Goal: Task Accomplishment & Management: Use online tool/utility

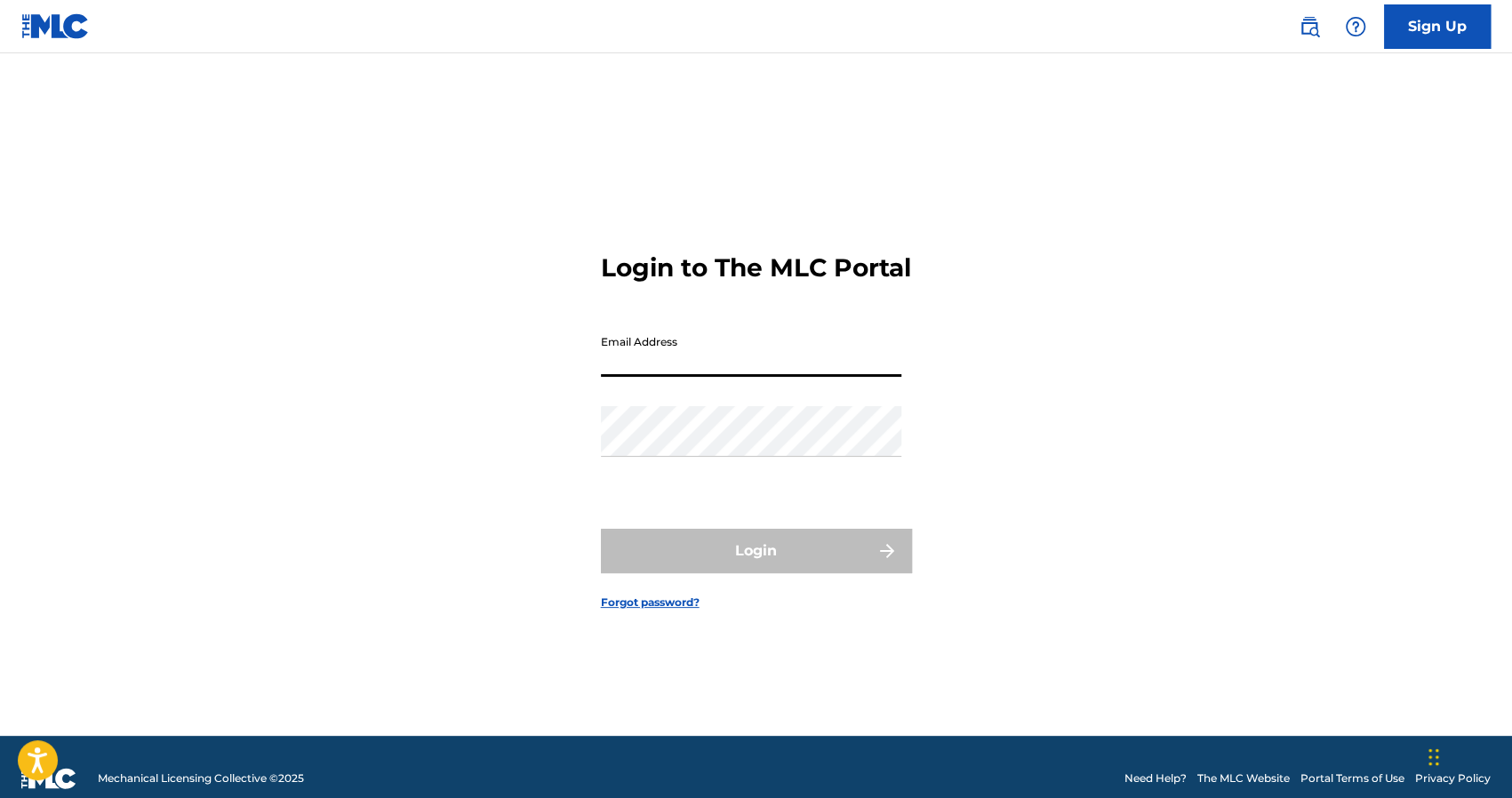
click at [681, 373] on input "Email Address" at bounding box center [751, 350] width 300 height 50
type input "[EMAIL_ADDRESS][DOMAIN_NAME]"
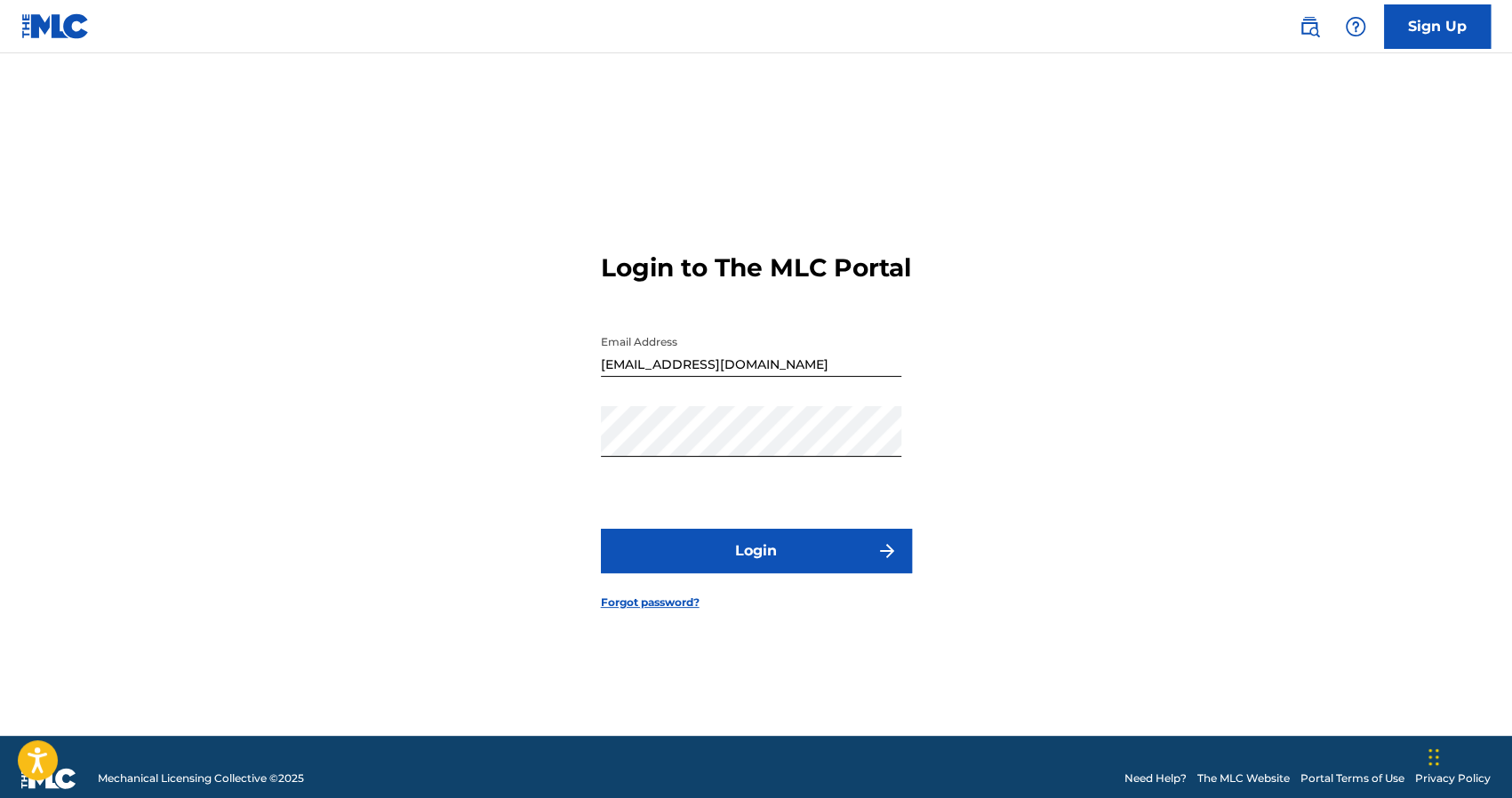
click at [640, 566] on button "Login" at bounding box center [756, 551] width 311 height 45
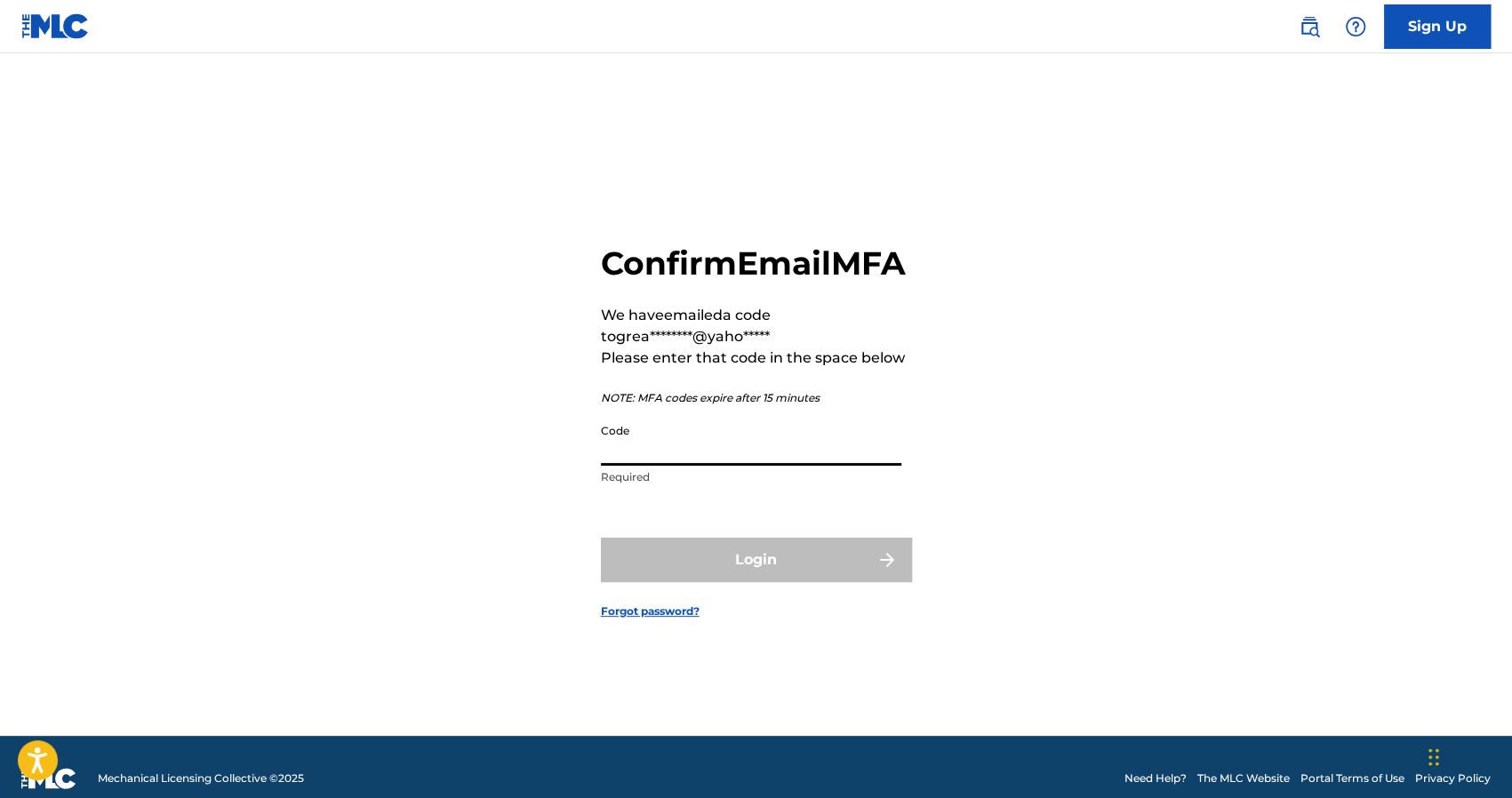
click at [687, 466] on input "Code" at bounding box center [751, 439] width 300 height 50
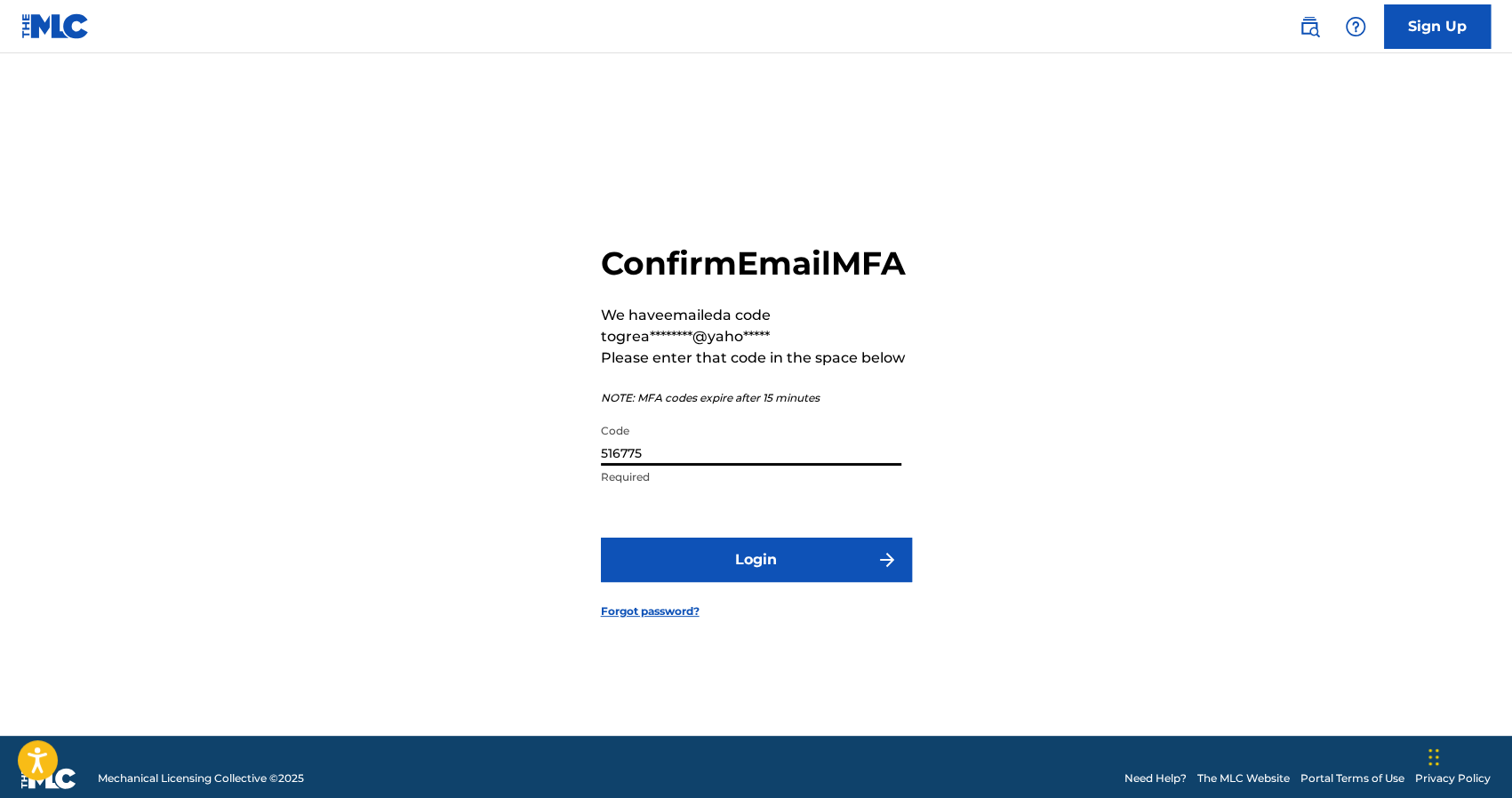
type input "516775"
click at [758, 579] on button "Login" at bounding box center [756, 559] width 311 height 45
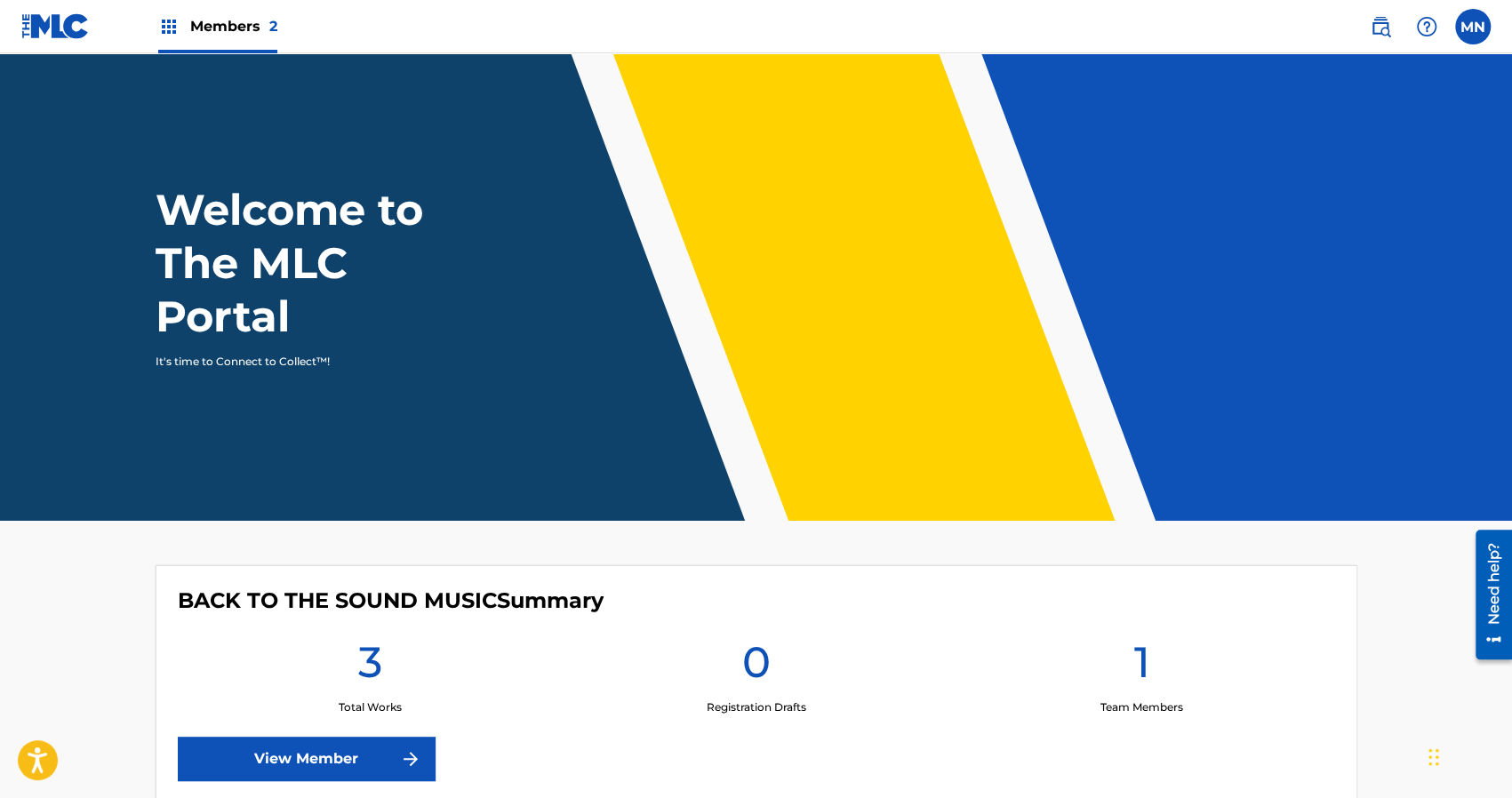
click at [526, 537] on main "Welcome to The MLC Portal It's time to Connect to Collect™! BACK TO THE SOUND M…" at bounding box center [756, 568] width 1512 height 1030
click at [311, 748] on link "View Member" at bounding box center [307, 759] width 258 height 45
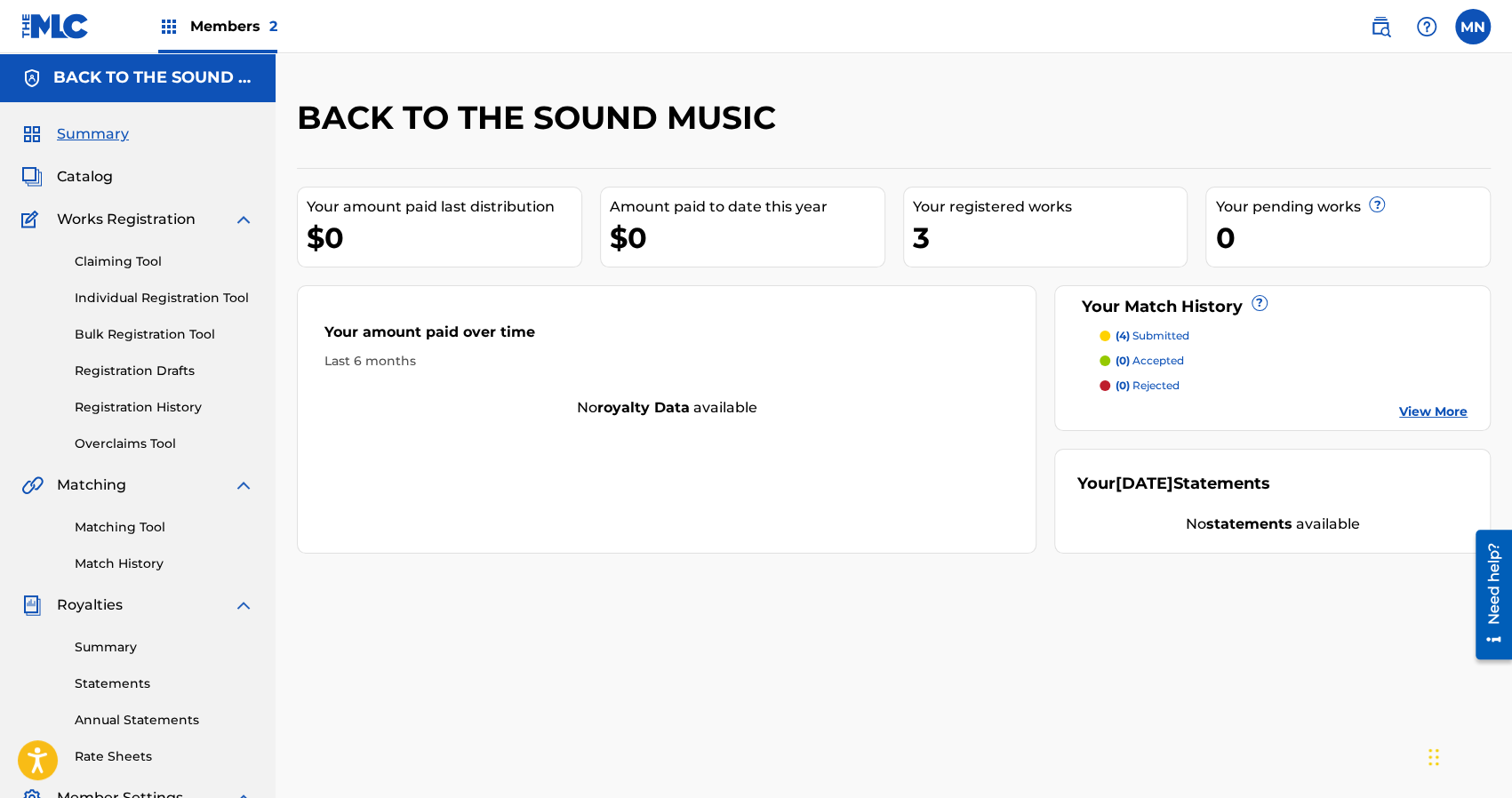
click at [270, 20] on span "2" at bounding box center [273, 26] width 8 height 16
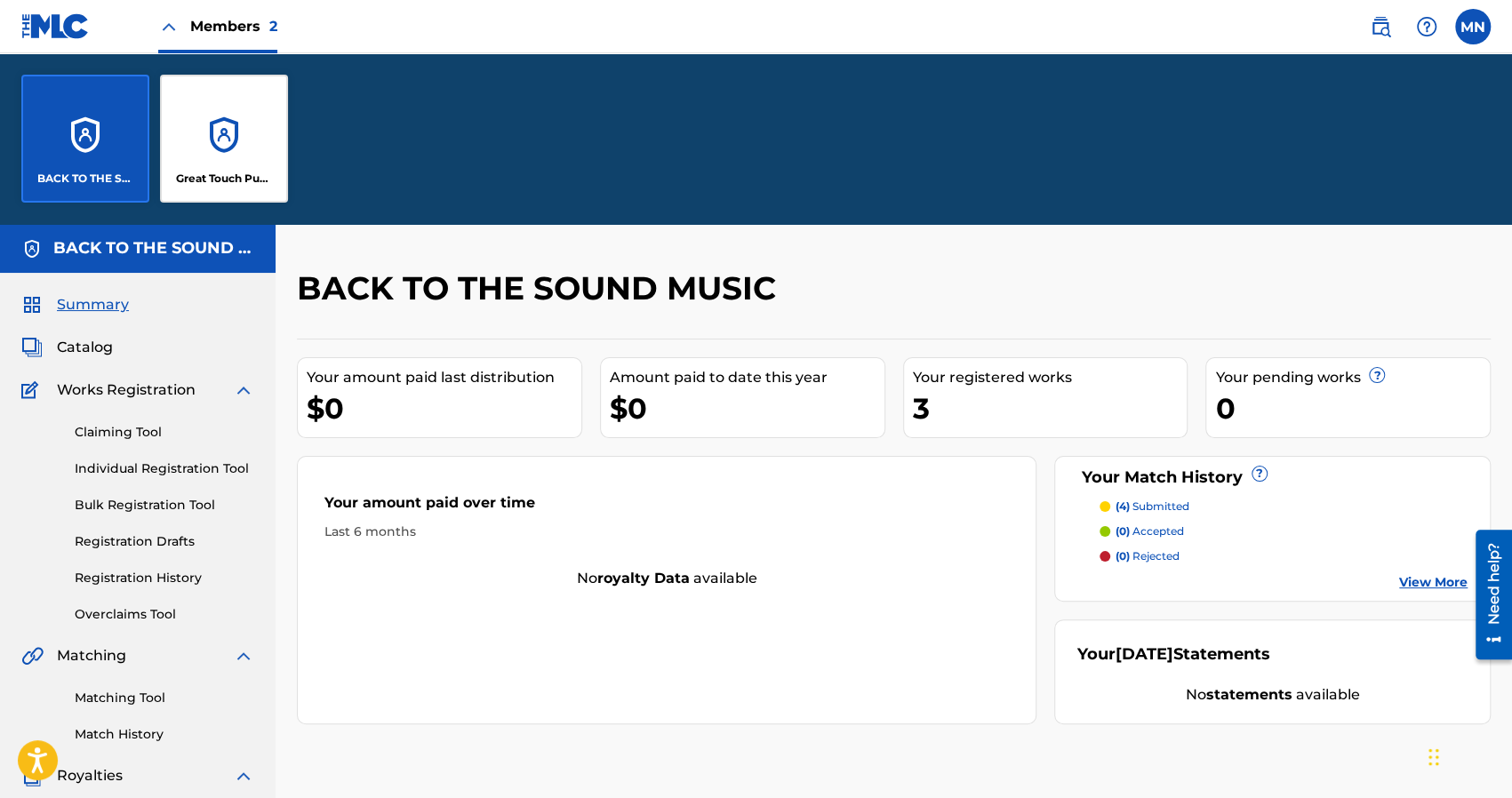
click at [245, 156] on div "Great Touch Publishing Inc" at bounding box center [224, 139] width 128 height 128
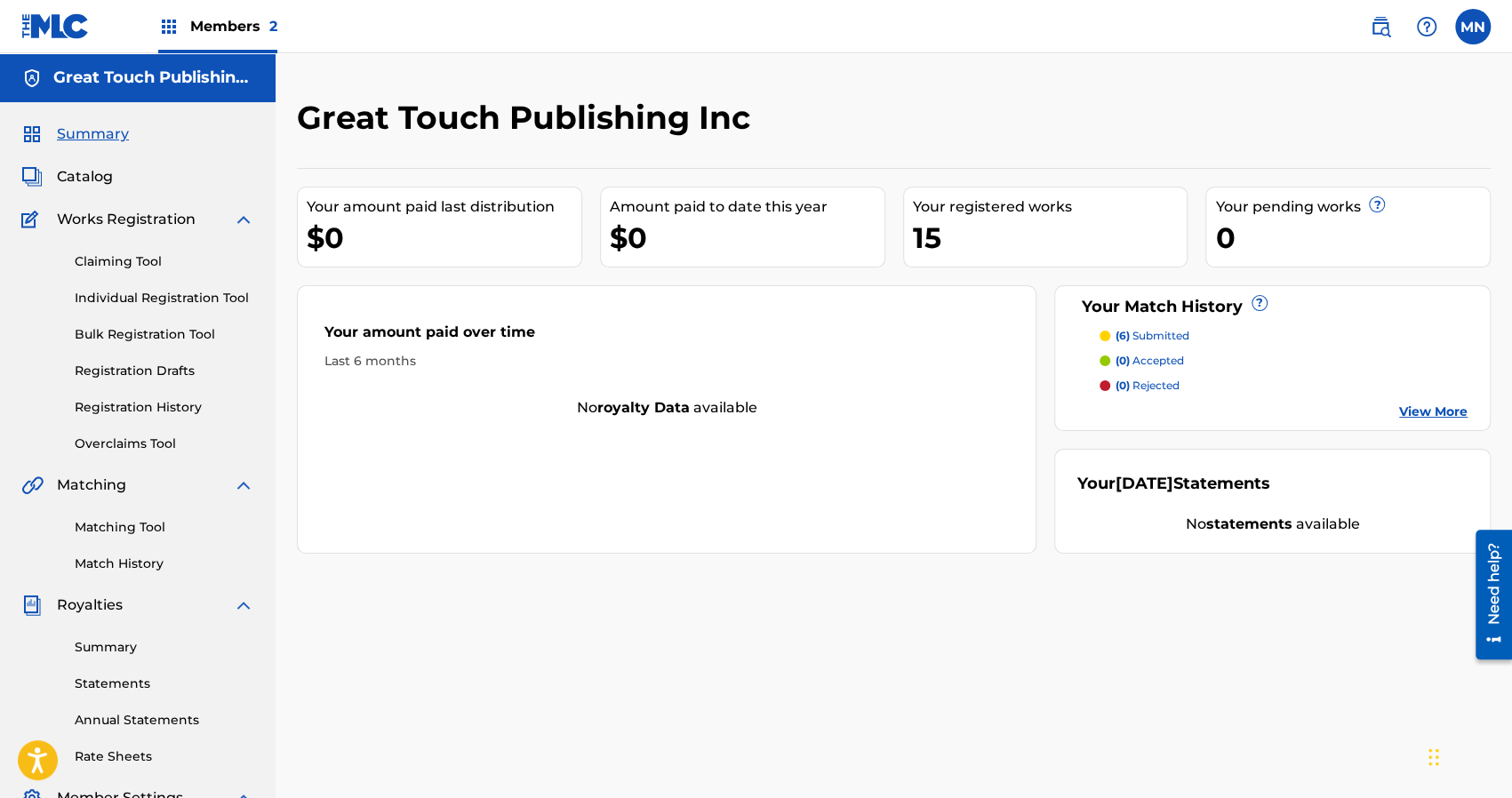
click at [121, 529] on link "Matching Tool" at bounding box center [165, 527] width 179 height 18
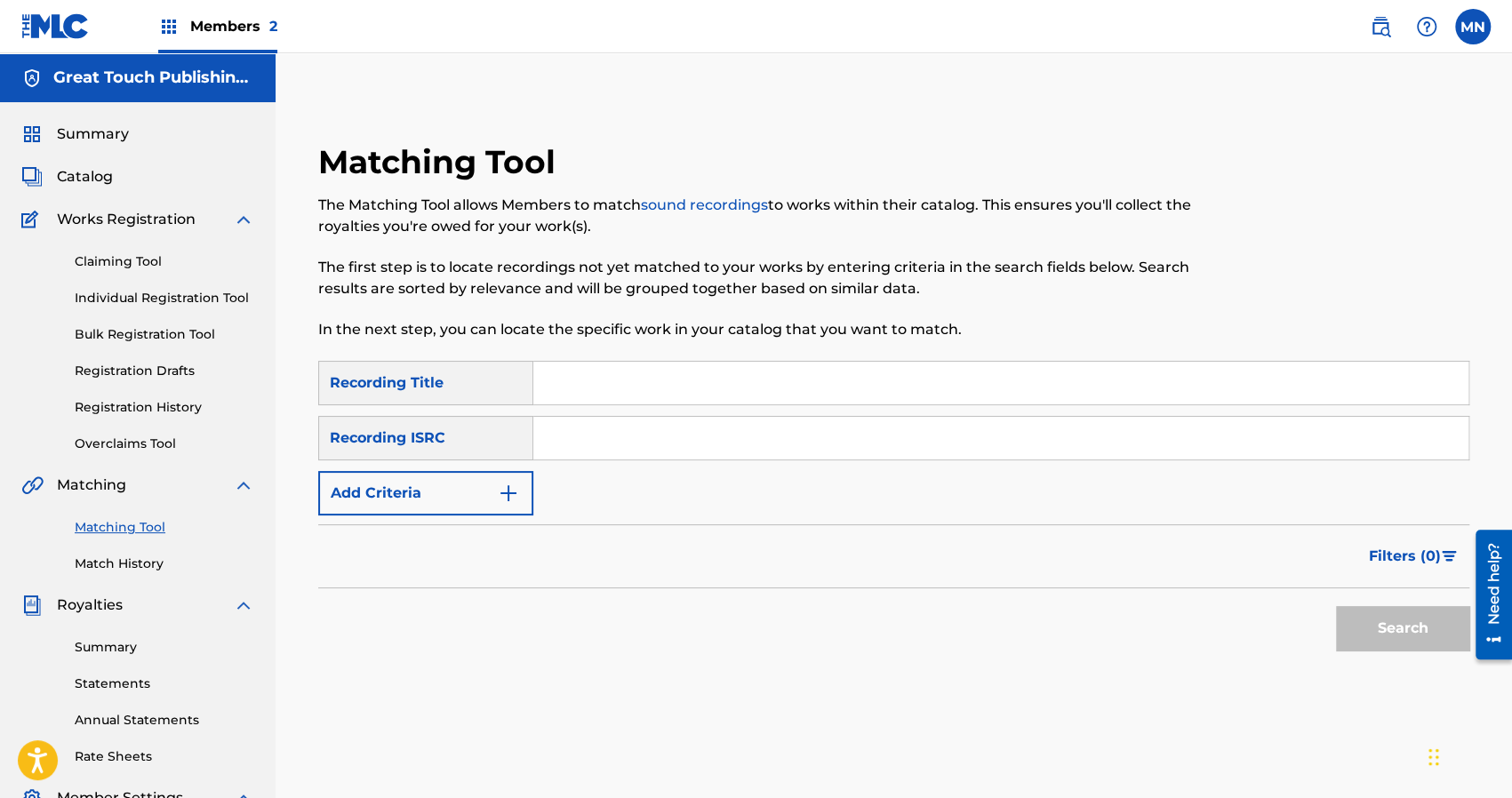
click at [574, 401] on input "Search Form" at bounding box center [1000, 383] width 934 height 43
click at [1335, 606] on button "Search" at bounding box center [1402, 628] width 134 height 45
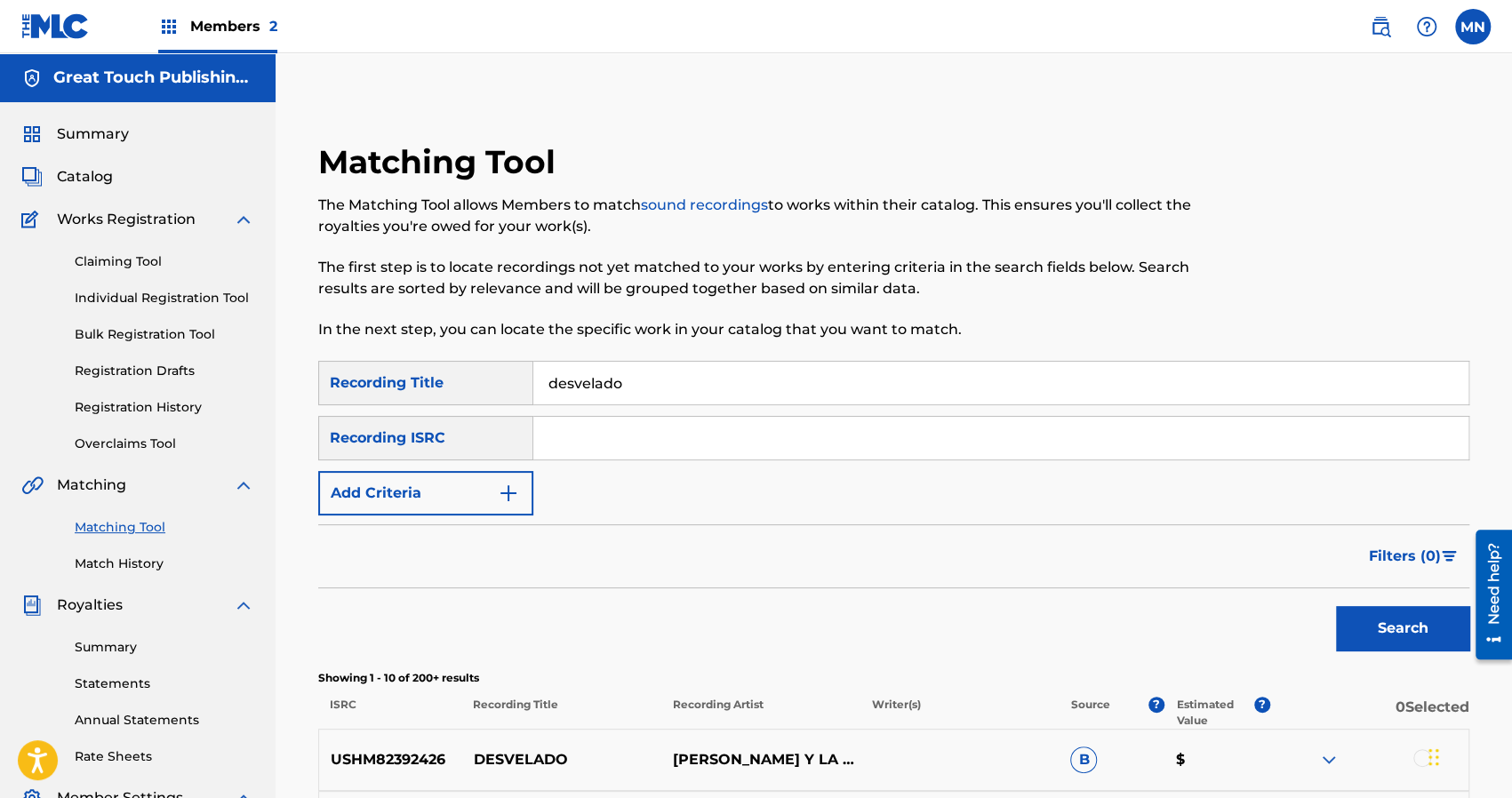
click at [871, 557] on div "Filters ( 0 )" at bounding box center [893, 556] width 1150 height 64
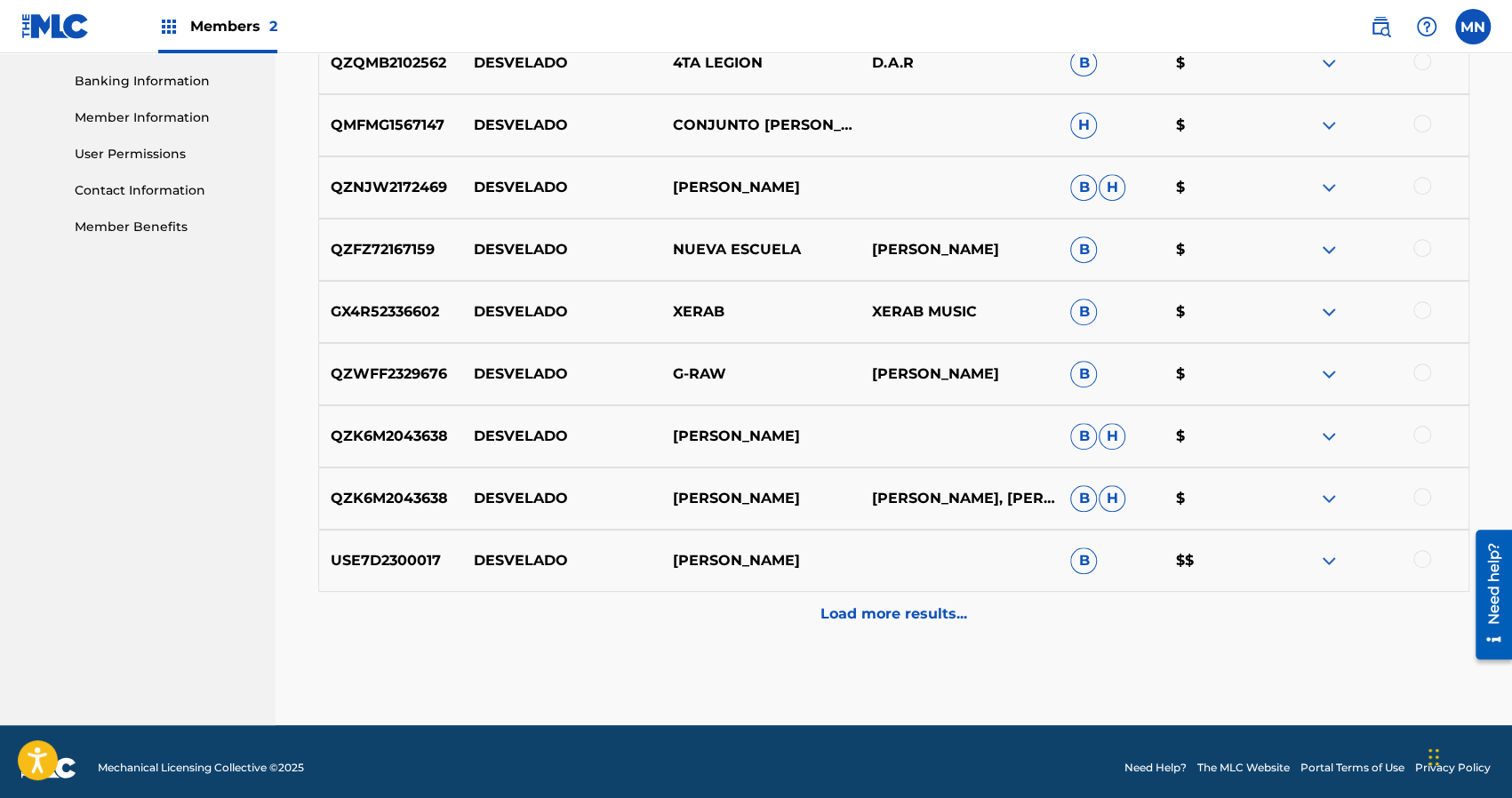
scroll to position [771, 0]
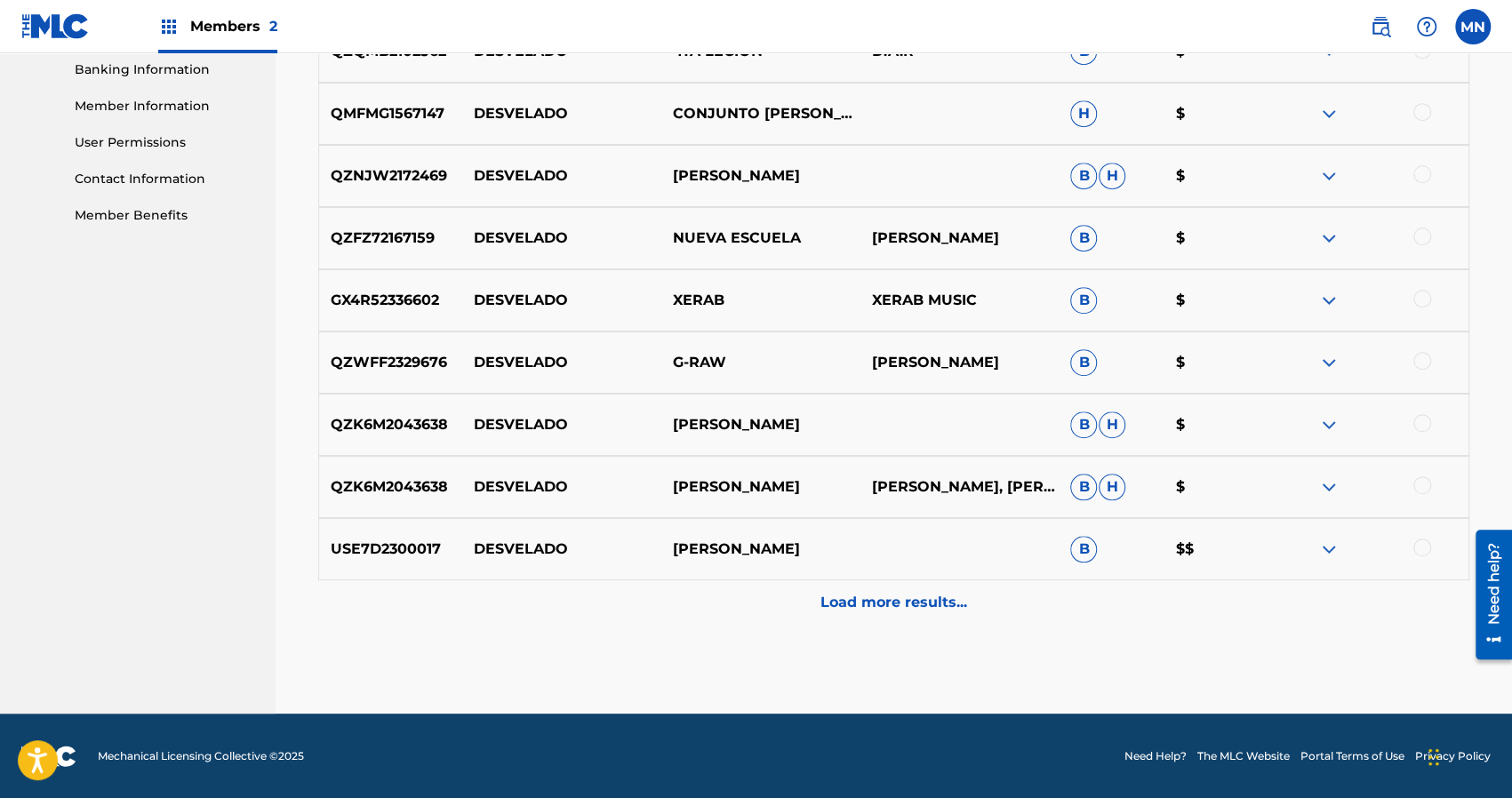
click at [878, 599] on p "Load more results..." at bounding box center [893, 602] width 146 height 21
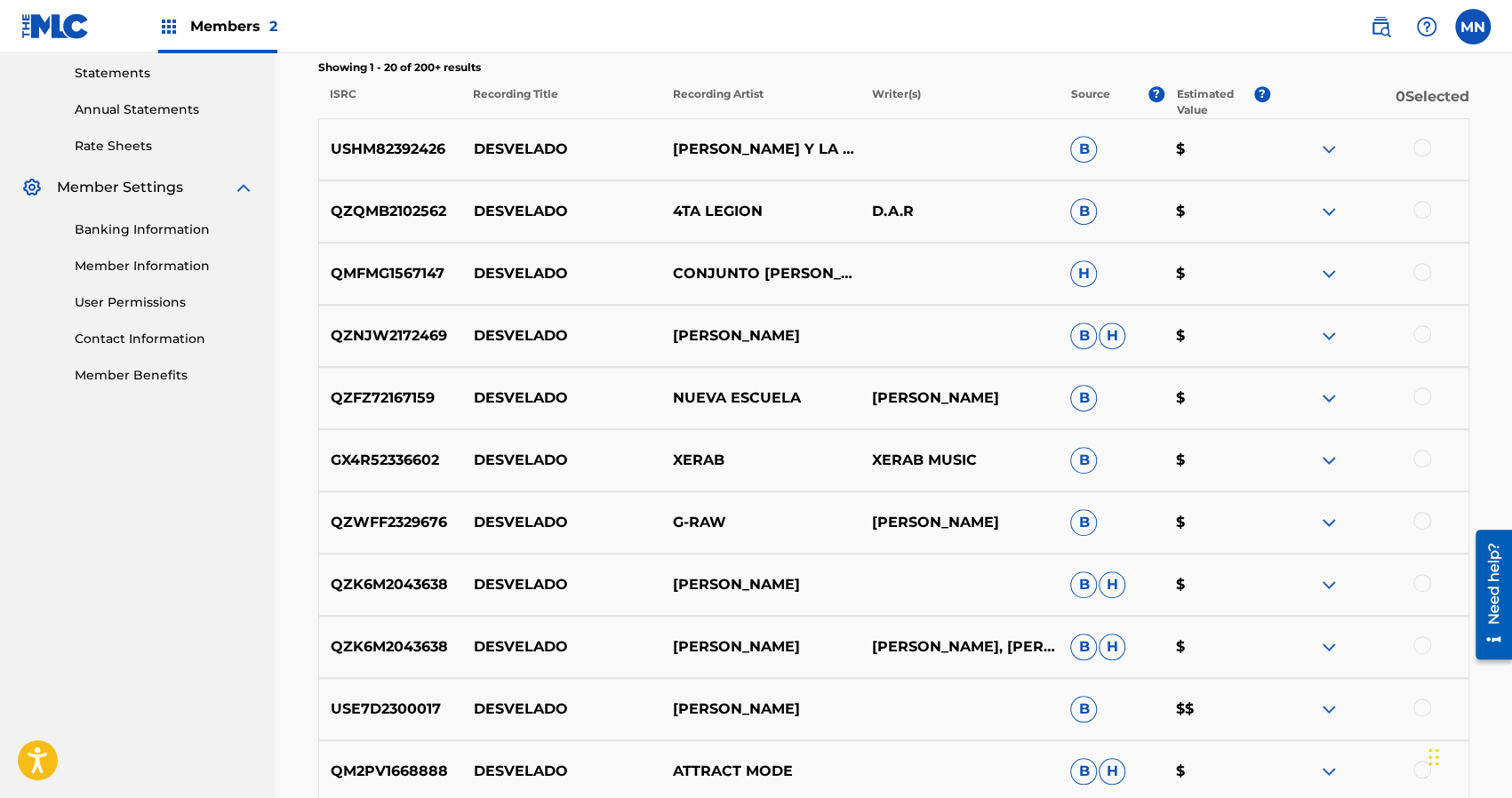
scroll to position [1309, 0]
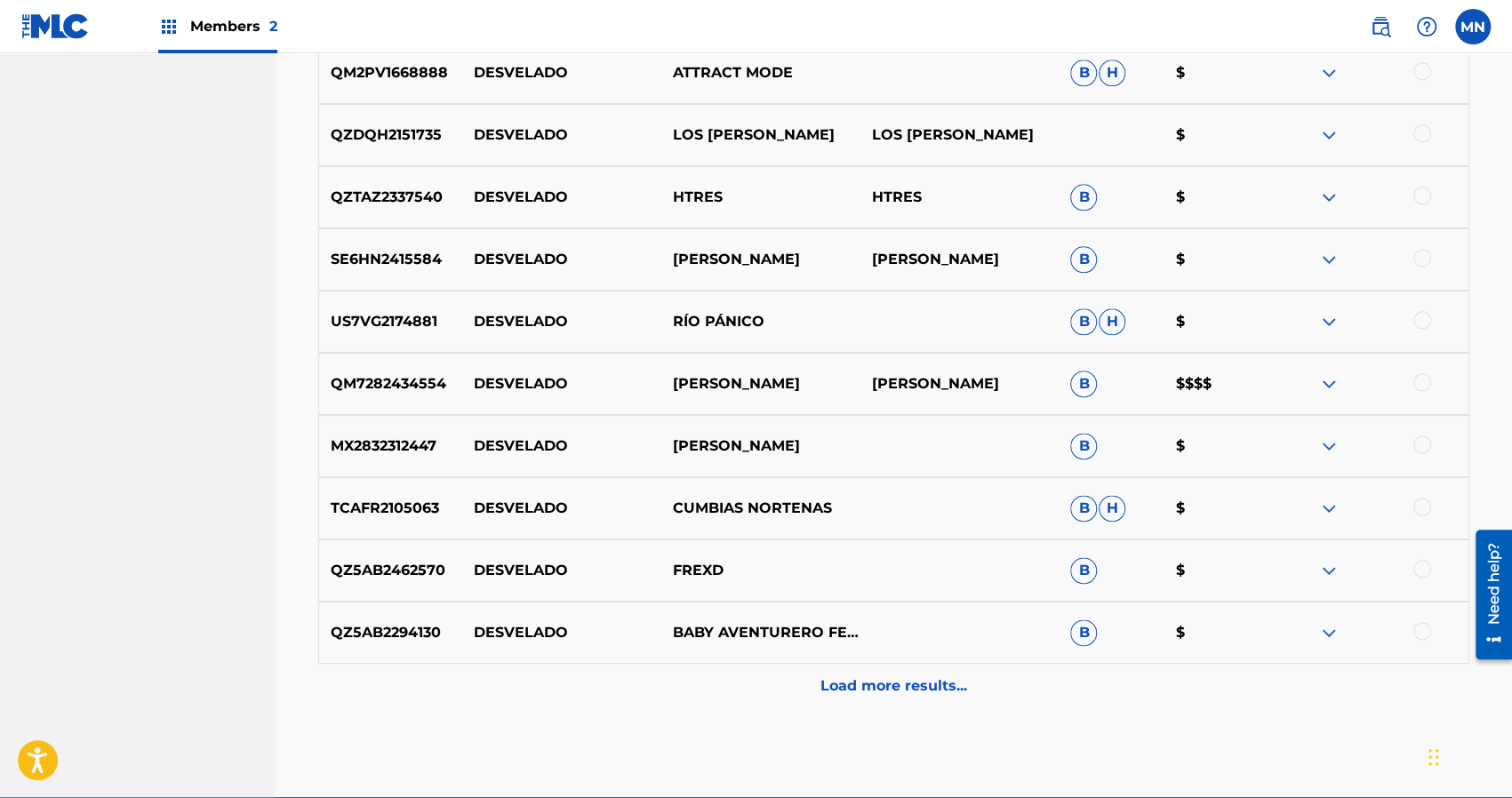
click at [923, 683] on p "Load more results..." at bounding box center [893, 685] width 146 height 21
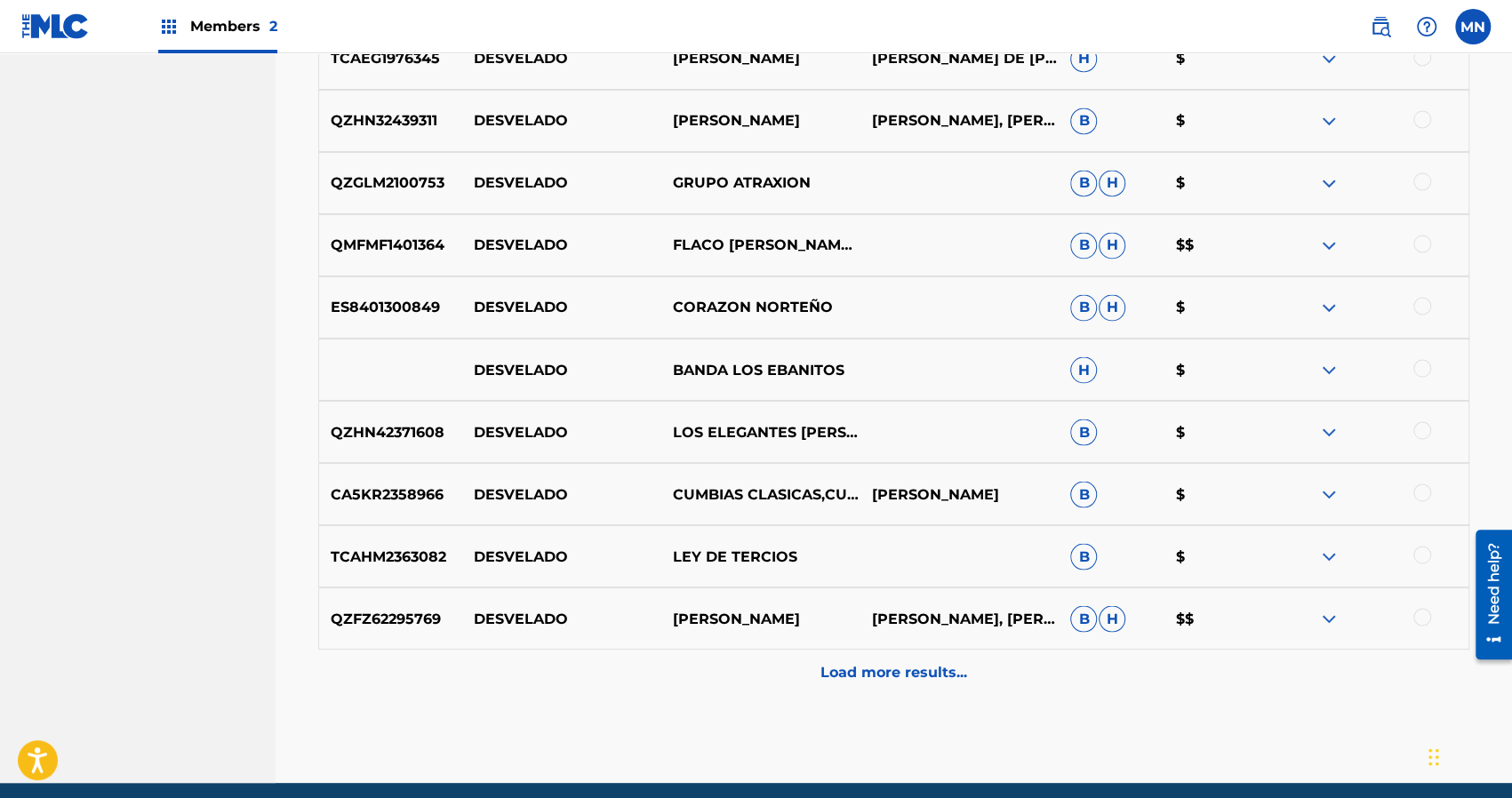
scroll to position [1948, 0]
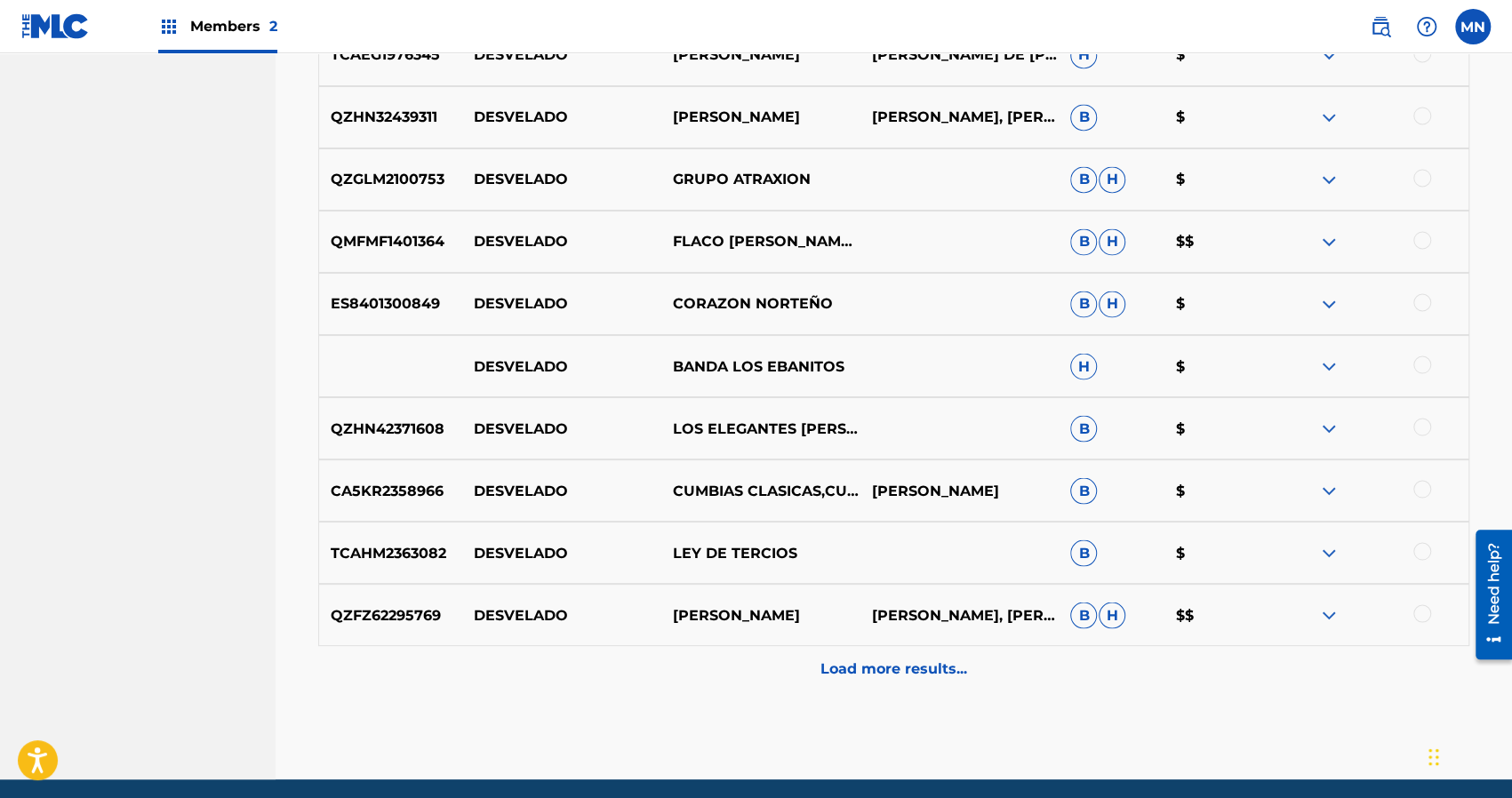
click at [907, 667] on p "Load more results..." at bounding box center [893, 667] width 146 height 21
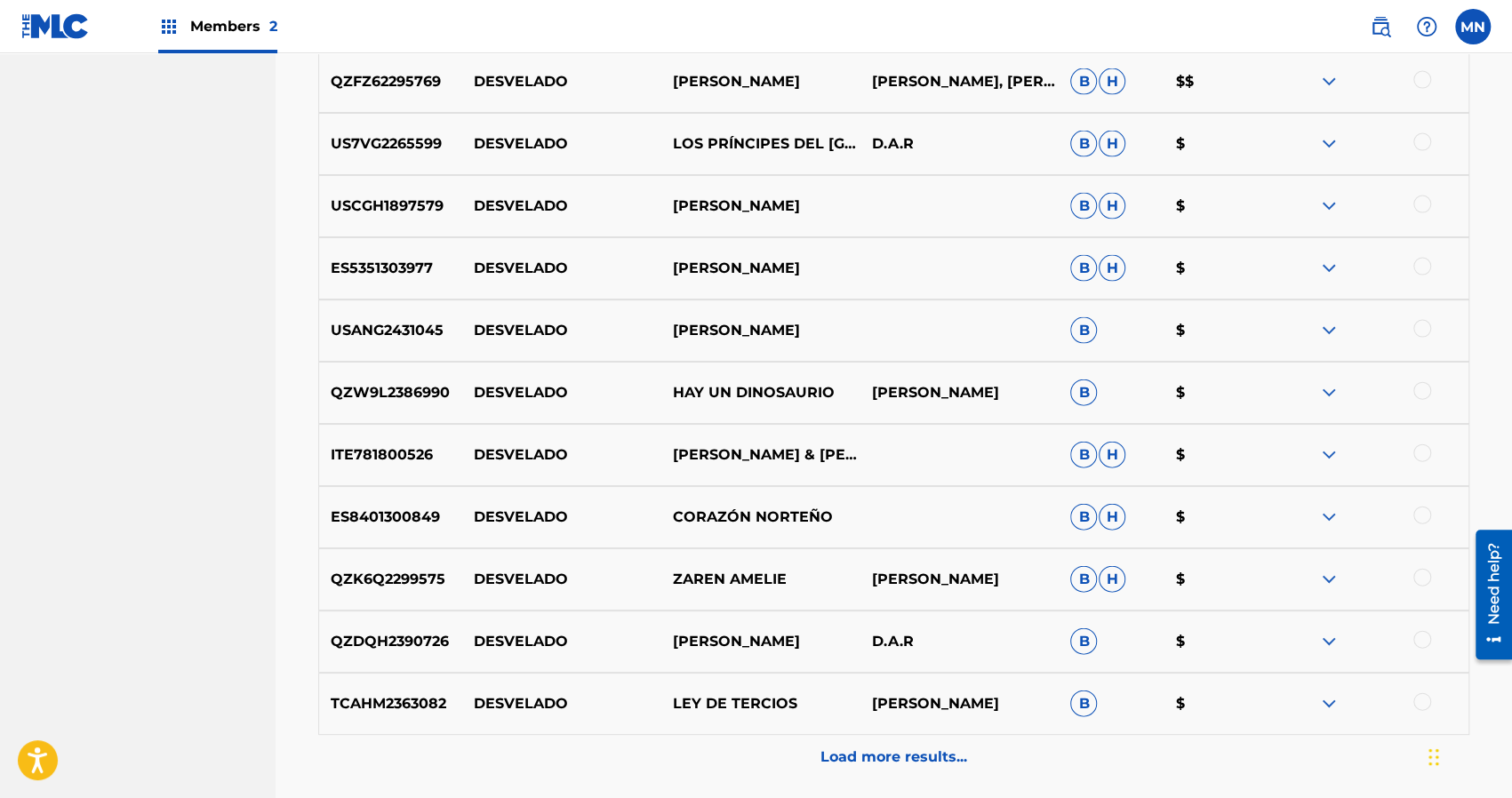
click at [904, 674] on div "TCAHM2363082 DESVELADO LEY DE TERCIOS [PERSON_NAME] B $" at bounding box center [893, 704] width 1150 height 62
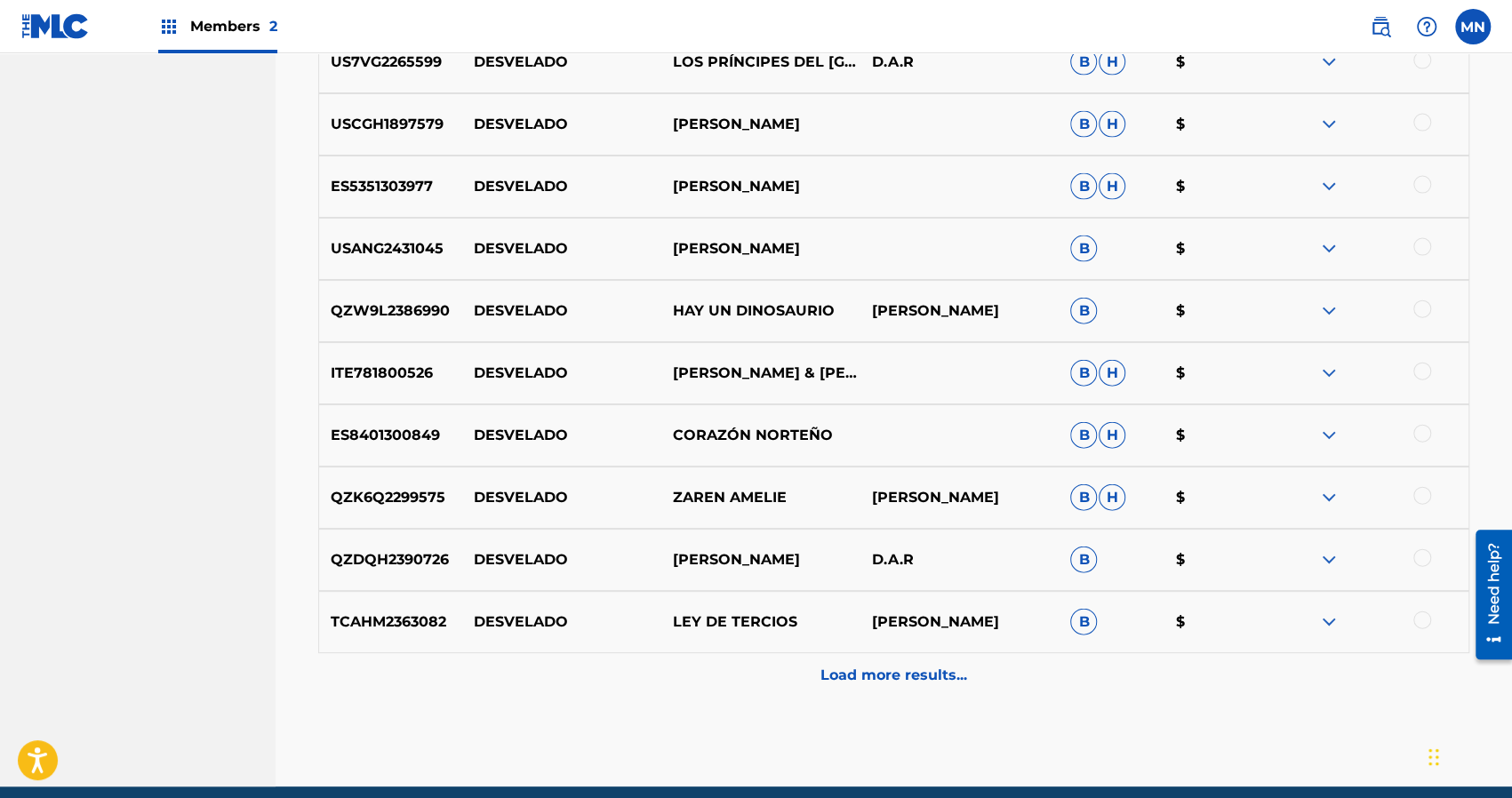
scroll to position [2588, 0]
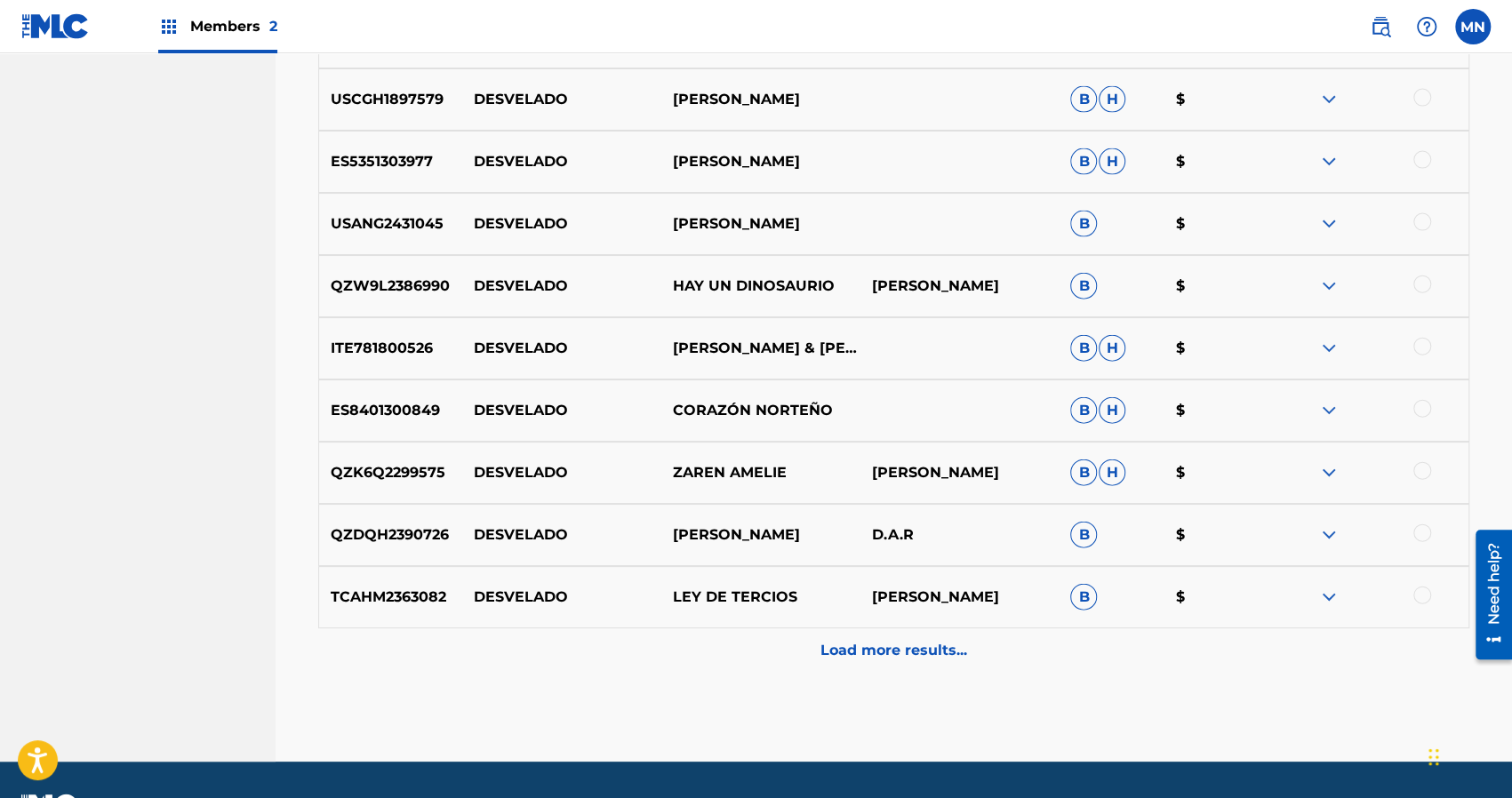
click at [896, 648] on p "Load more results..." at bounding box center [893, 650] width 146 height 21
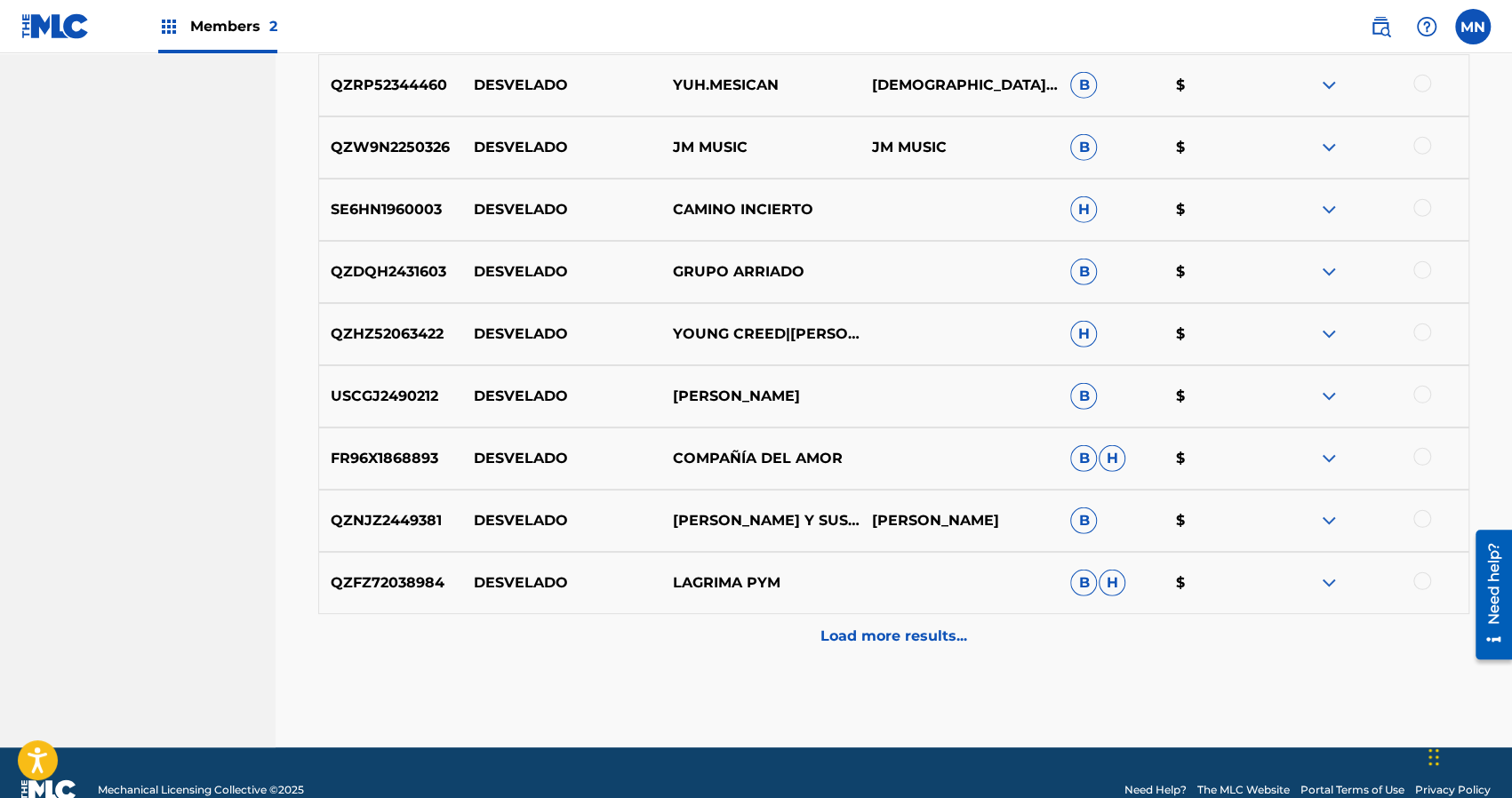
scroll to position [3258, 0]
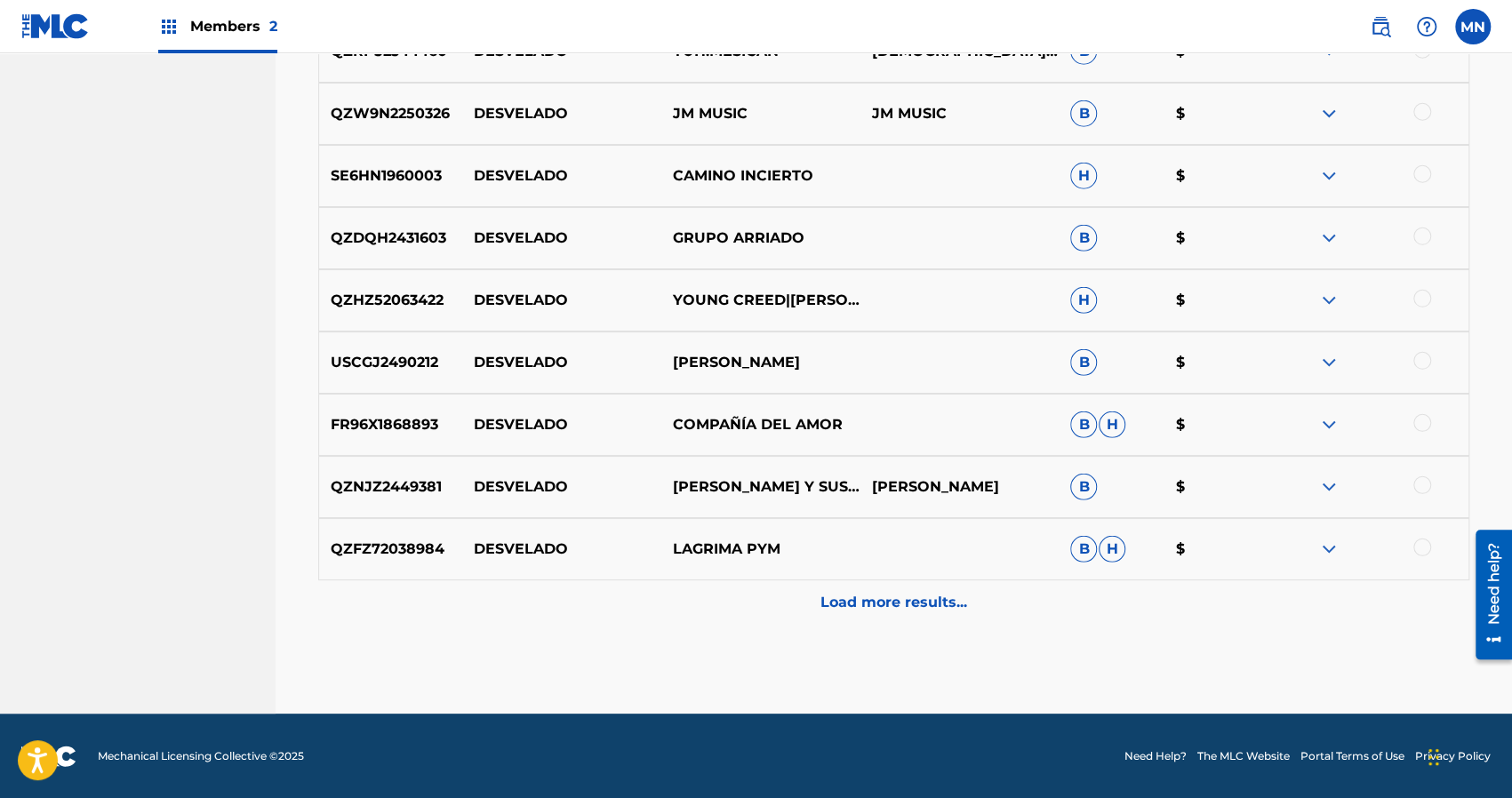
click at [882, 599] on p "Load more results..." at bounding box center [893, 602] width 146 height 21
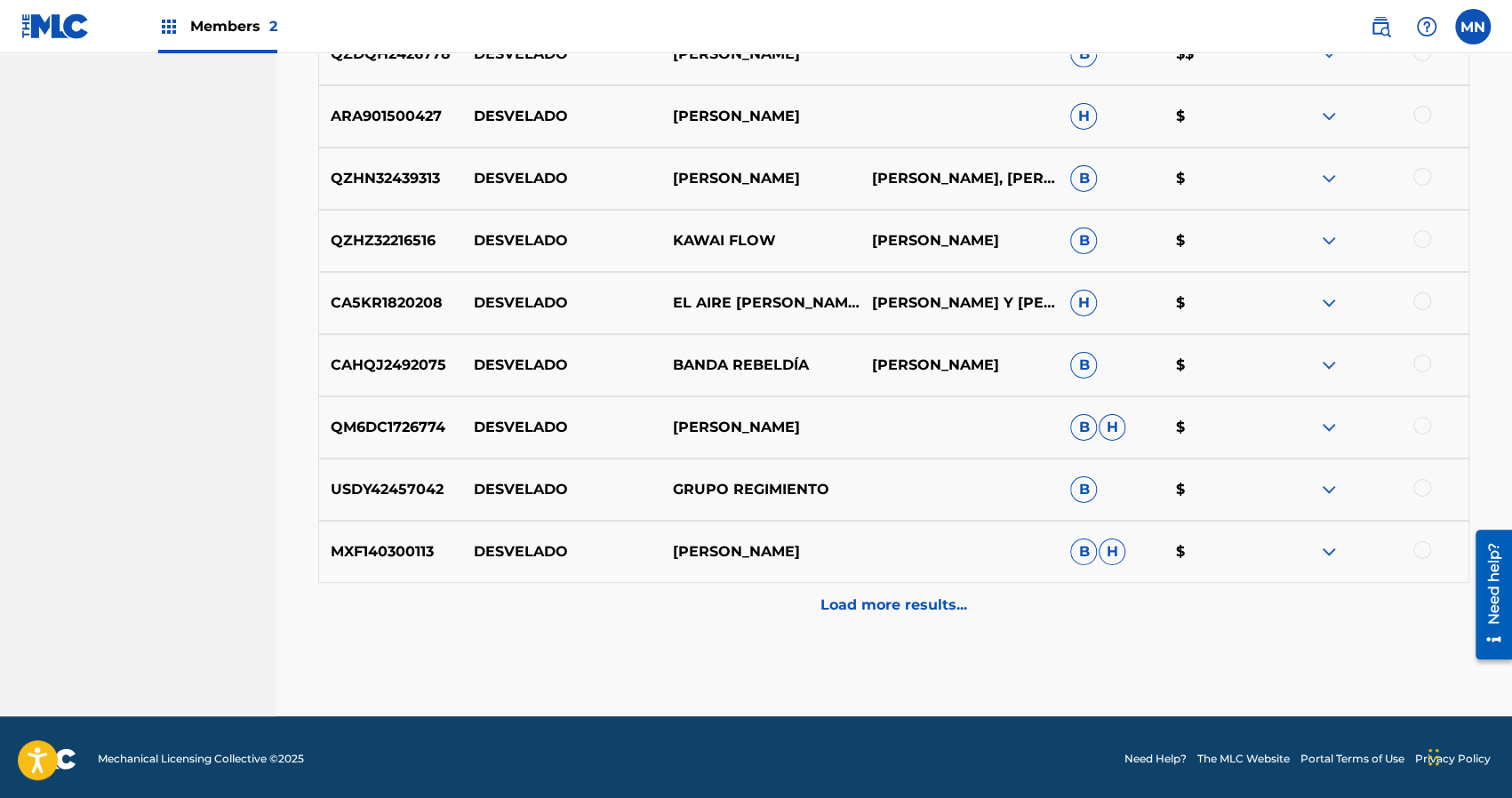
scroll to position [3880, 0]
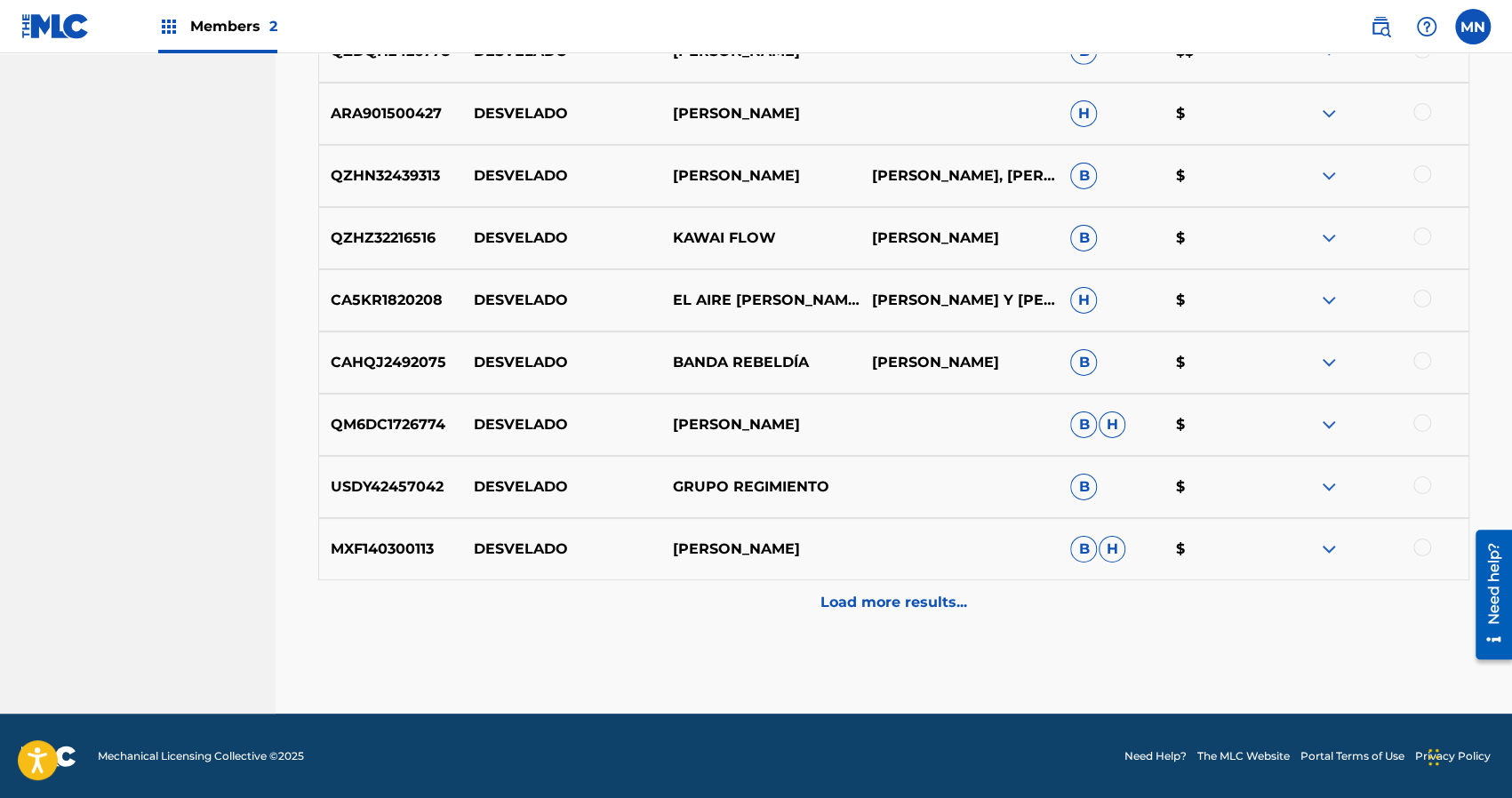
click at [905, 605] on p "Load more results..." at bounding box center [893, 602] width 146 height 21
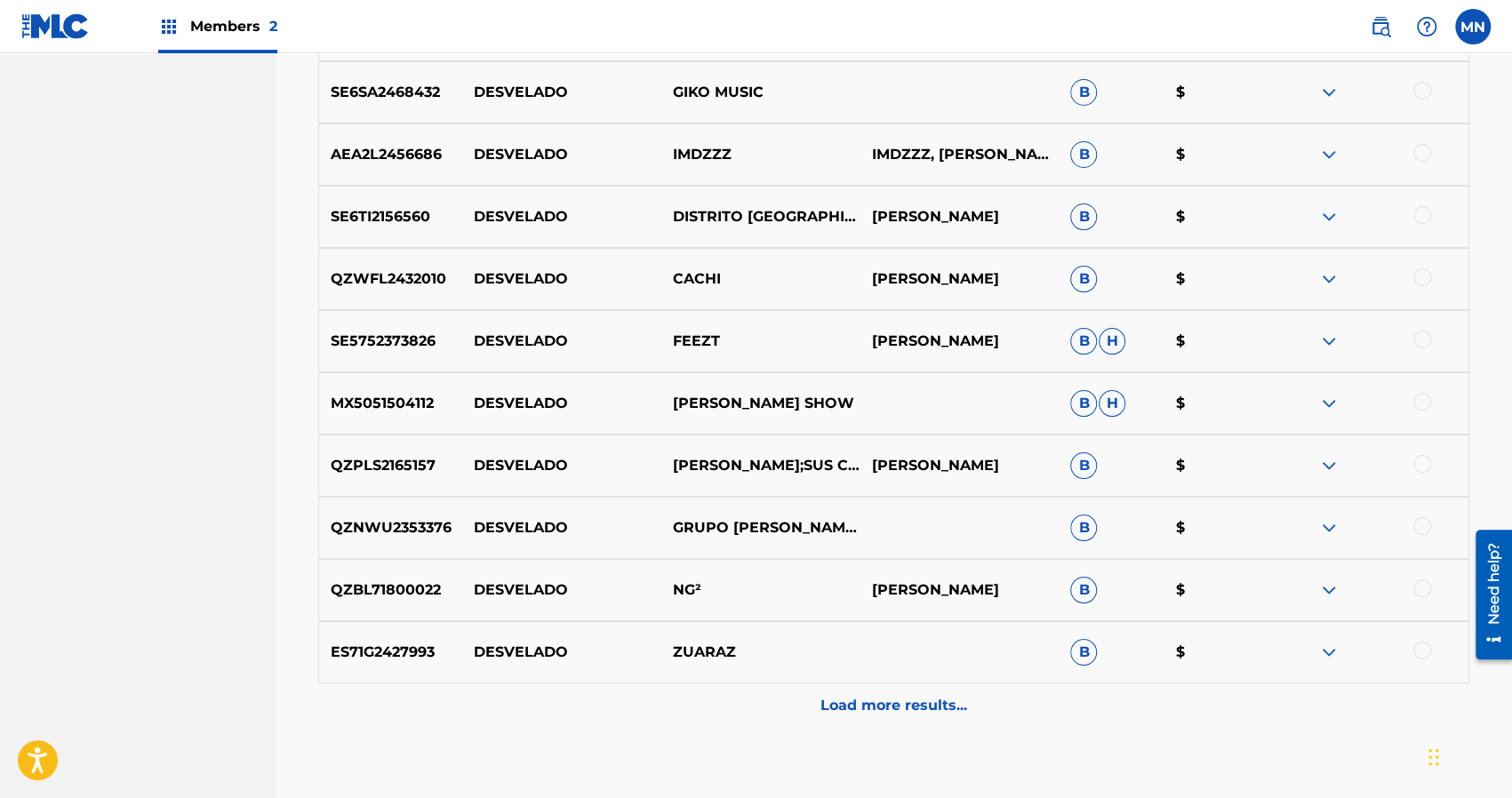
scroll to position [4414, 0]
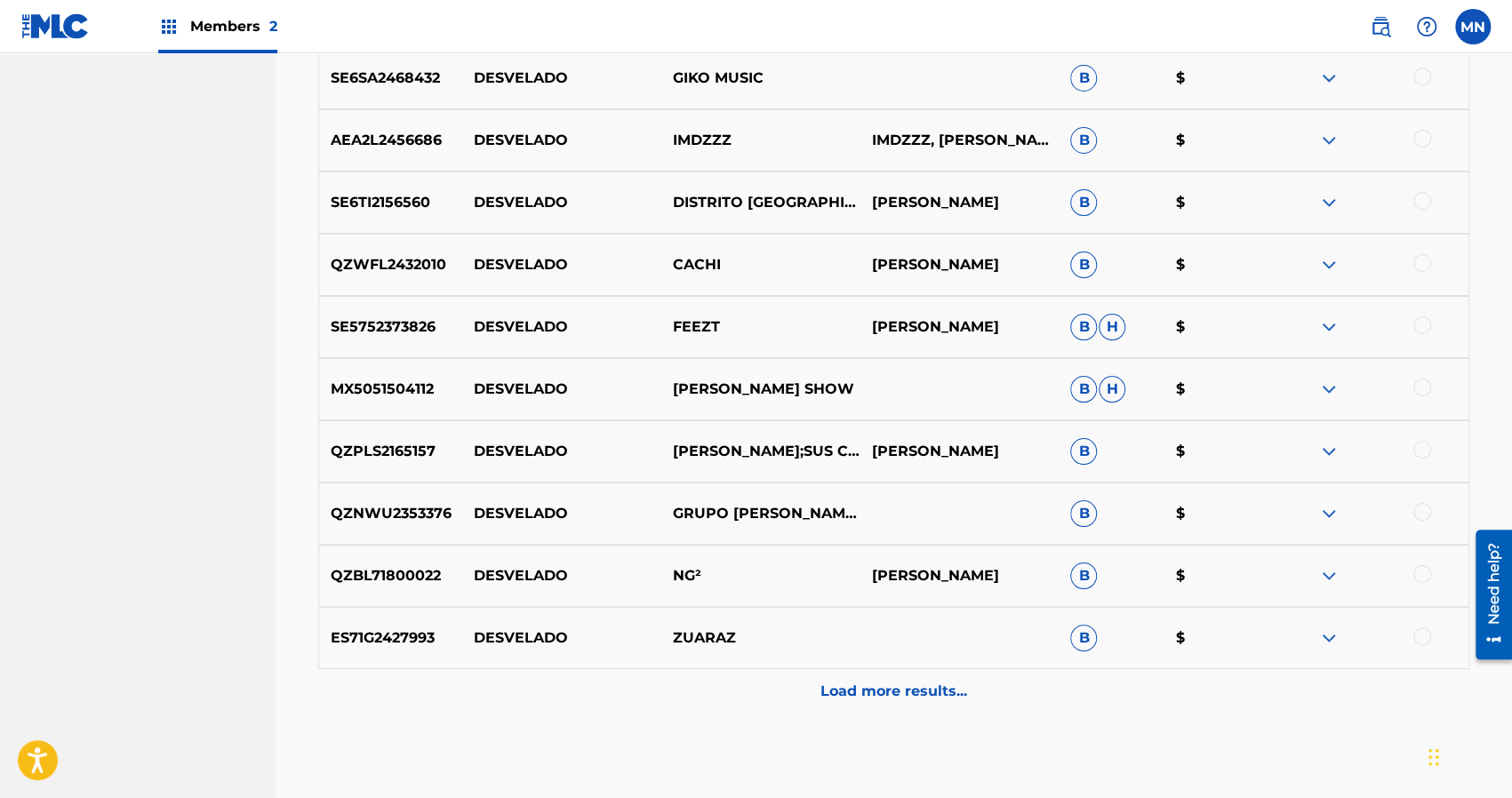
click at [894, 611] on div "ES71G2427993 DESVELADO ZUARAZ B $" at bounding box center [893, 638] width 1150 height 62
click at [894, 687] on p "Load more results..." at bounding box center [893, 691] width 146 height 21
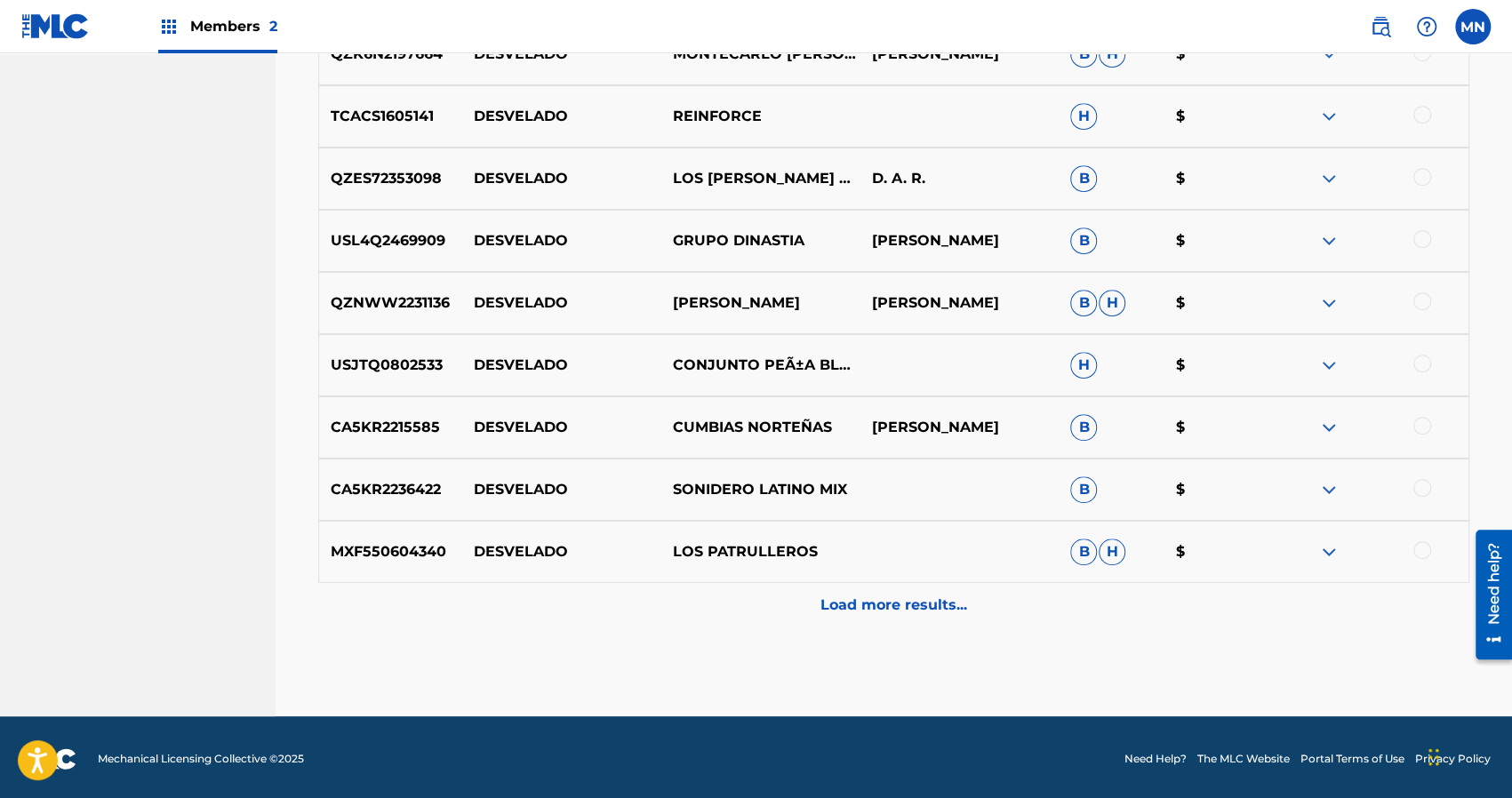
scroll to position [5124, 0]
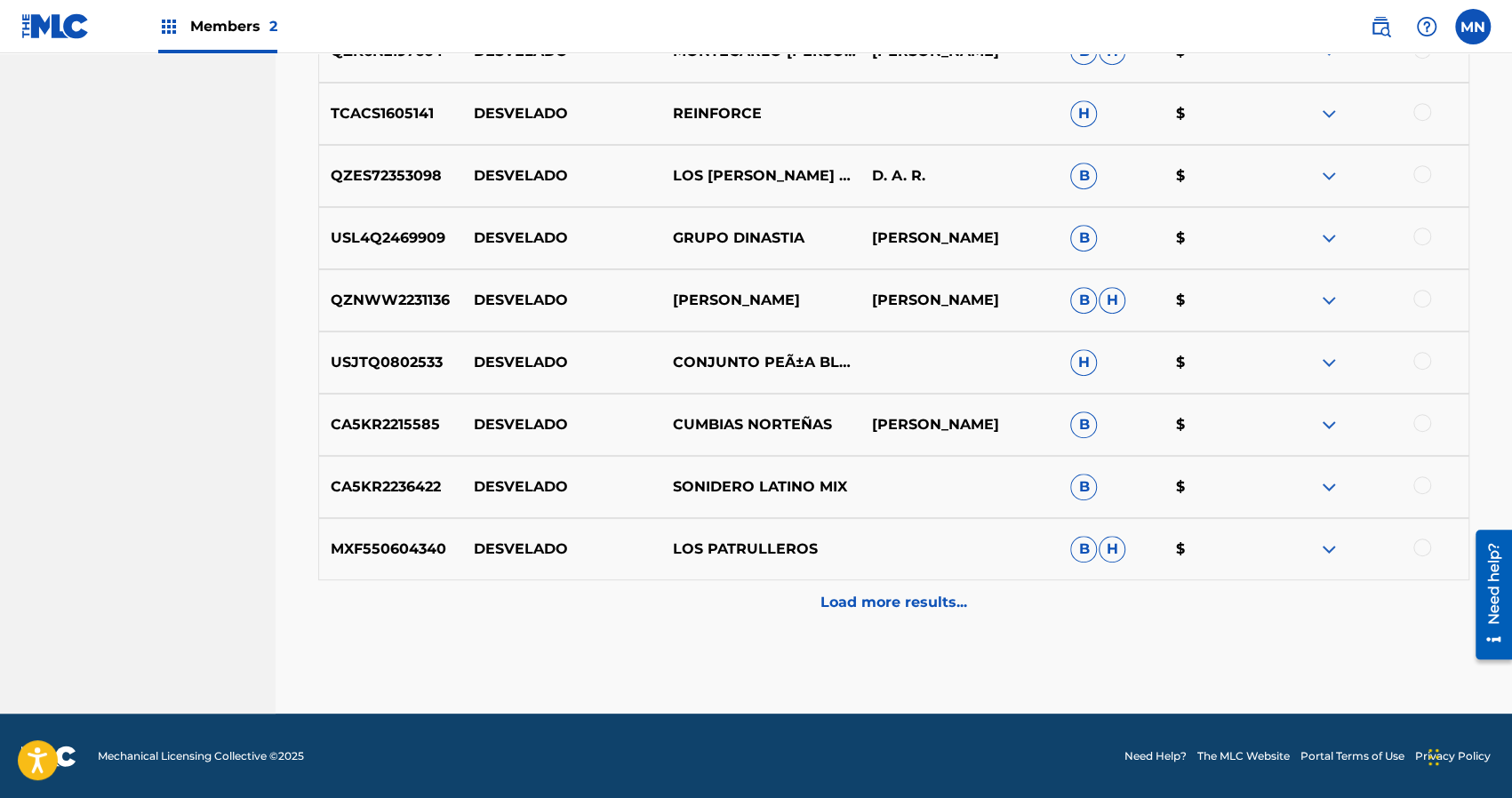
click at [869, 601] on p "Load more results..." at bounding box center [893, 602] width 146 height 21
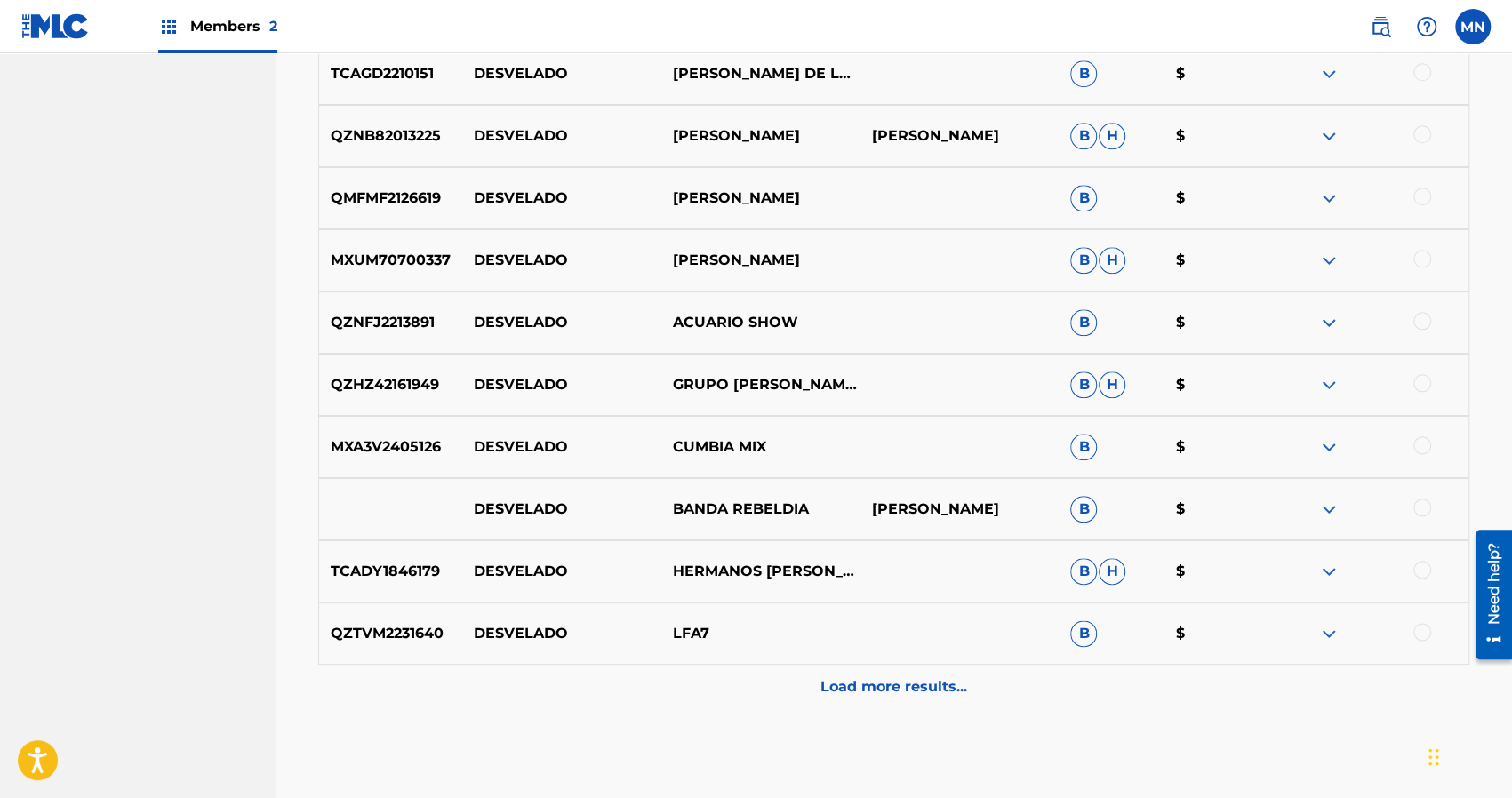
scroll to position [5729, 0]
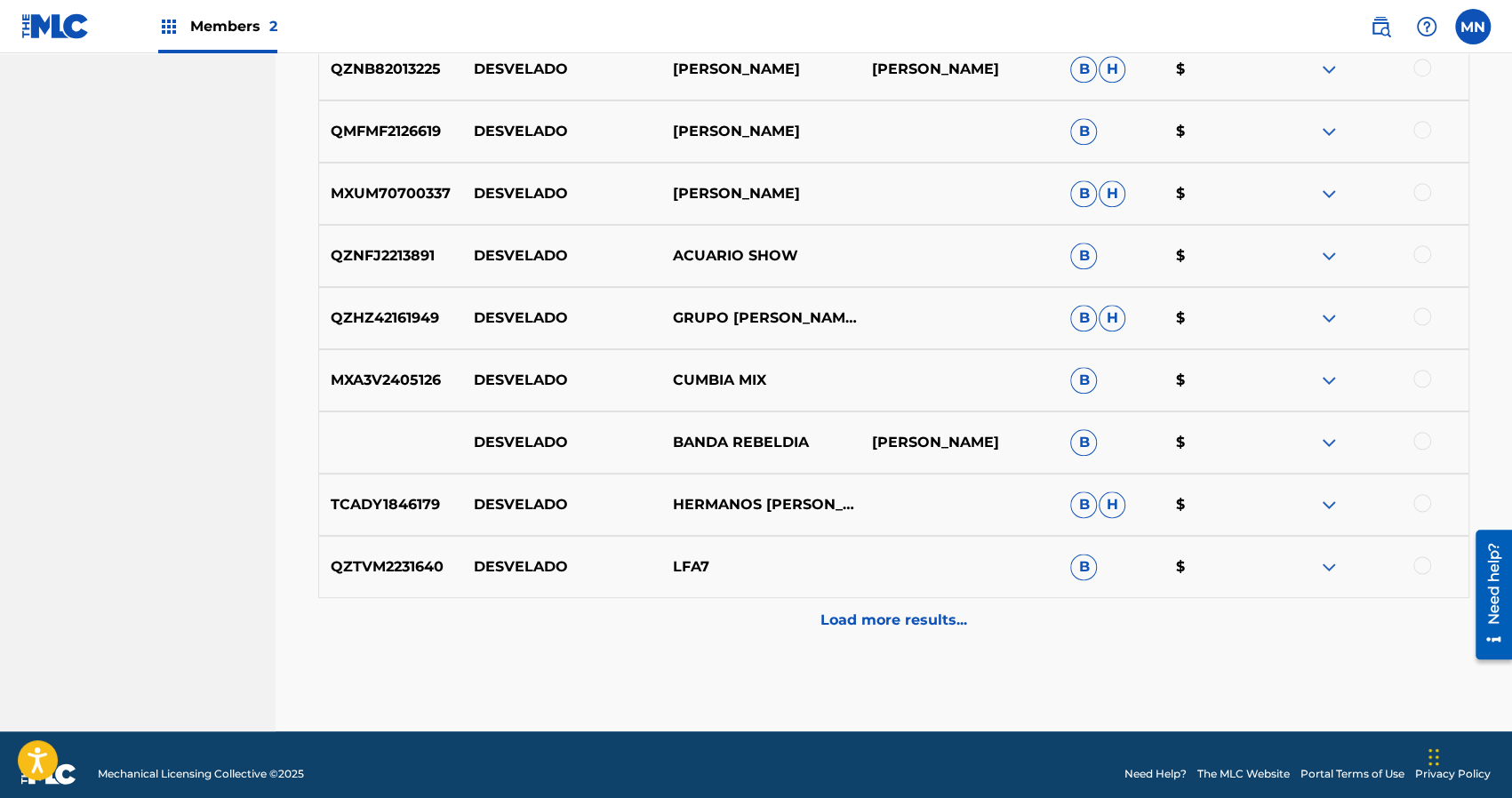
click at [866, 627] on p "Load more results..." at bounding box center [893, 620] width 146 height 21
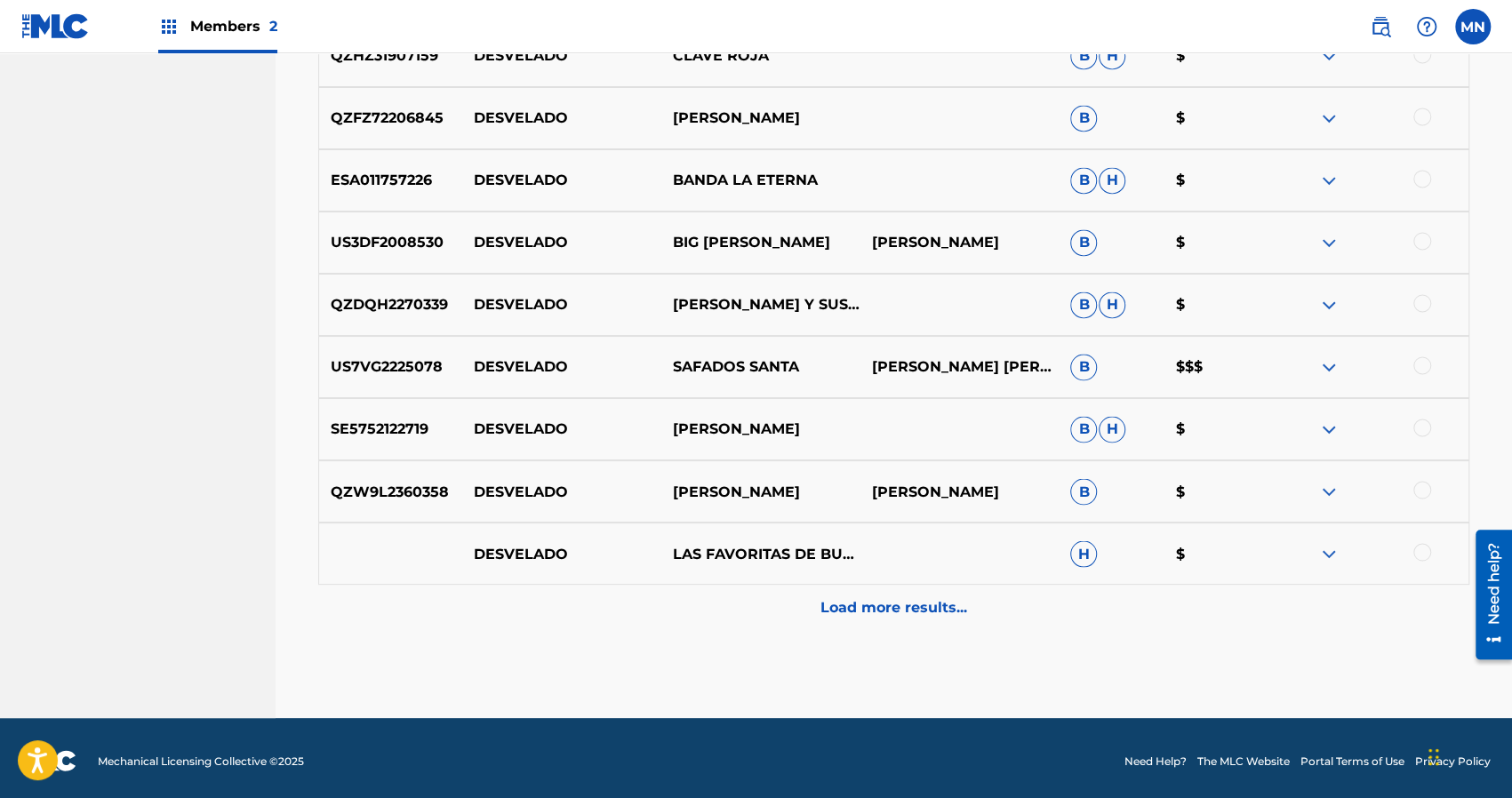
scroll to position [6368, 0]
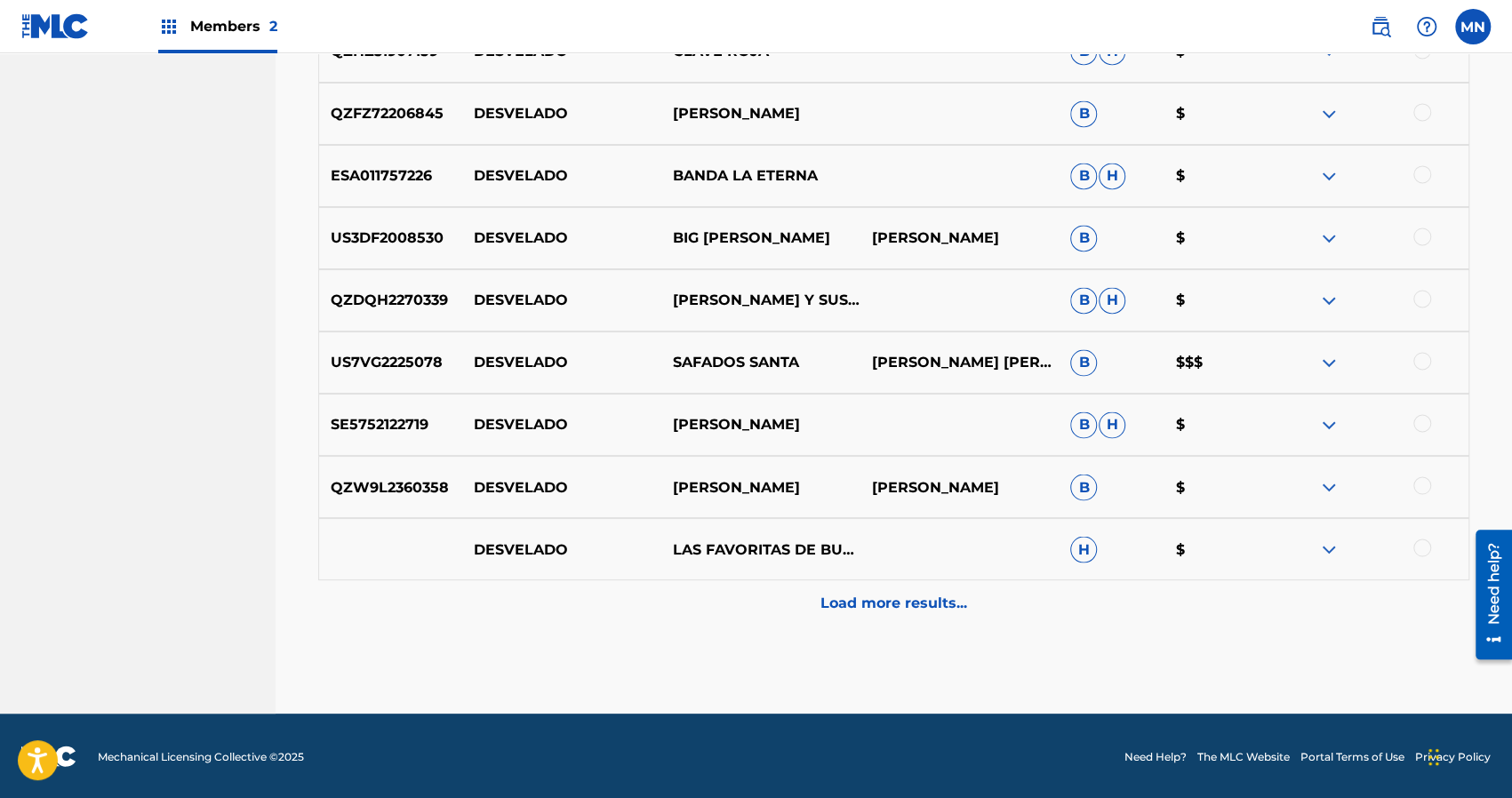
click at [872, 599] on p "Load more results..." at bounding box center [893, 602] width 146 height 21
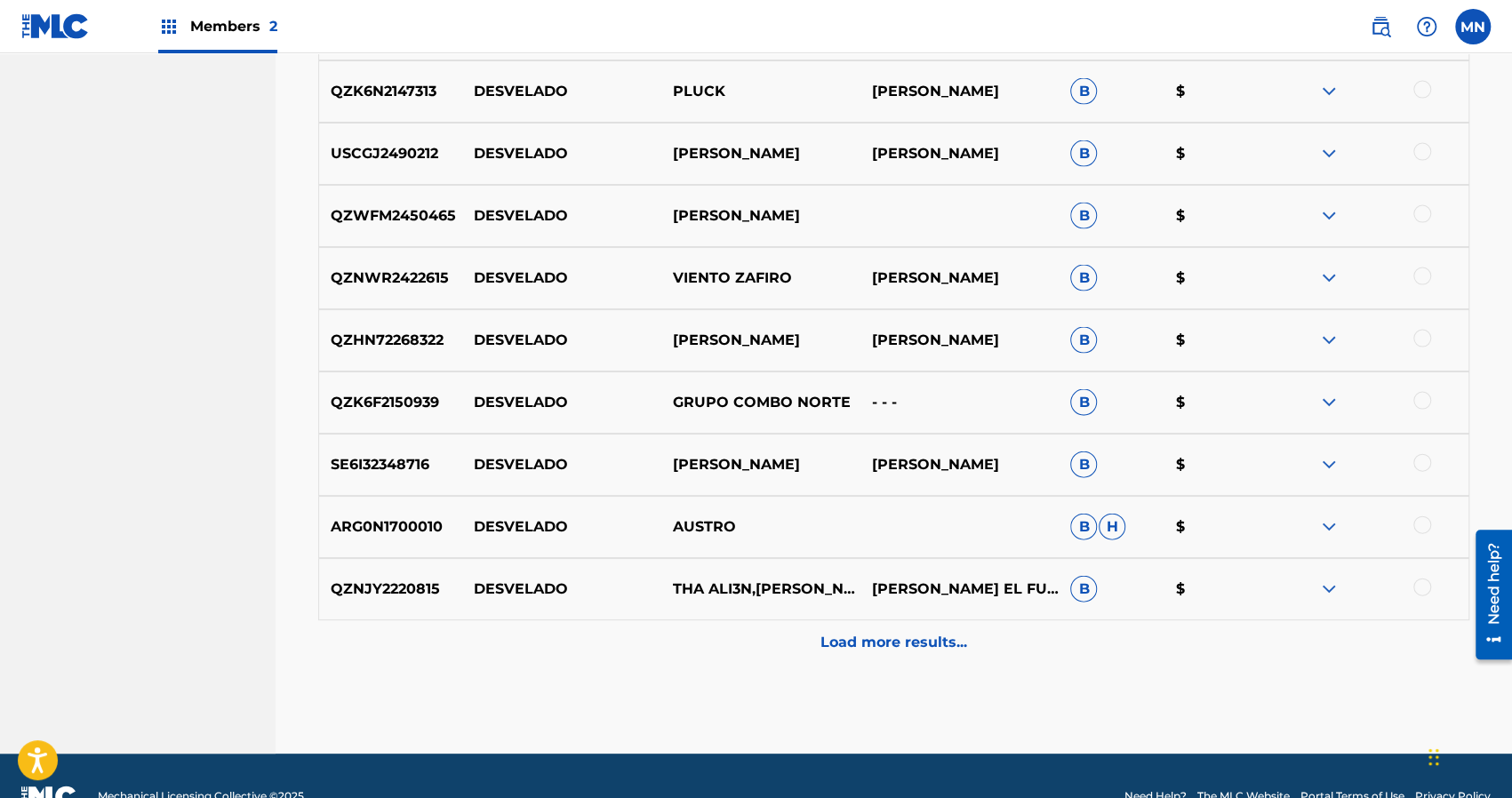
scroll to position [6990, 0]
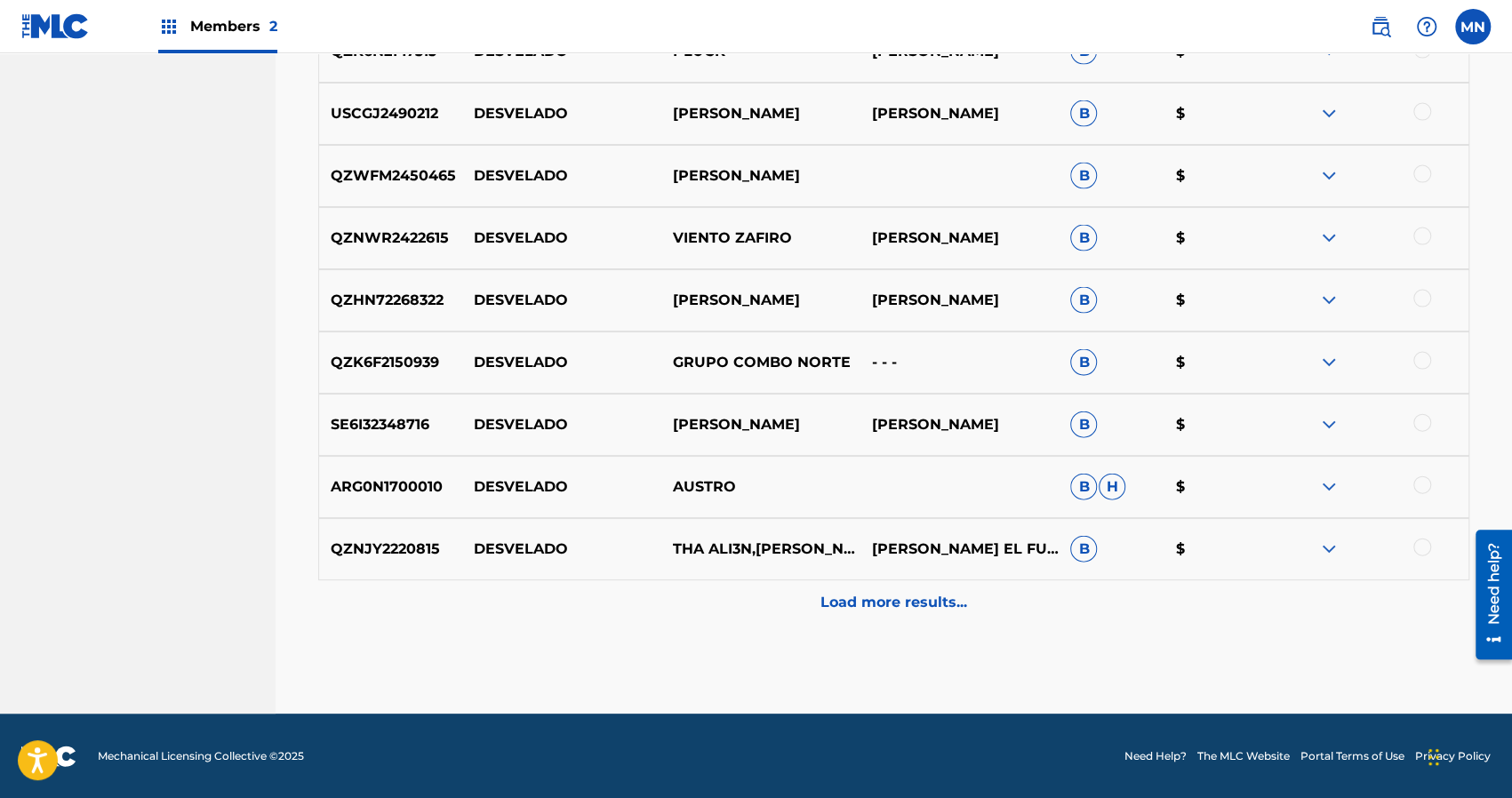
click at [872, 599] on p "Load more results..." at bounding box center [893, 602] width 146 height 21
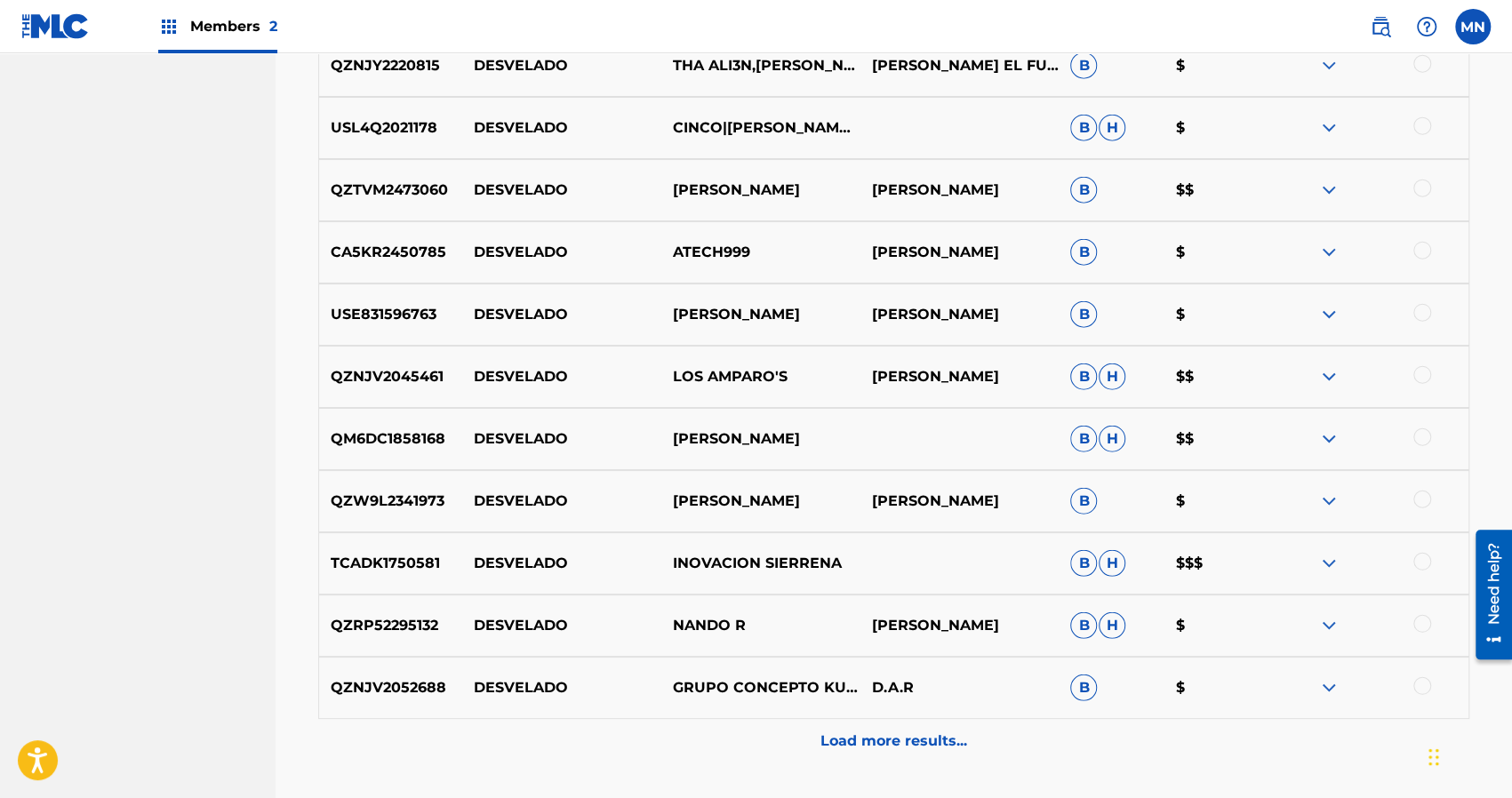
scroll to position [7488, 0]
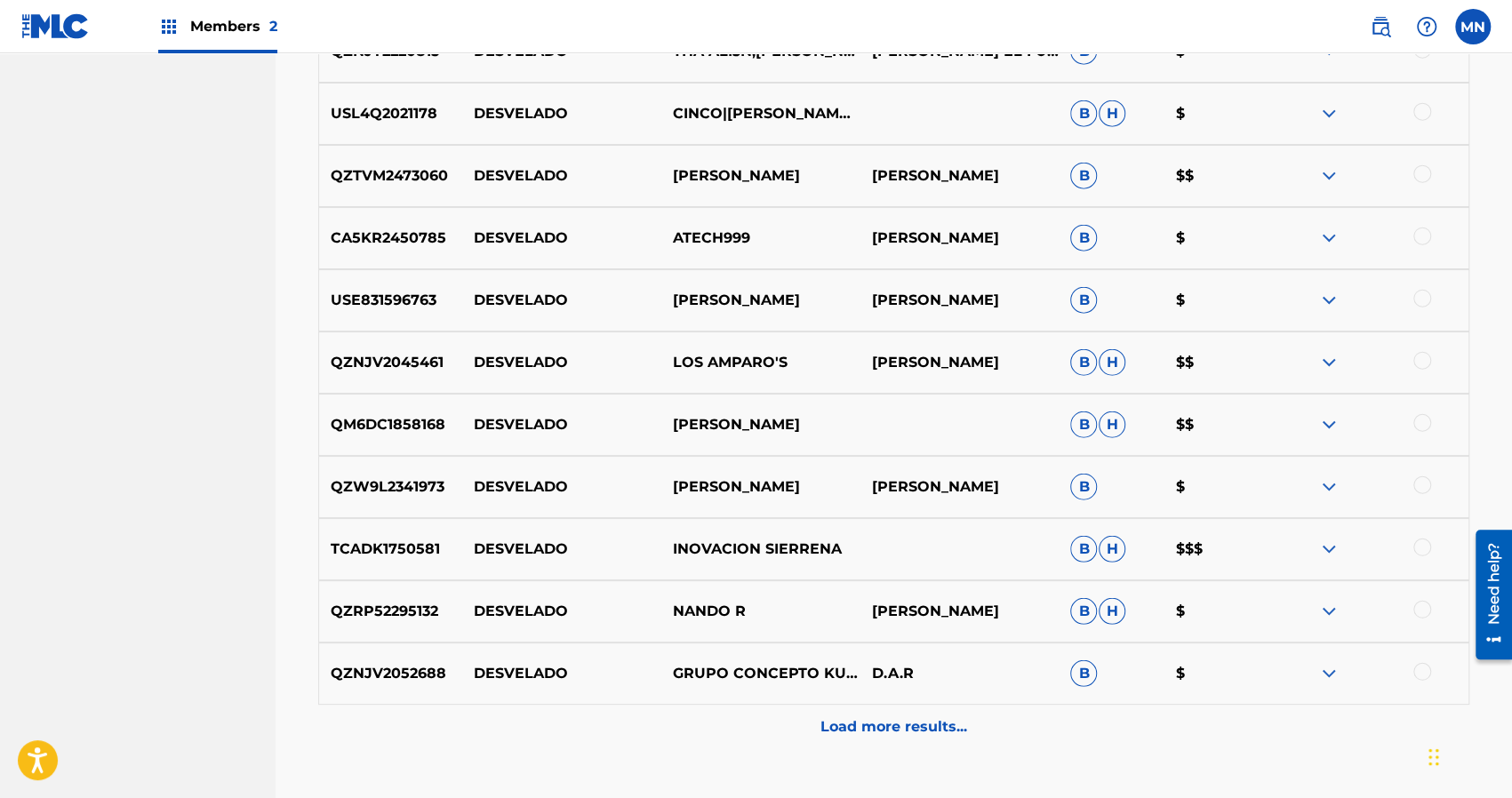
click at [883, 731] on p "Load more results..." at bounding box center [893, 727] width 146 height 21
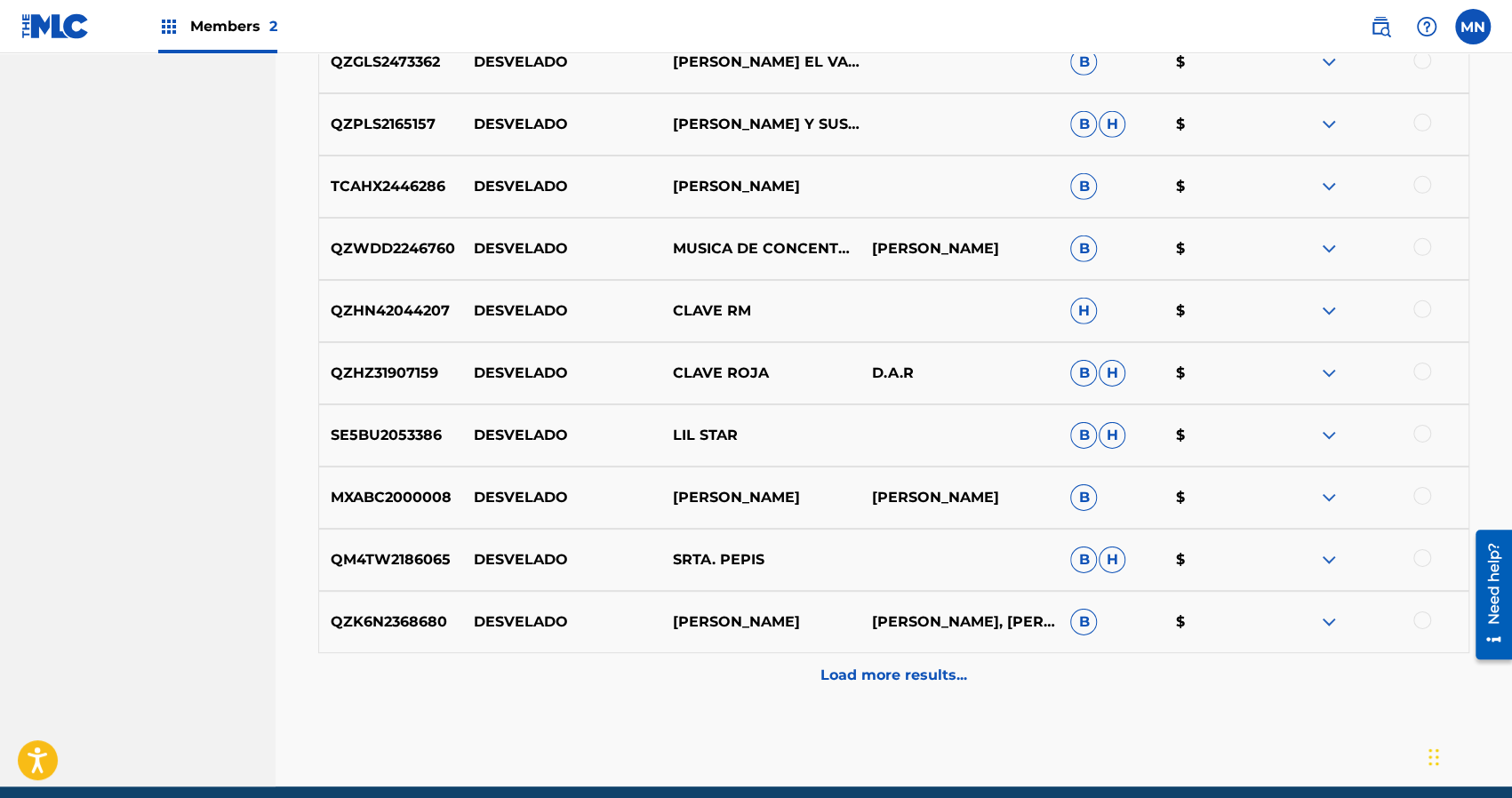
scroll to position [8163, 0]
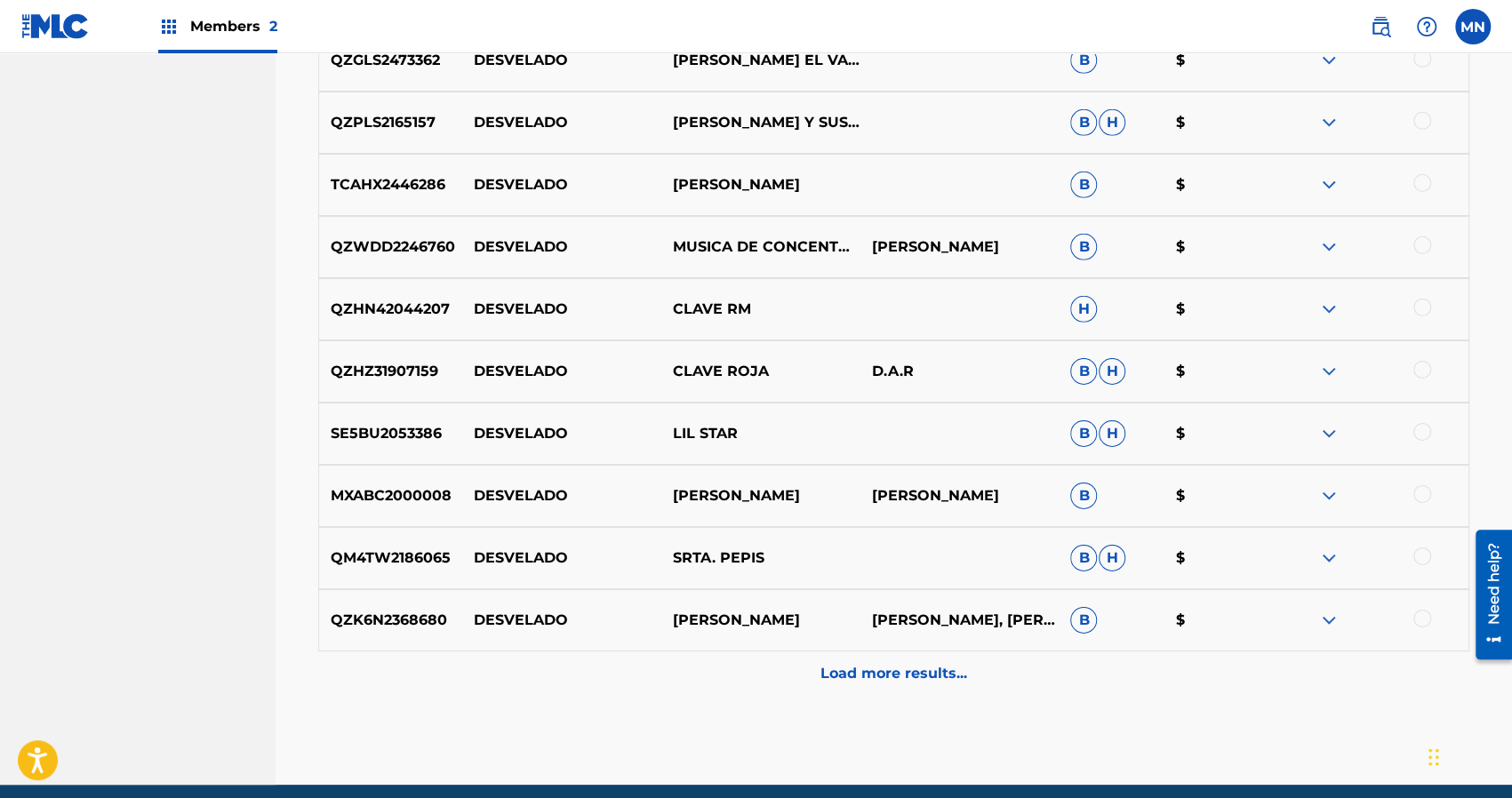
click at [869, 669] on p "Load more results..." at bounding box center [893, 673] width 146 height 21
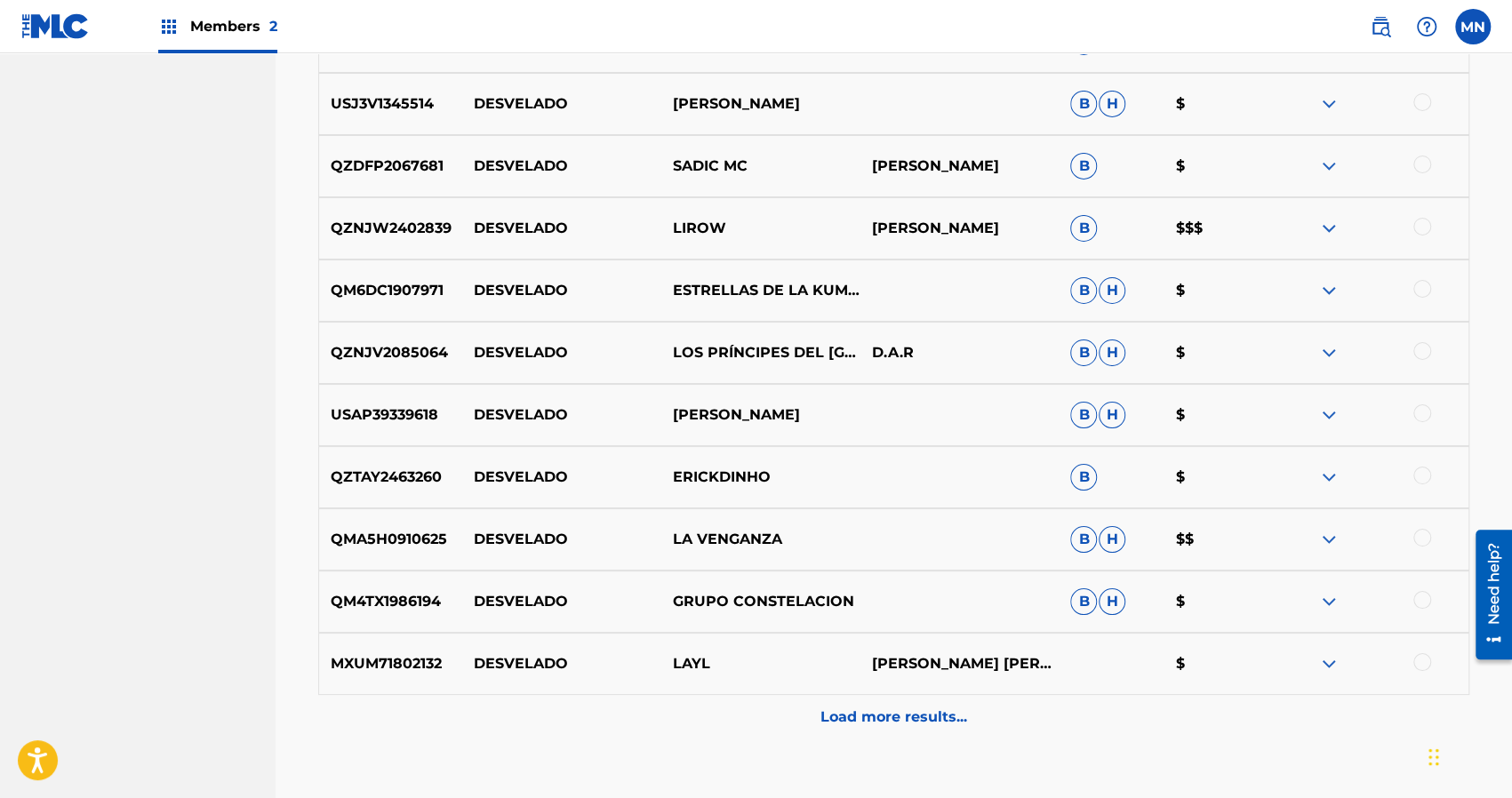
scroll to position [8856, 0]
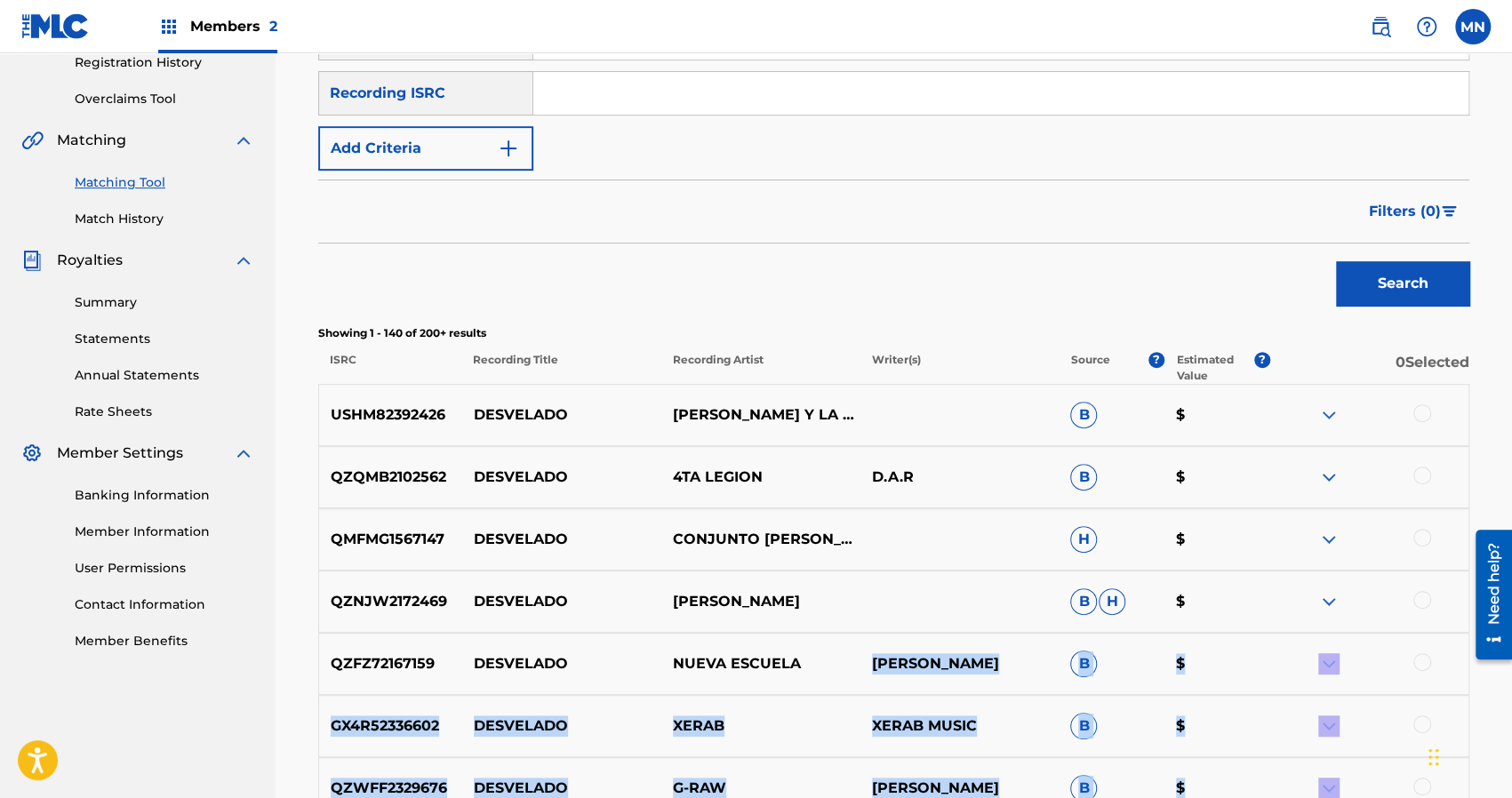
drag, startPoint x: 869, startPoint y: 669, endPoint x: 840, endPoint y: 678, distance: 30.4
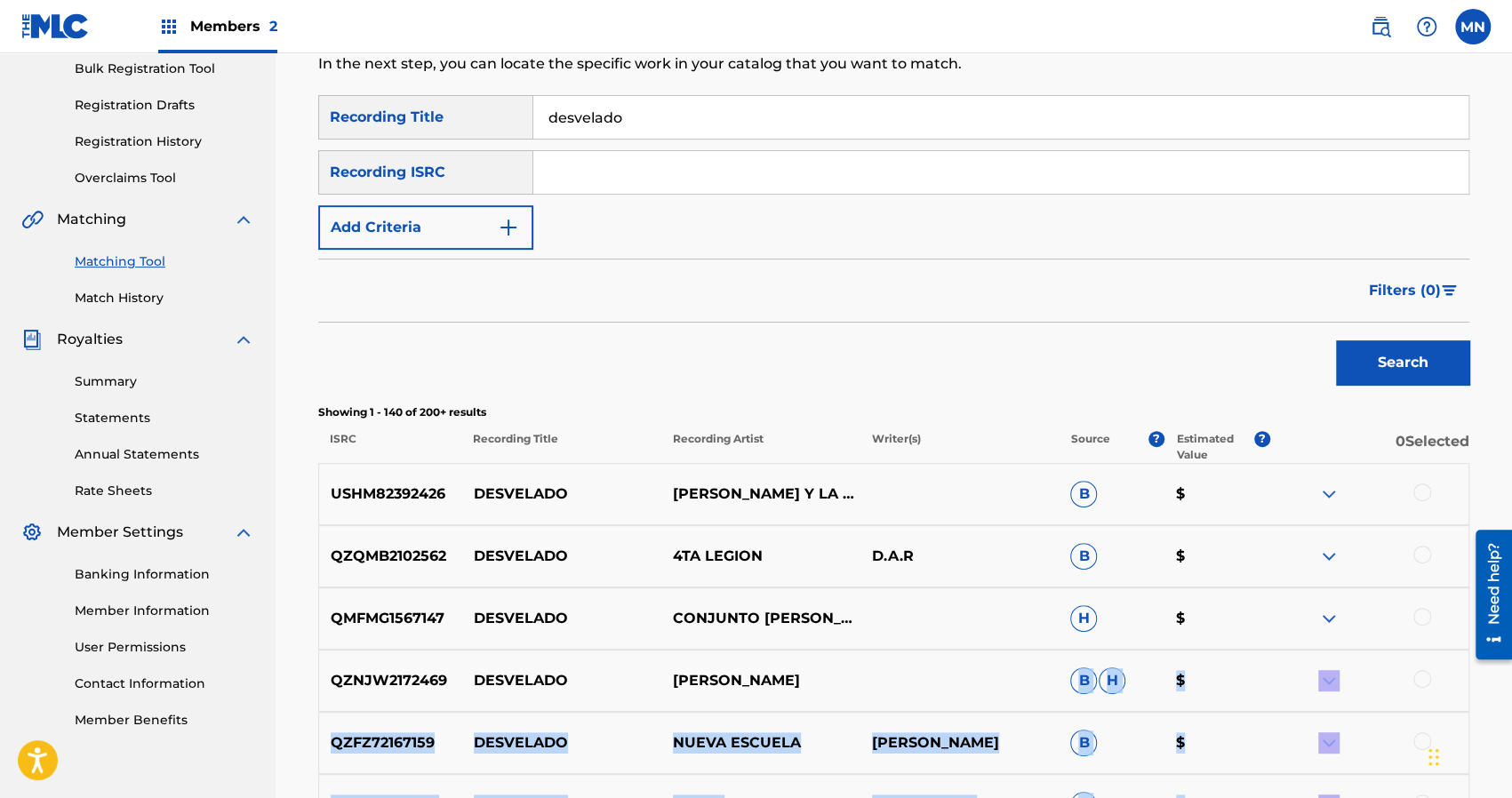
scroll to position [148, 0]
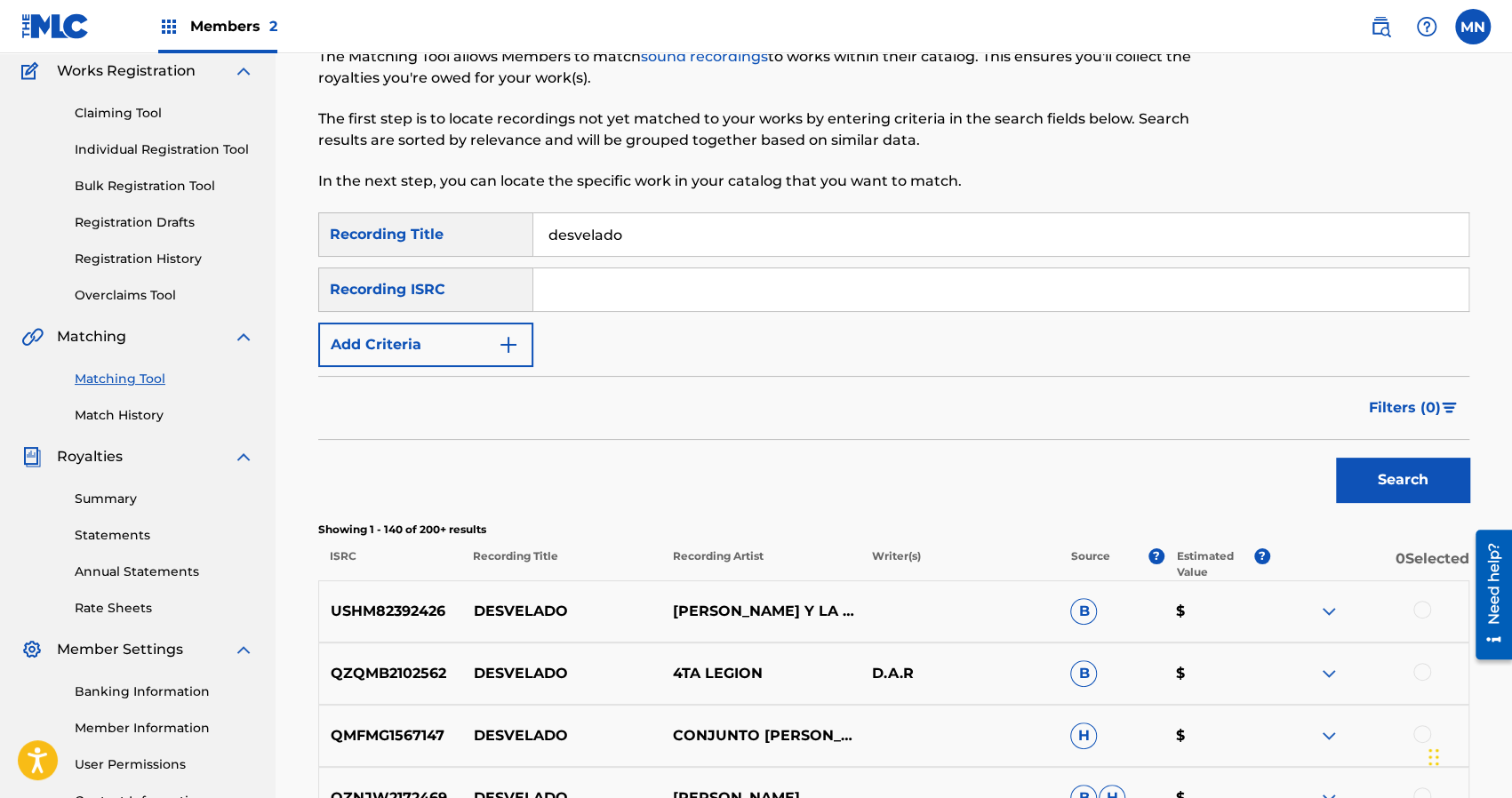
click at [689, 241] on input "desvelado" at bounding box center [1000, 234] width 934 height 43
click at [1335, 458] on button "Search" at bounding box center [1402, 480] width 134 height 45
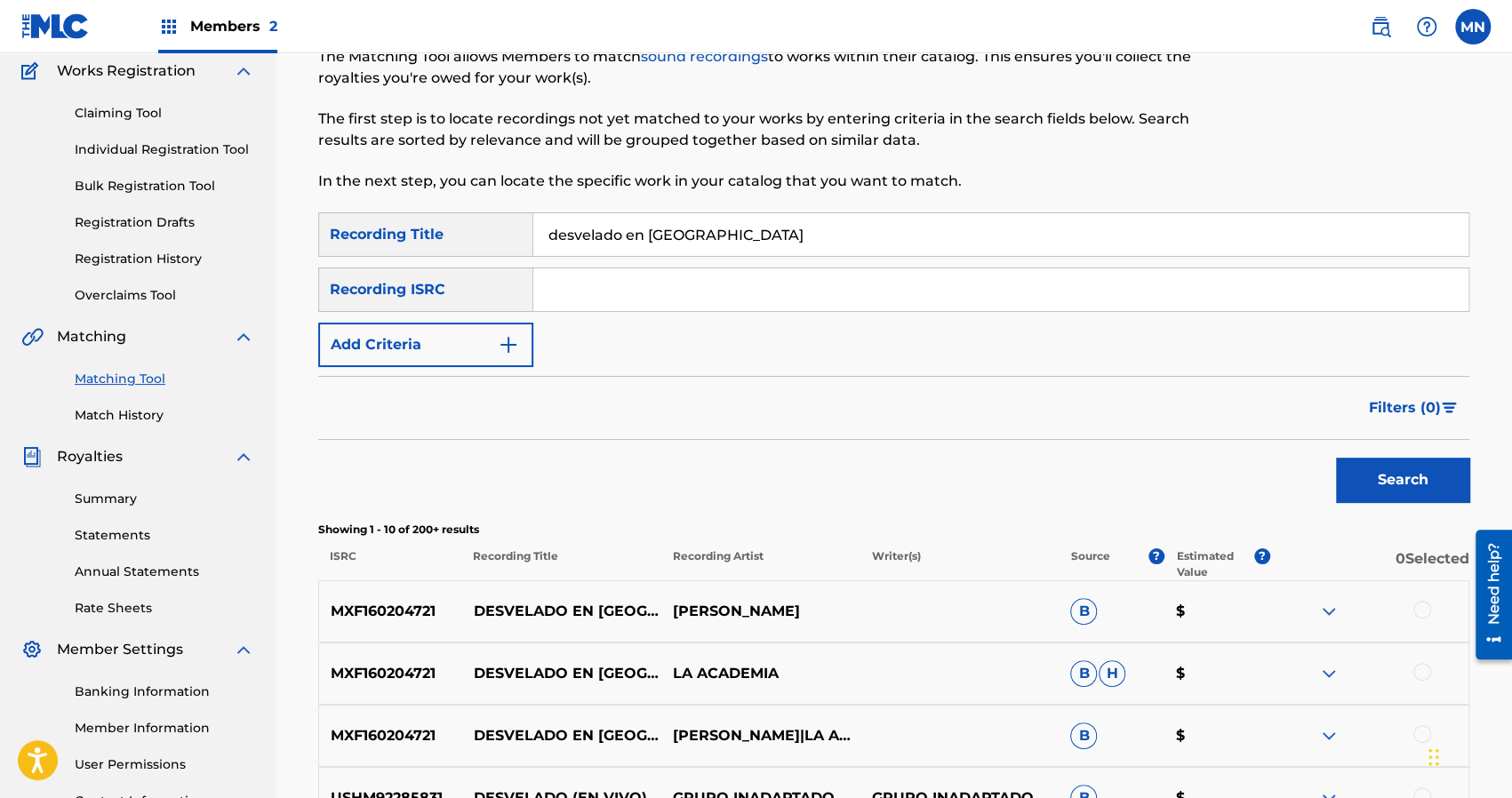
click at [816, 459] on div "Search" at bounding box center [893, 476] width 1150 height 71
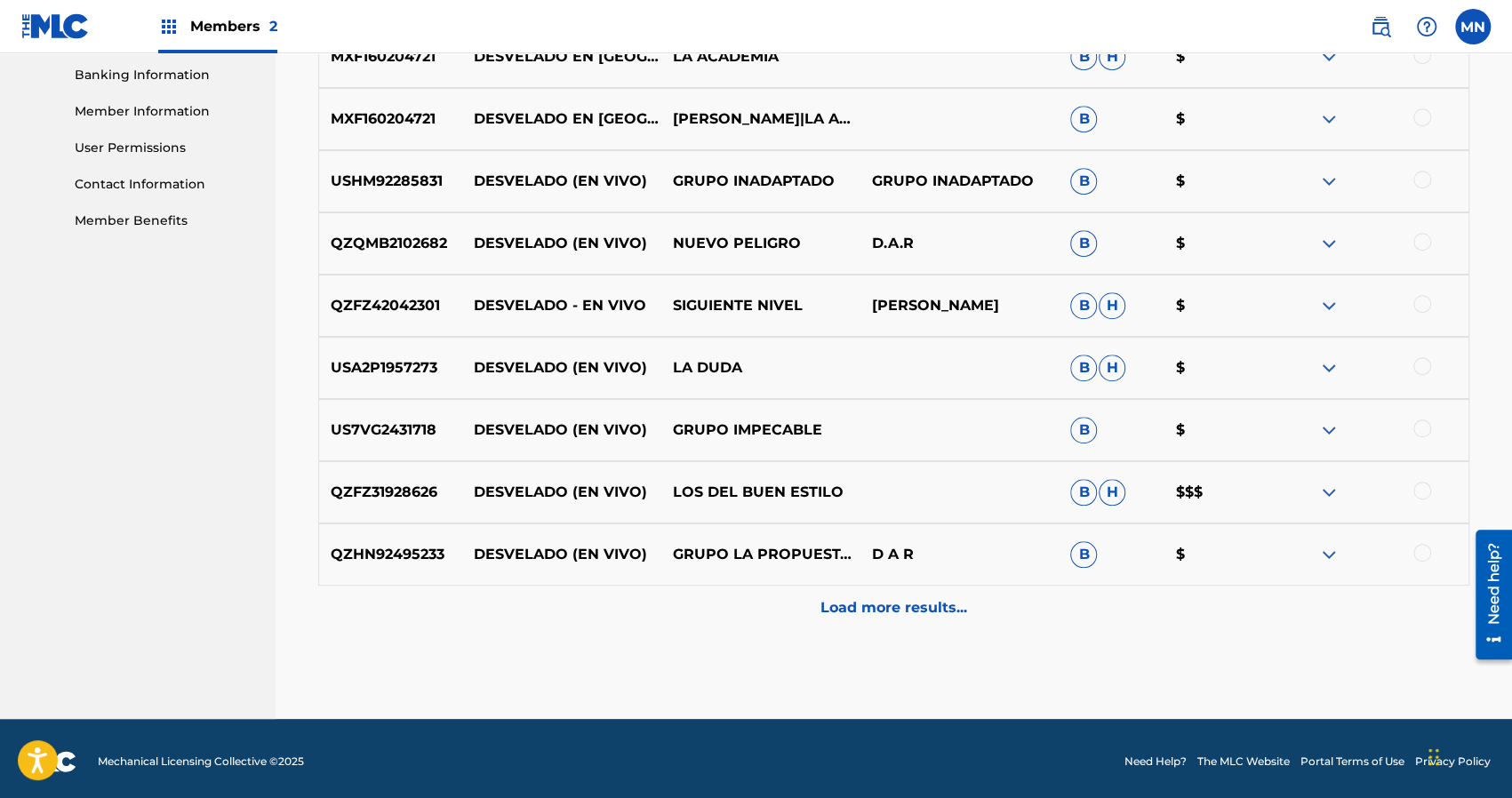
scroll to position [771, 0]
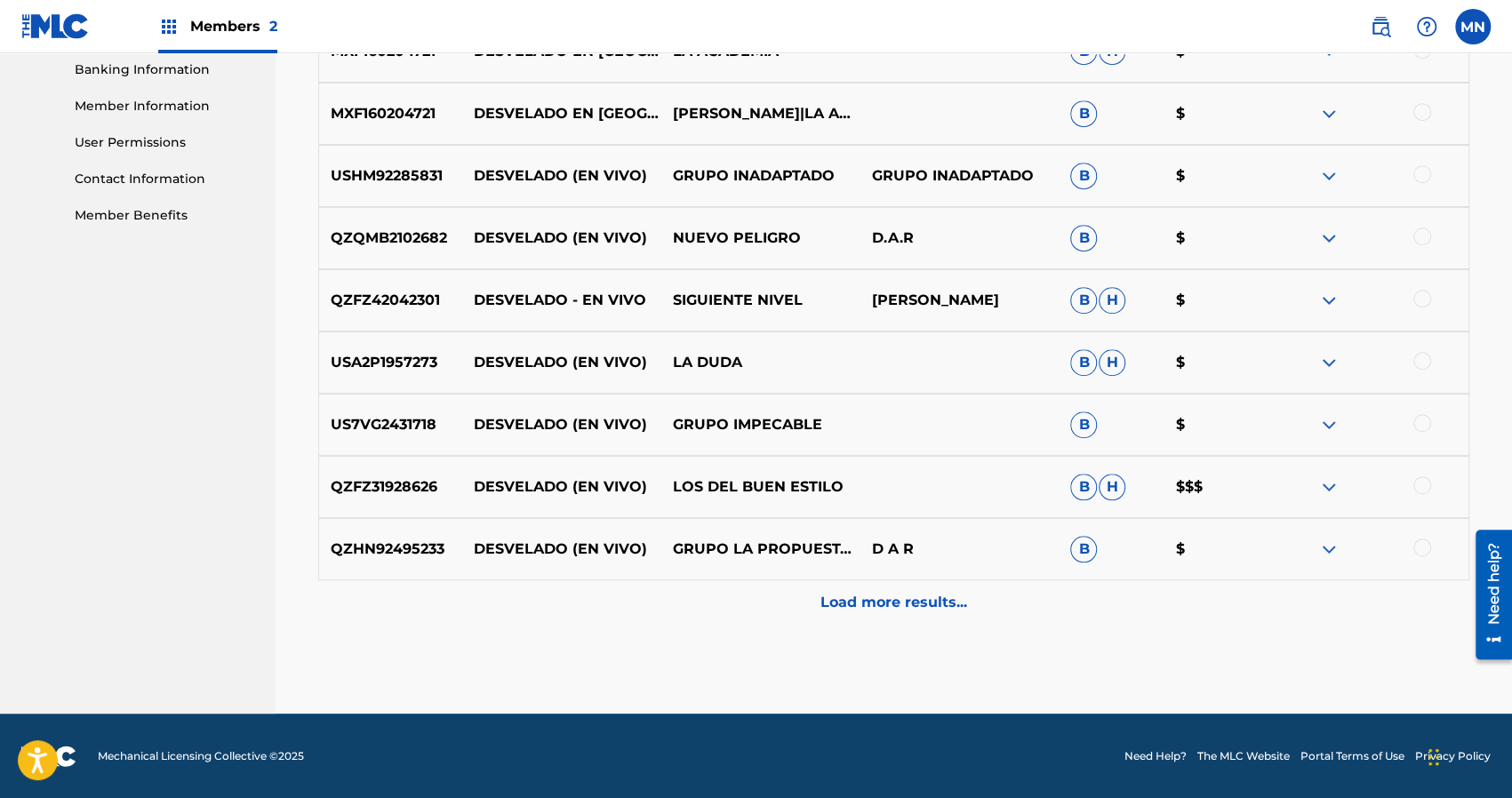
click at [878, 598] on p "Load more results..." at bounding box center [893, 602] width 146 height 21
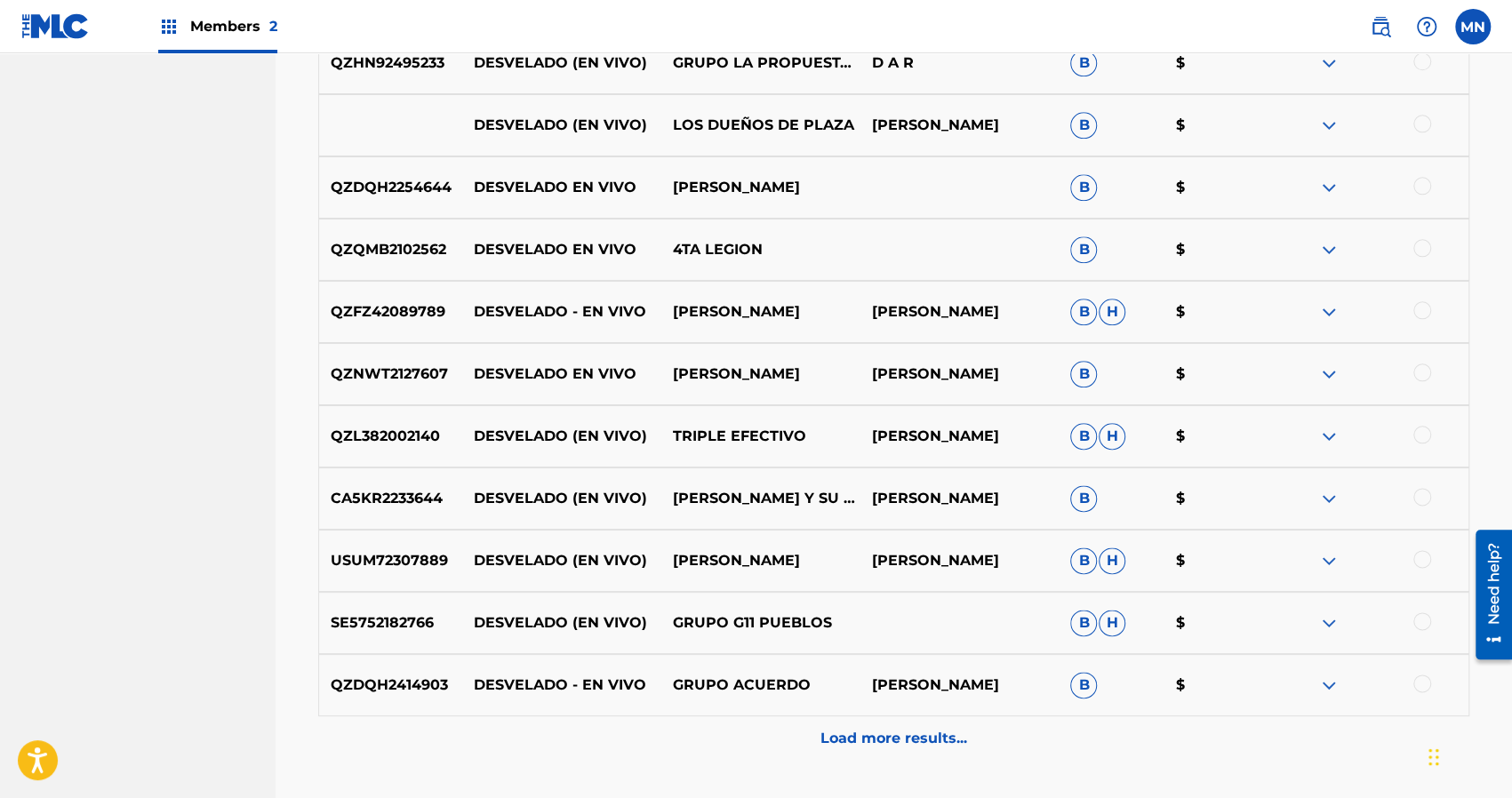
scroll to position [1392, 0]
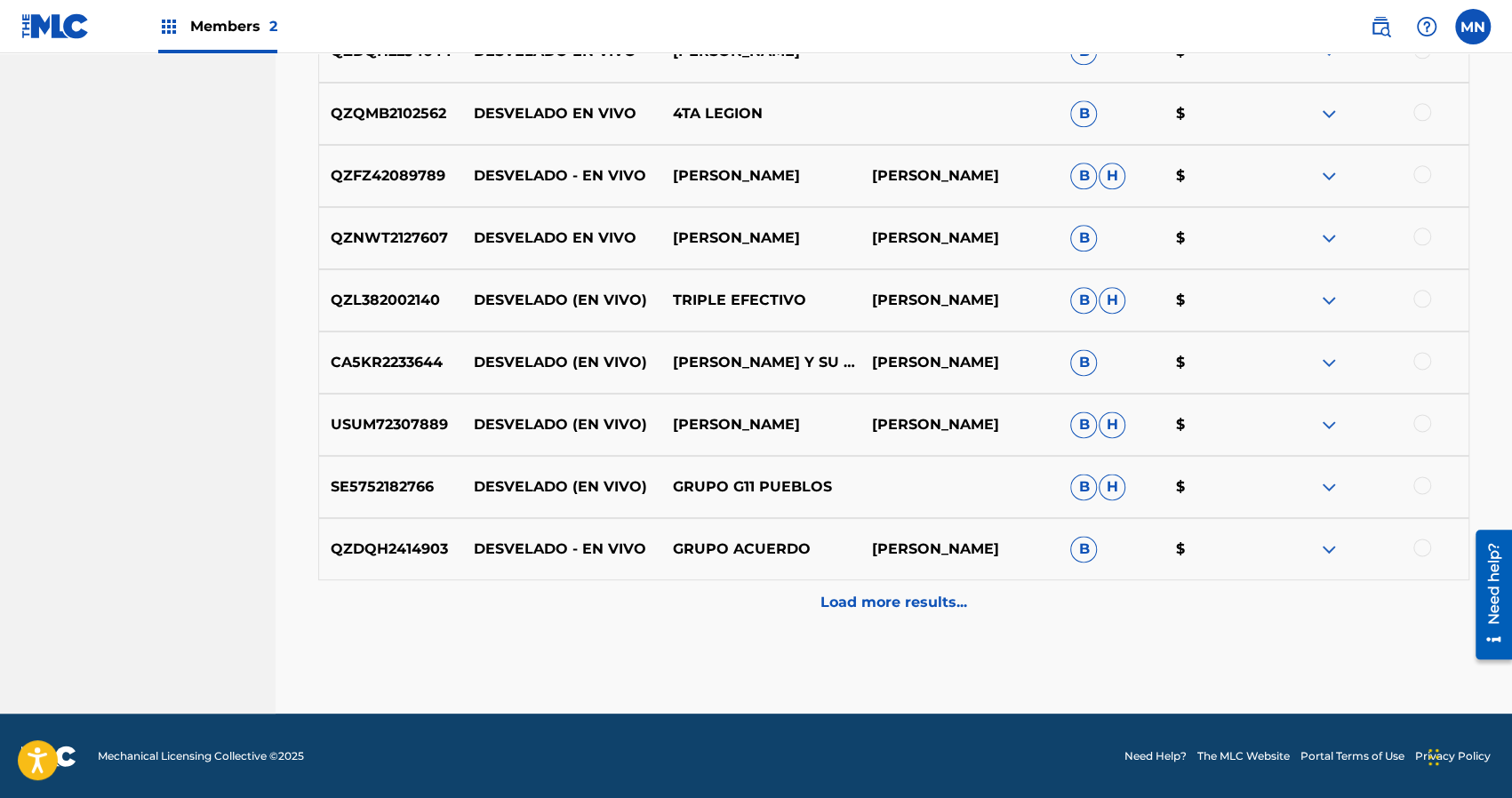
click at [882, 609] on p "Load more results..." at bounding box center [893, 602] width 146 height 21
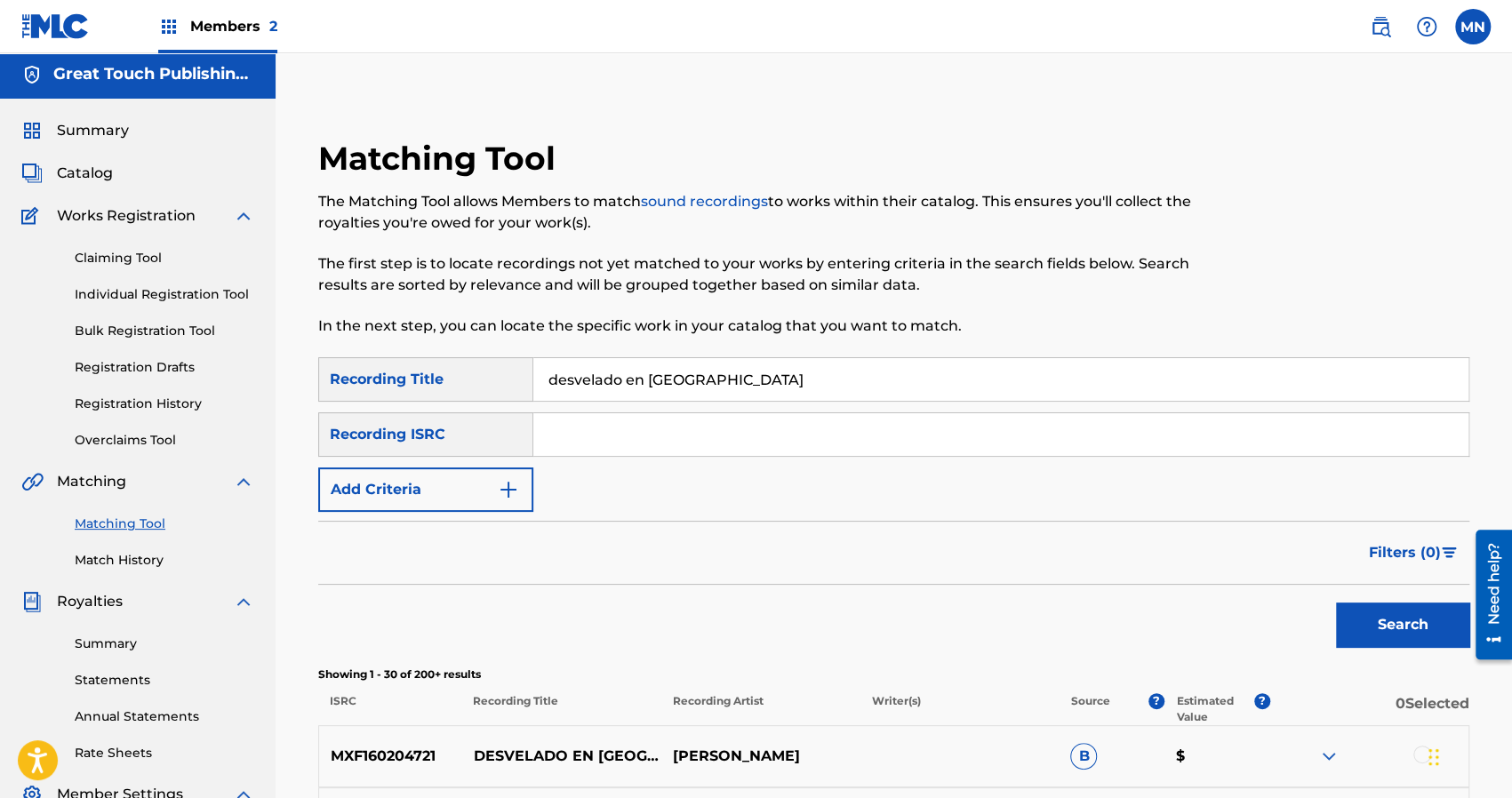
scroll to position [0, 0]
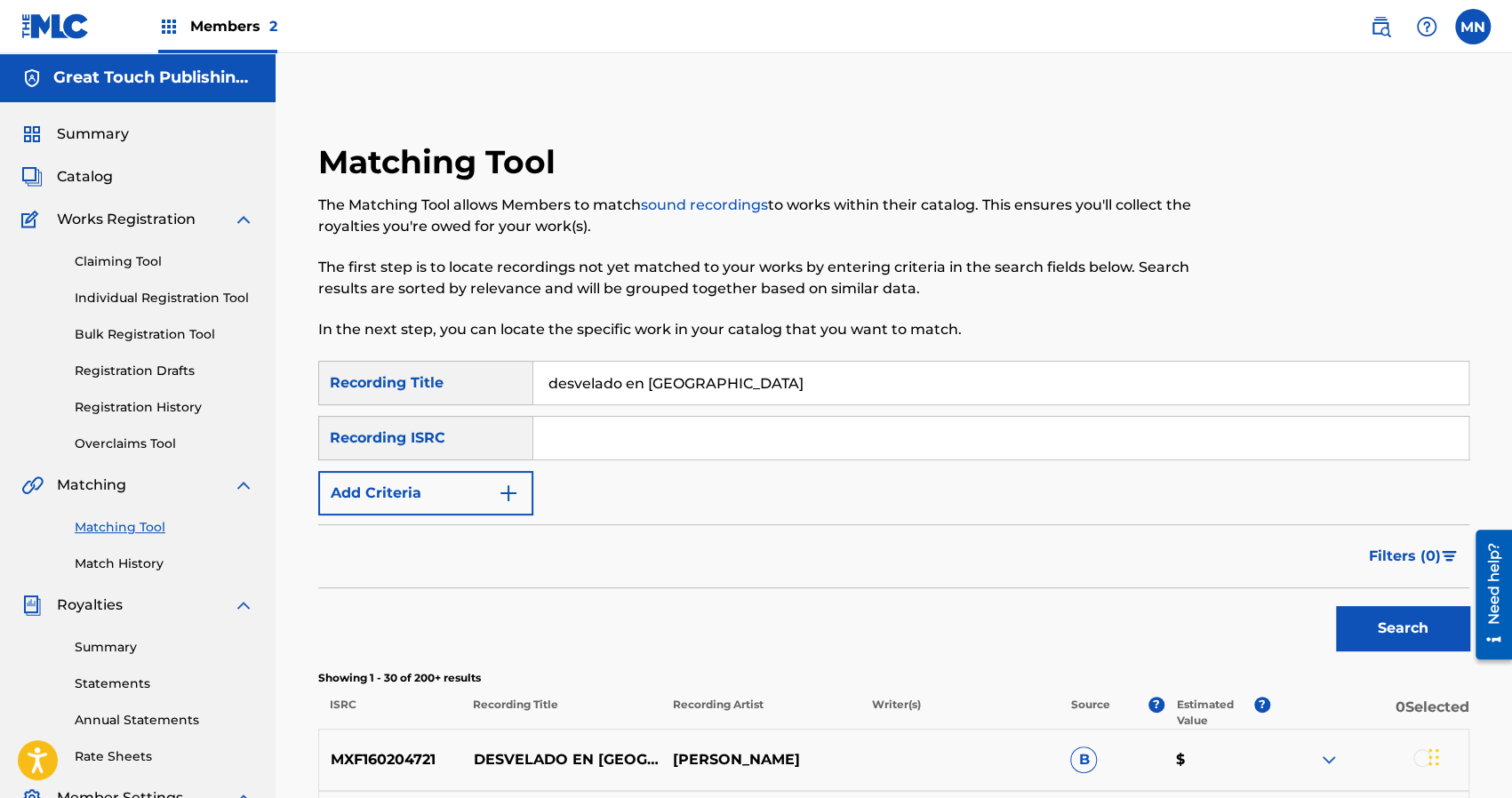
click at [709, 388] on input "desvelado en [GEOGRAPHIC_DATA]" at bounding box center [1000, 383] width 934 height 43
type input "d"
type input "vestida de color [PERSON_NAME]"
click at [1335, 606] on button "Search" at bounding box center [1402, 628] width 134 height 45
click at [717, 616] on div "Search" at bounding box center [893, 624] width 1150 height 71
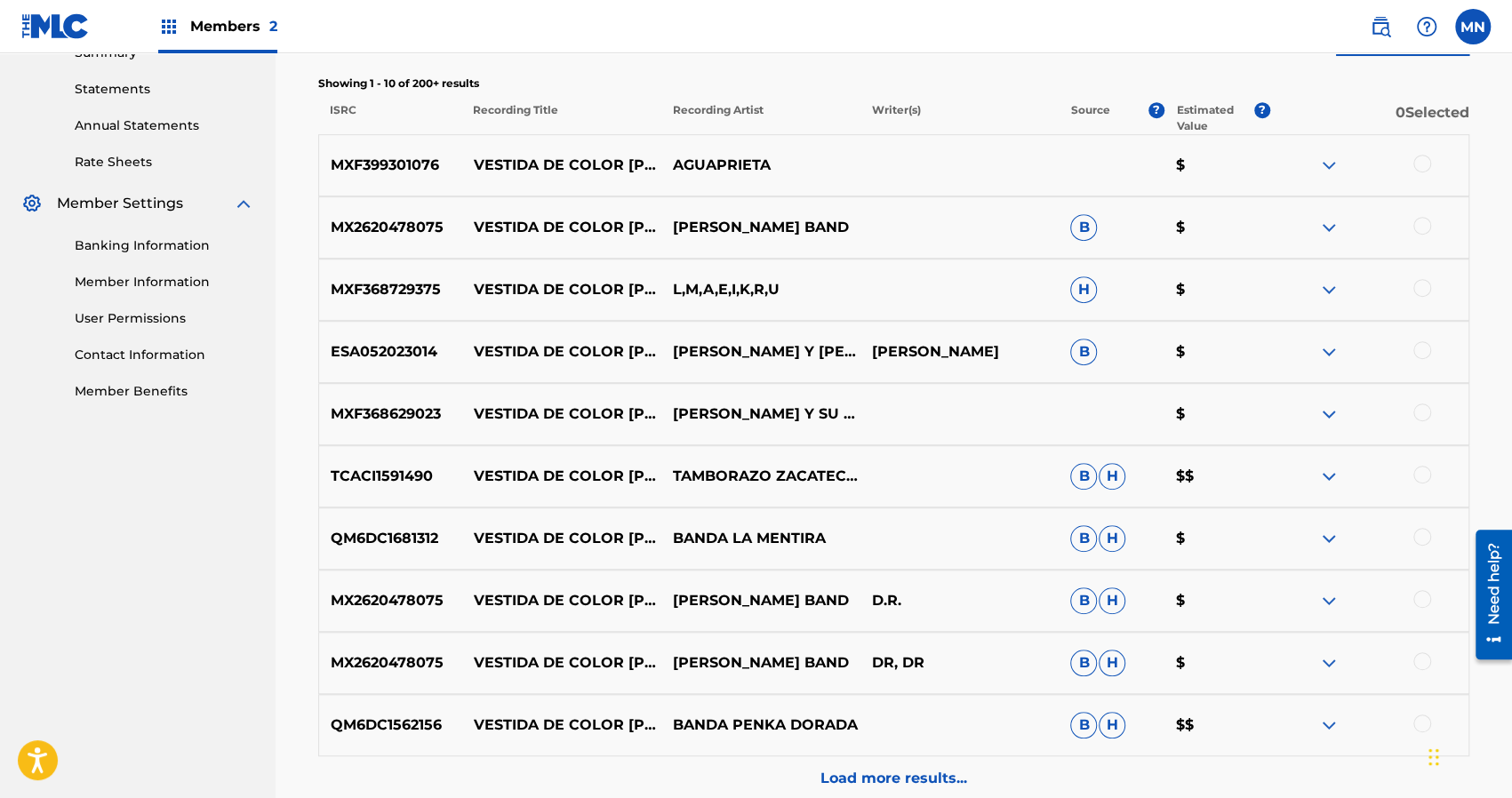
scroll to position [771, 0]
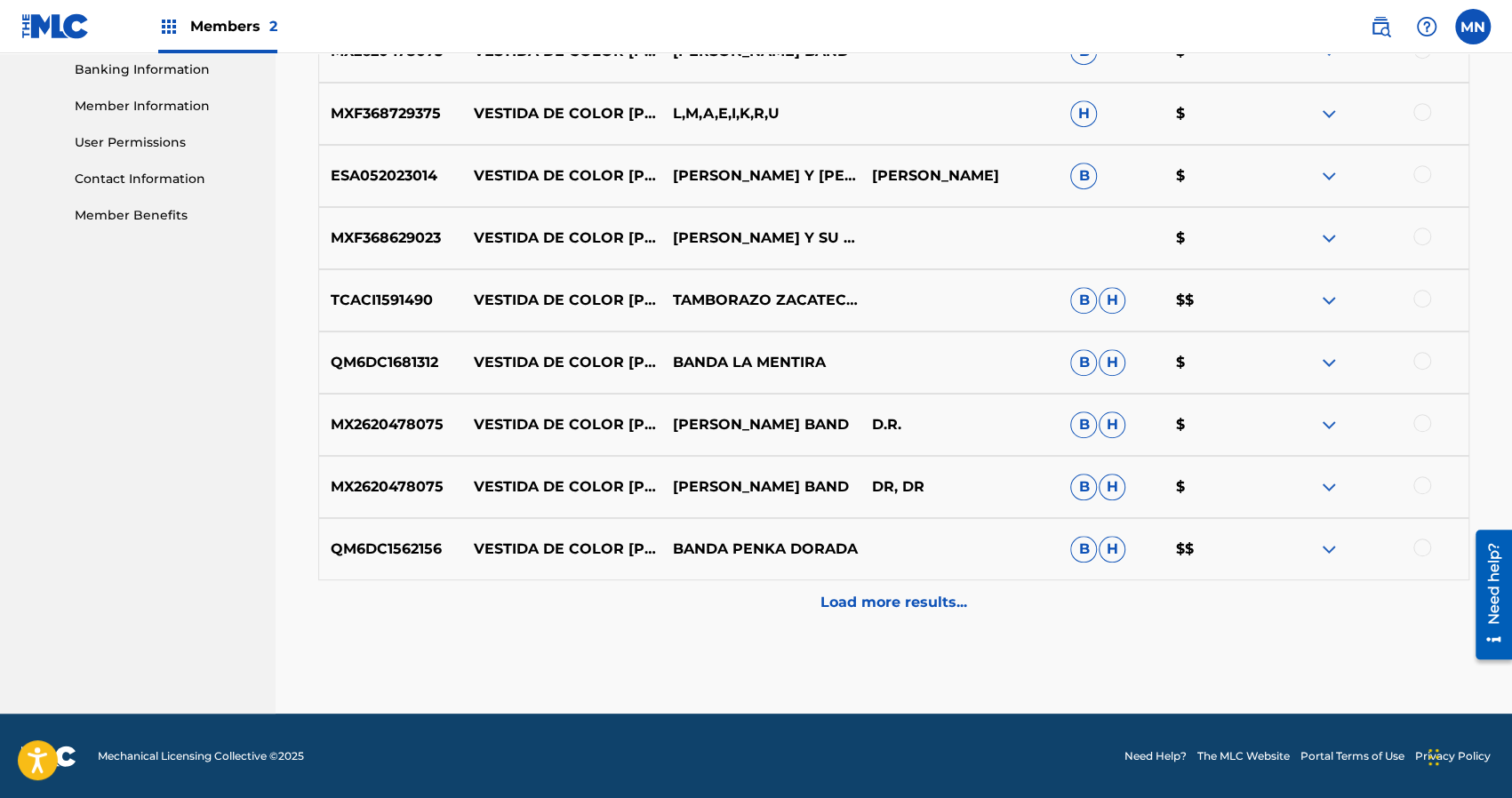
click at [872, 612] on div "Load more results..." at bounding box center [893, 602] width 1150 height 45
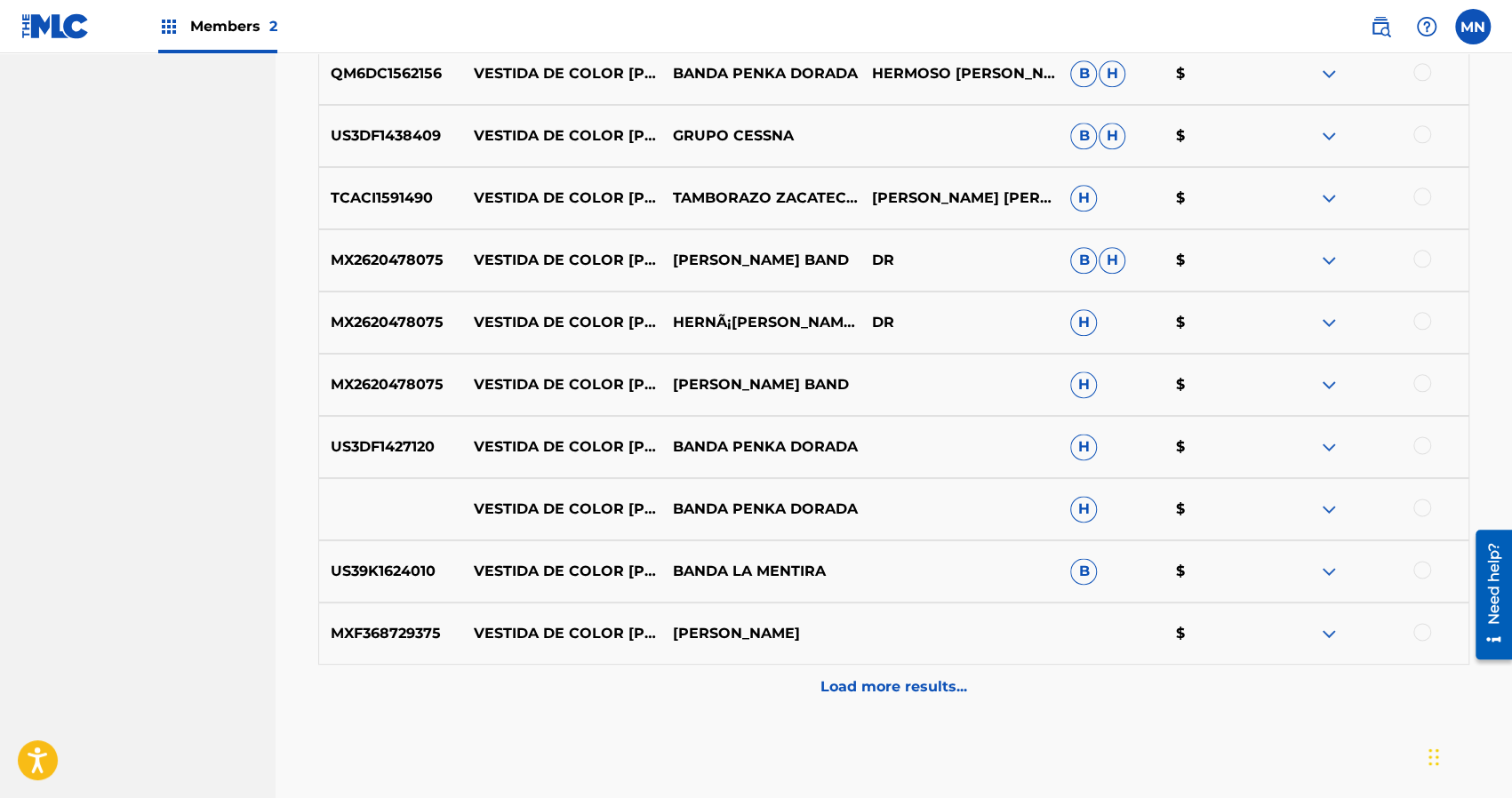
scroll to position [1392, 0]
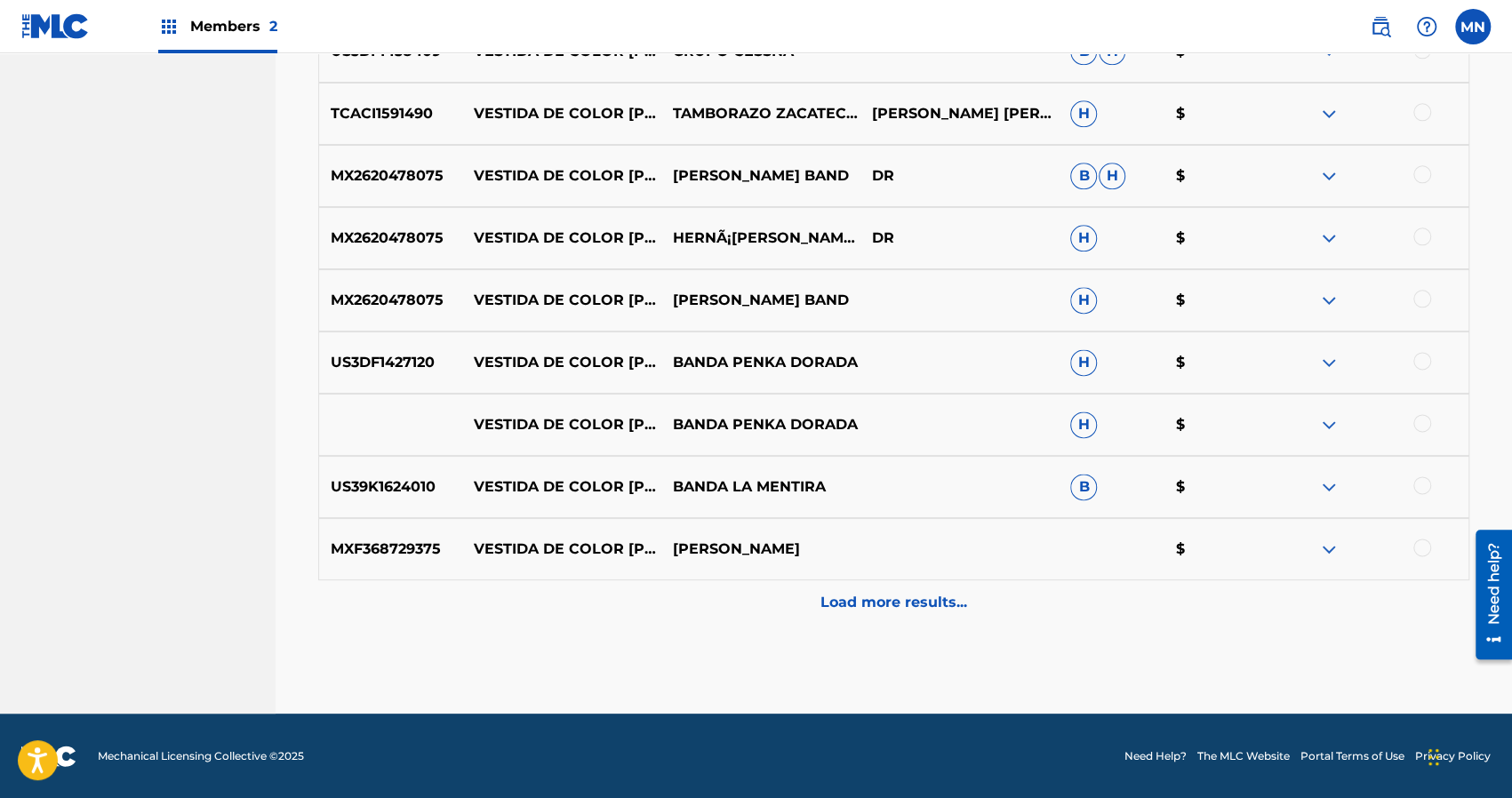
click at [874, 593] on p "Load more results..." at bounding box center [893, 602] width 146 height 21
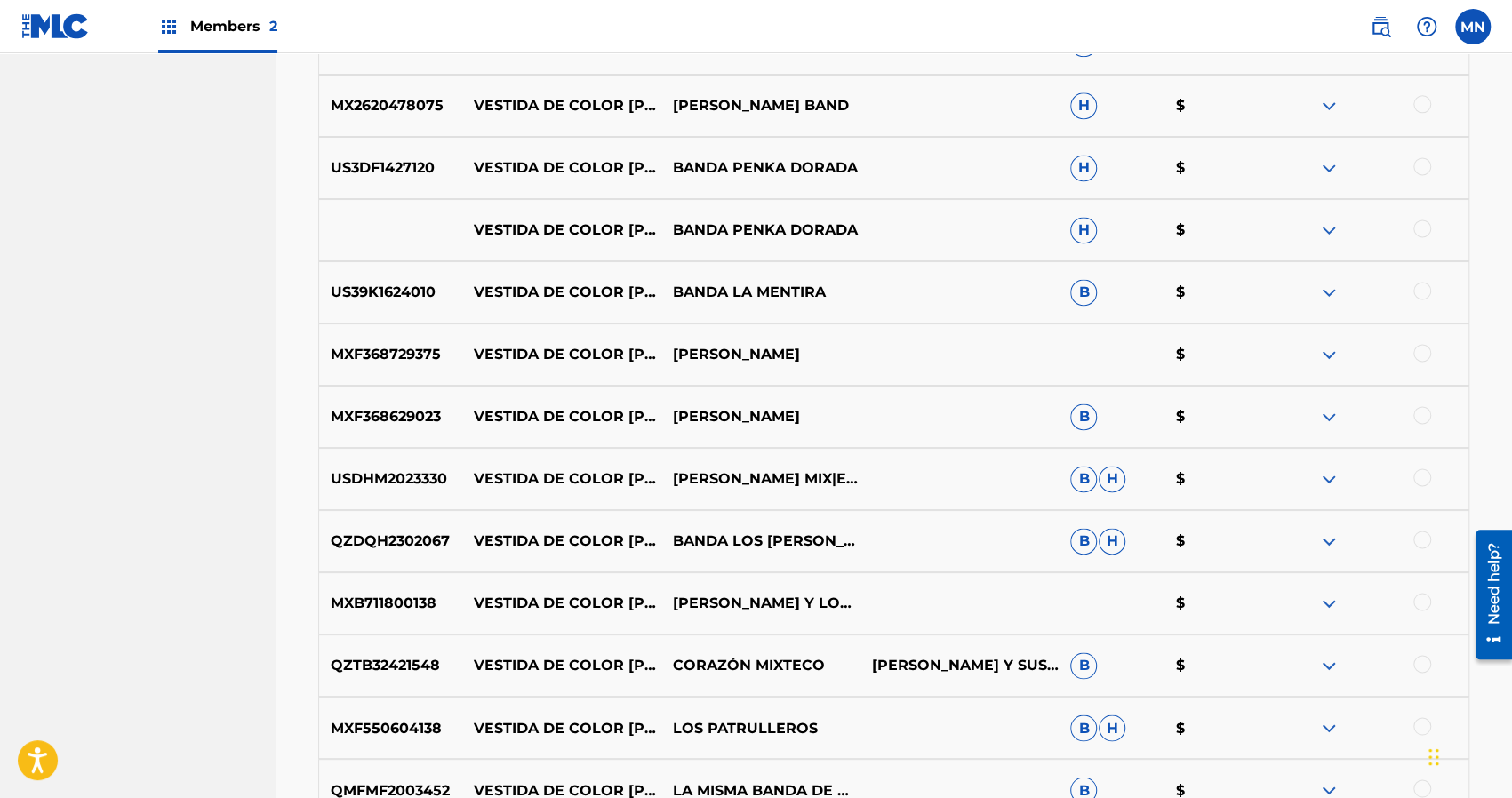
scroll to position [1818, 0]
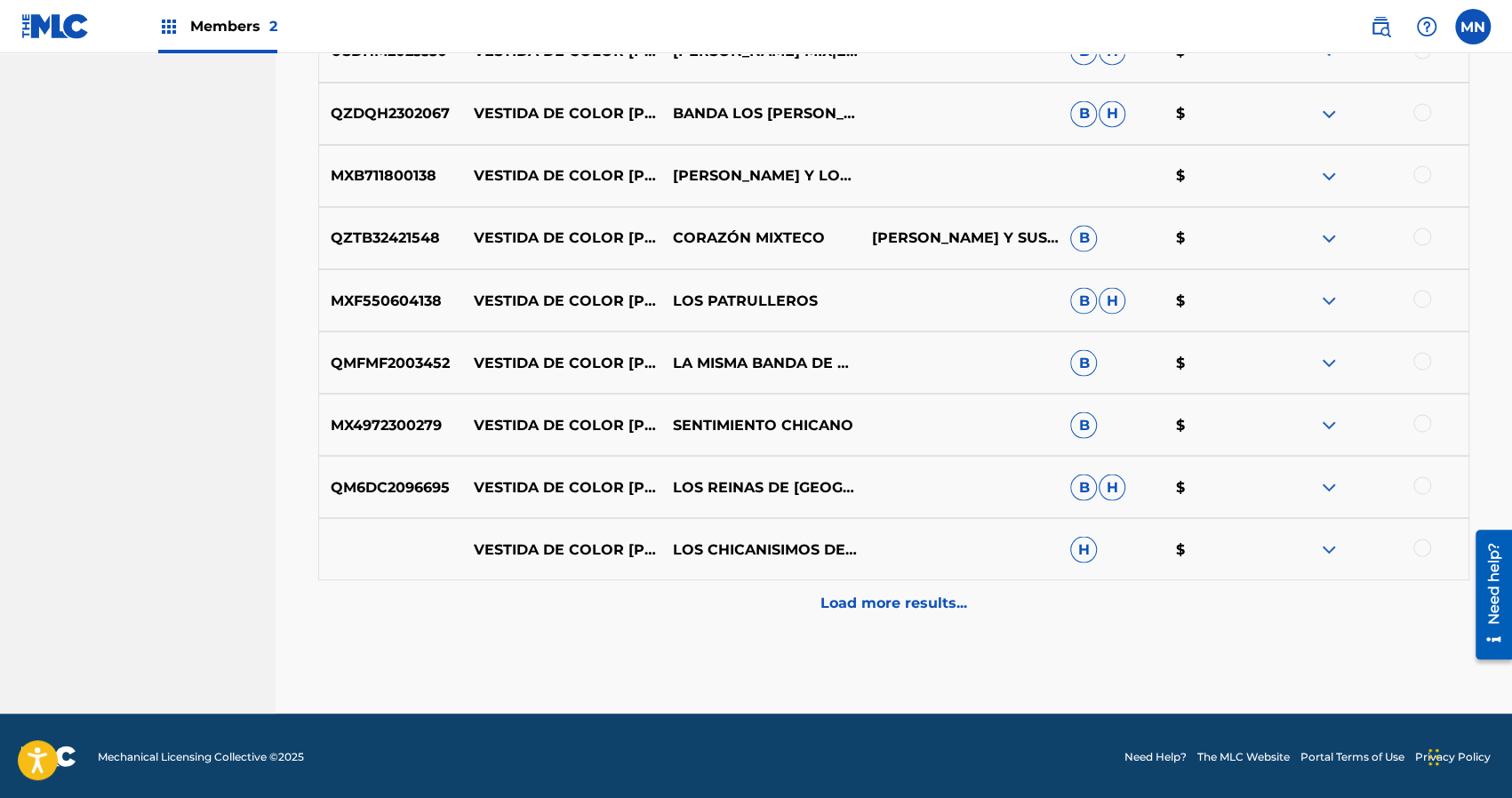
click at [874, 593] on p "Load more results..." at bounding box center [893, 602] width 146 height 21
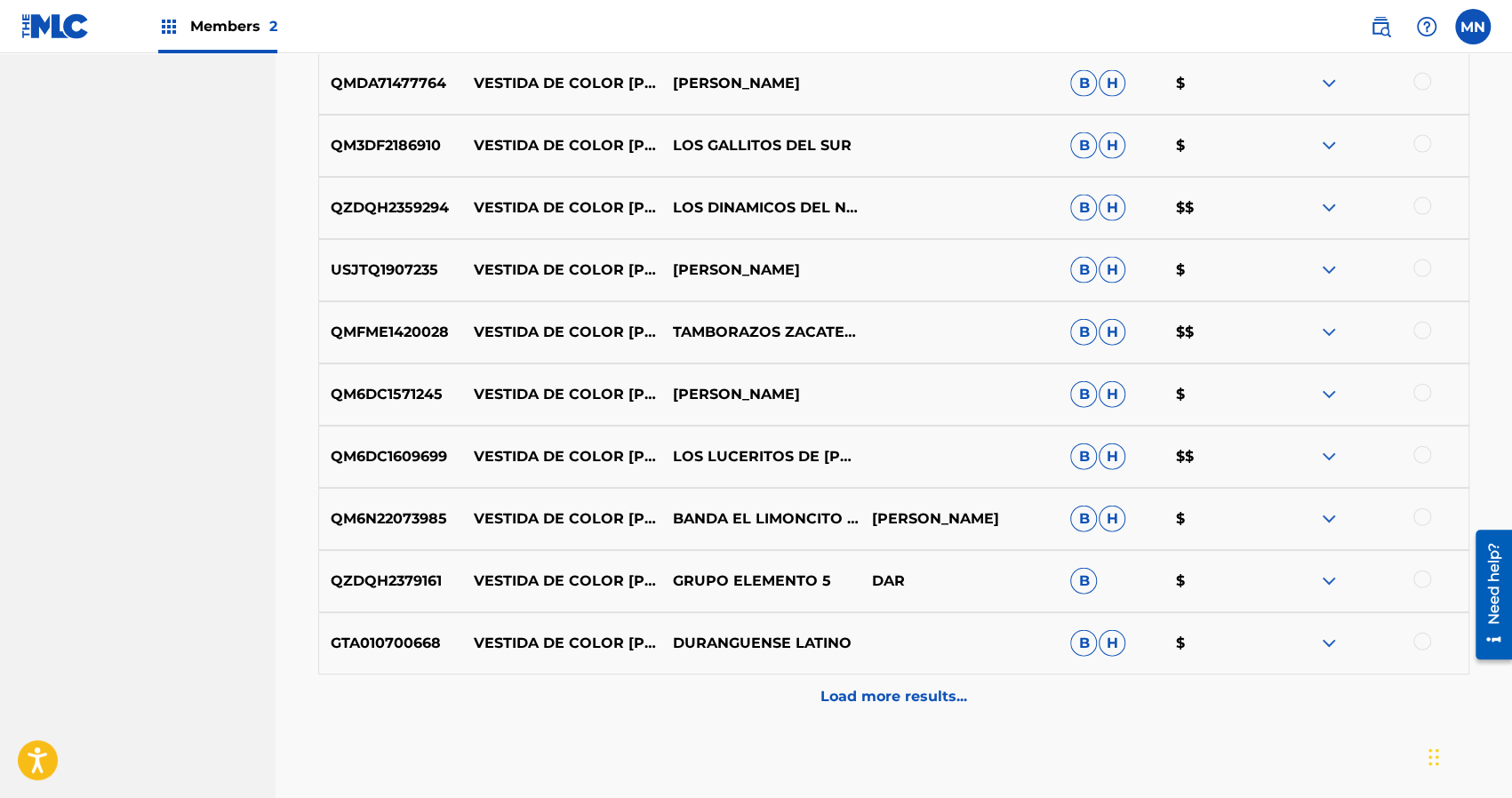
scroll to position [2618, 0]
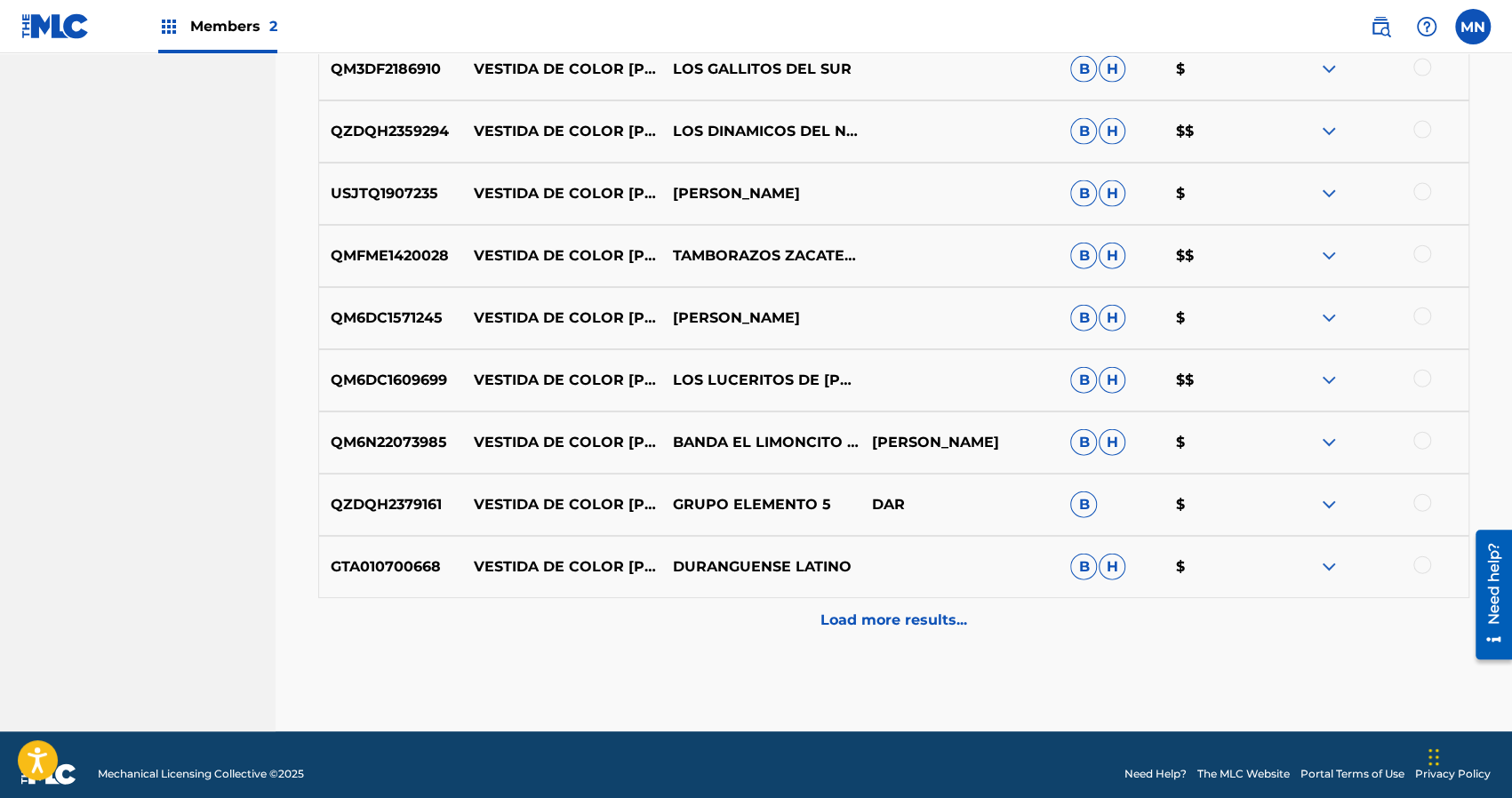
click at [874, 593] on div "GTA010700668 VESTIDA DE COLOR [PERSON_NAME] DURANGUENSE LATINO B H $" at bounding box center [893, 566] width 1150 height 62
click at [872, 618] on p "Load more results..." at bounding box center [893, 620] width 146 height 21
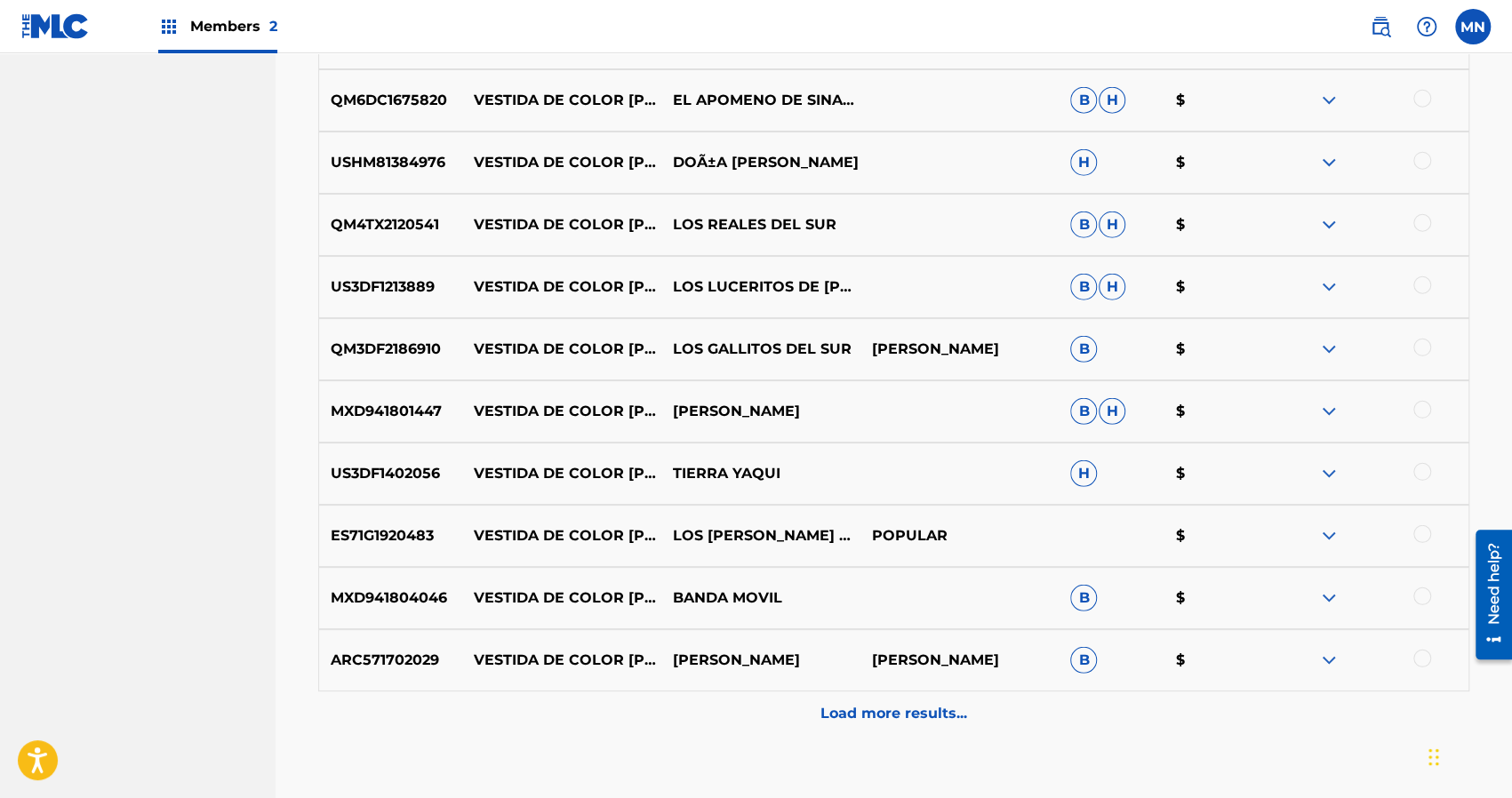
scroll to position [3223, 0]
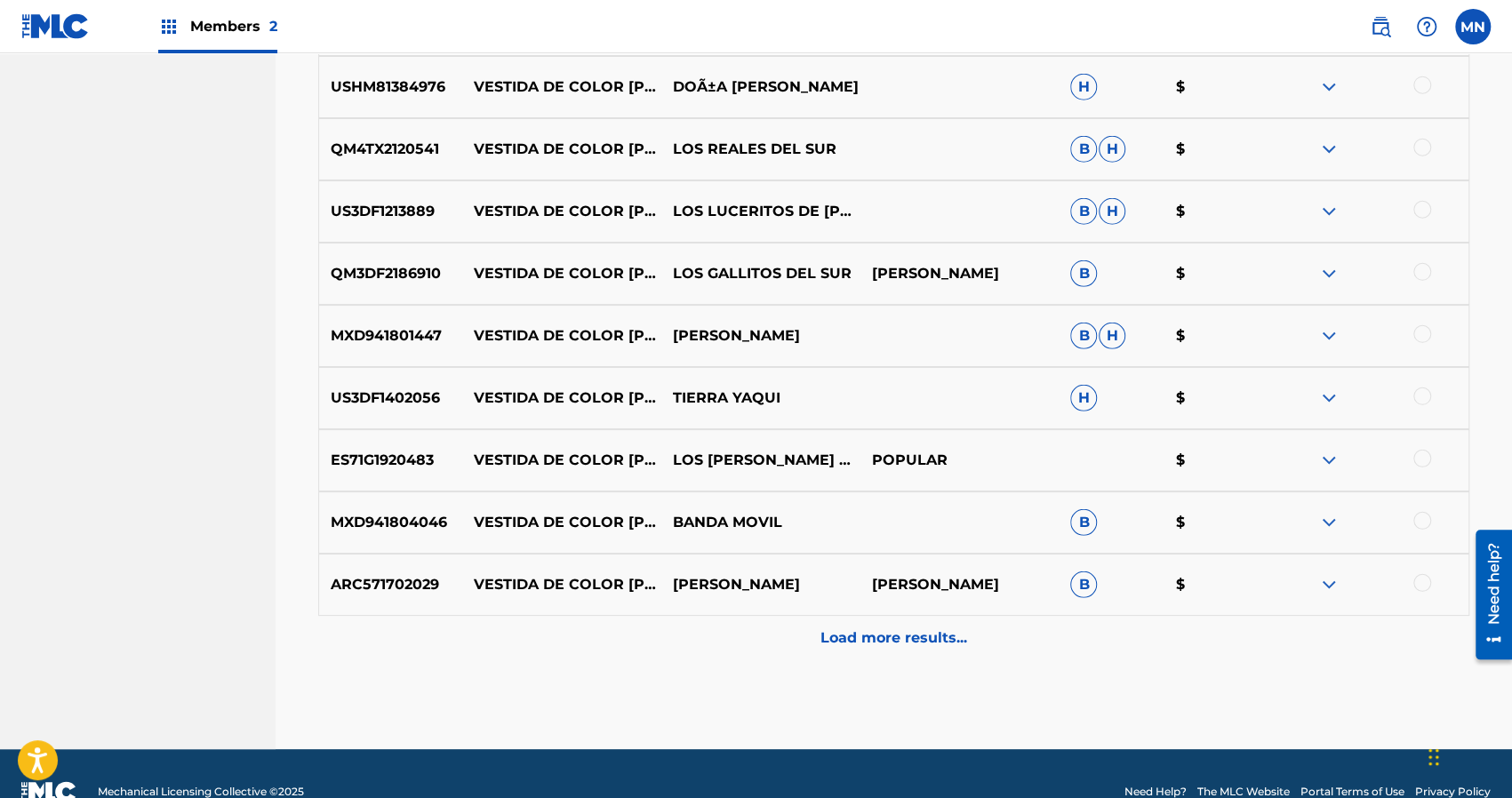
click at [883, 634] on p "Load more results..." at bounding box center [893, 637] width 146 height 21
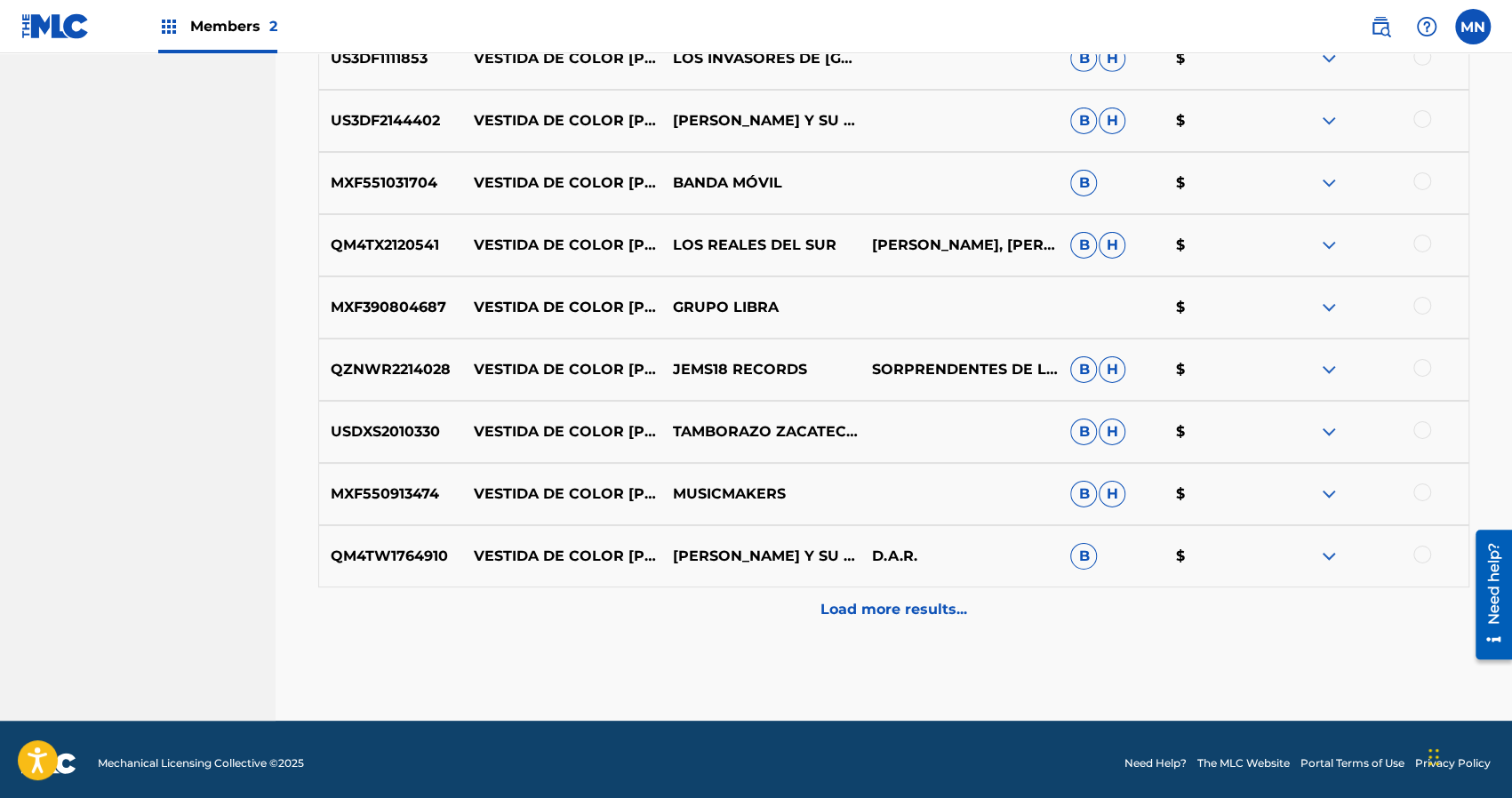
scroll to position [3880, 0]
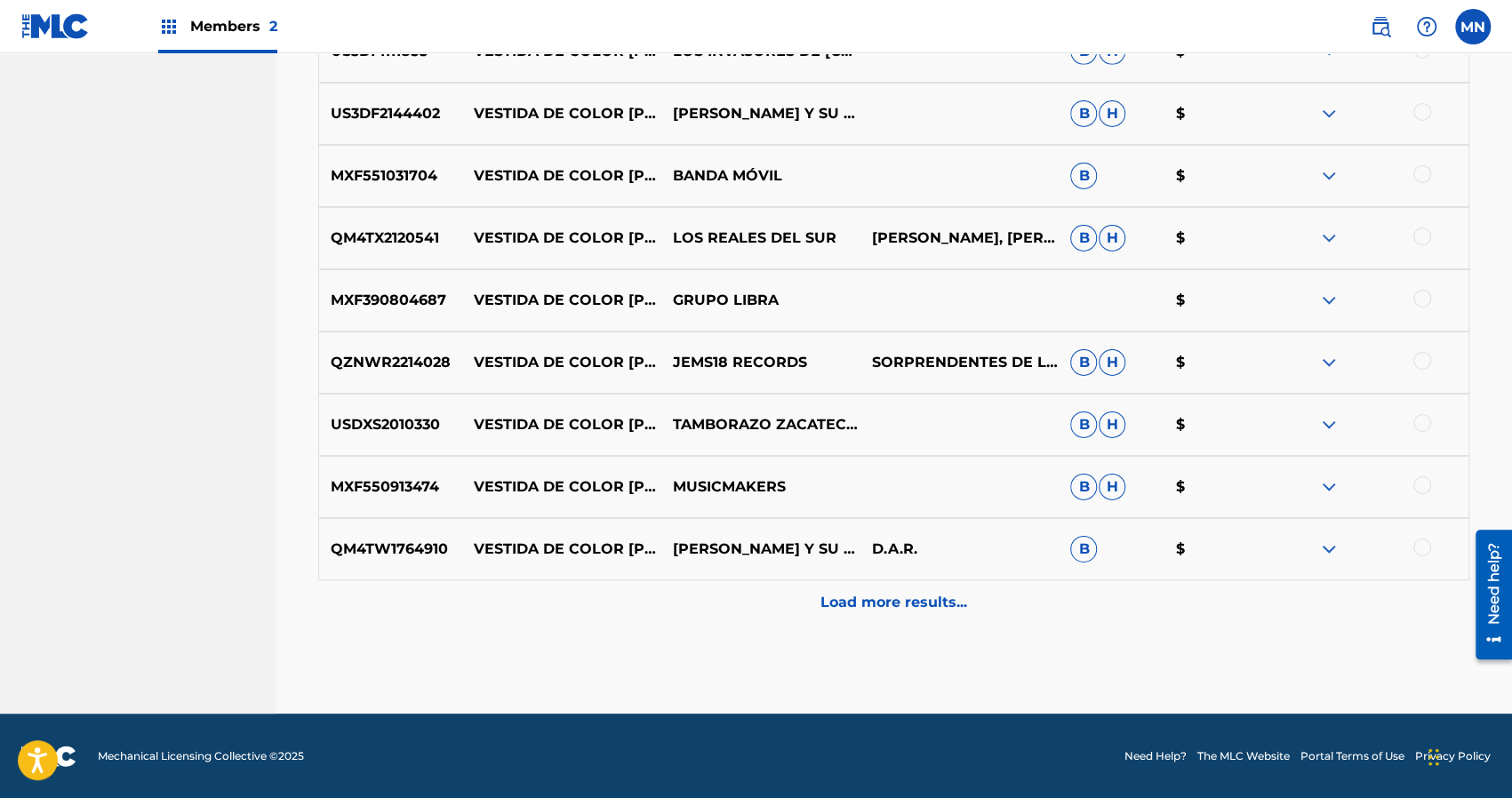
click at [891, 604] on p "Load more results..." at bounding box center [893, 602] width 146 height 21
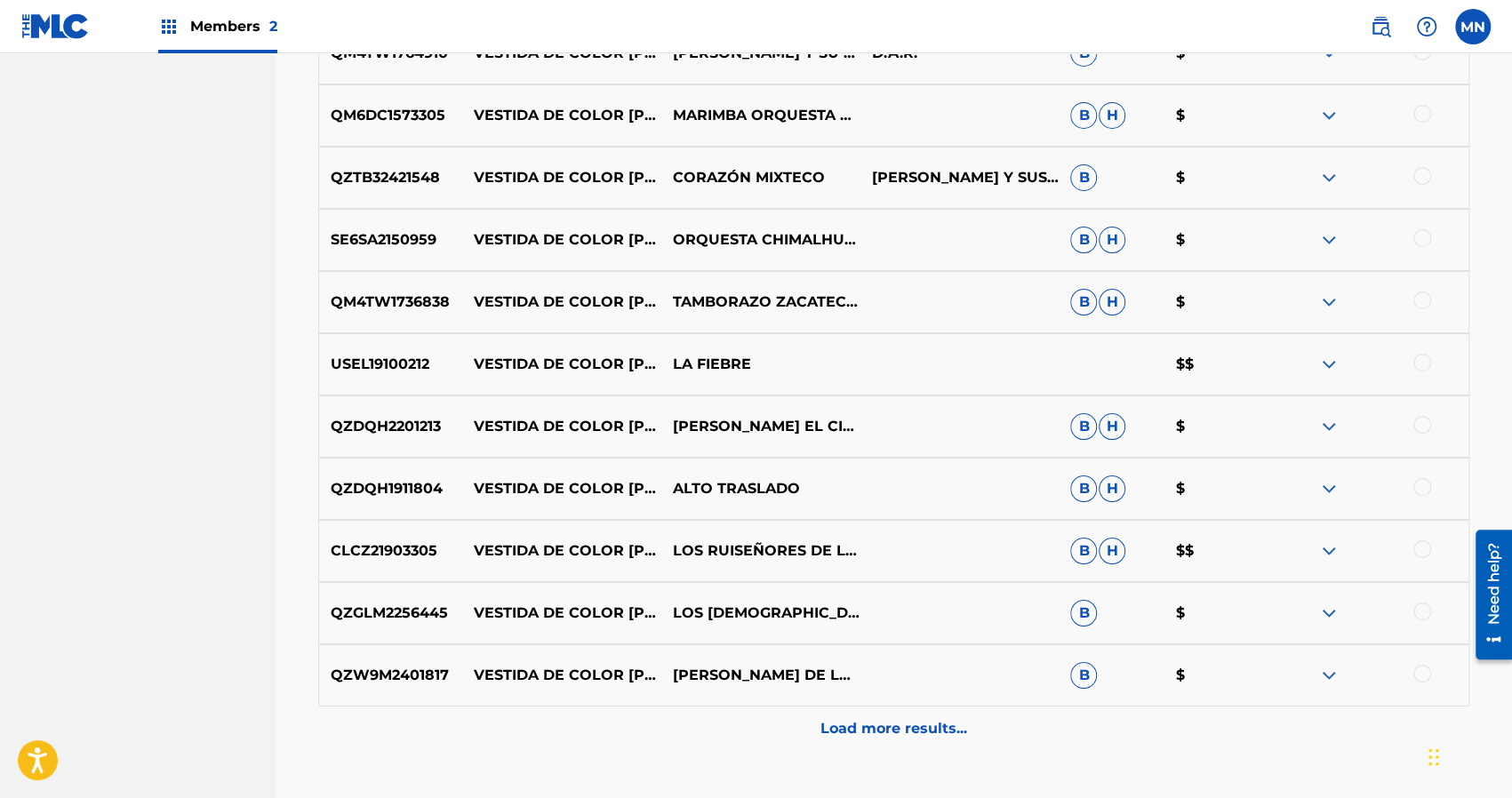
scroll to position [4378, 0]
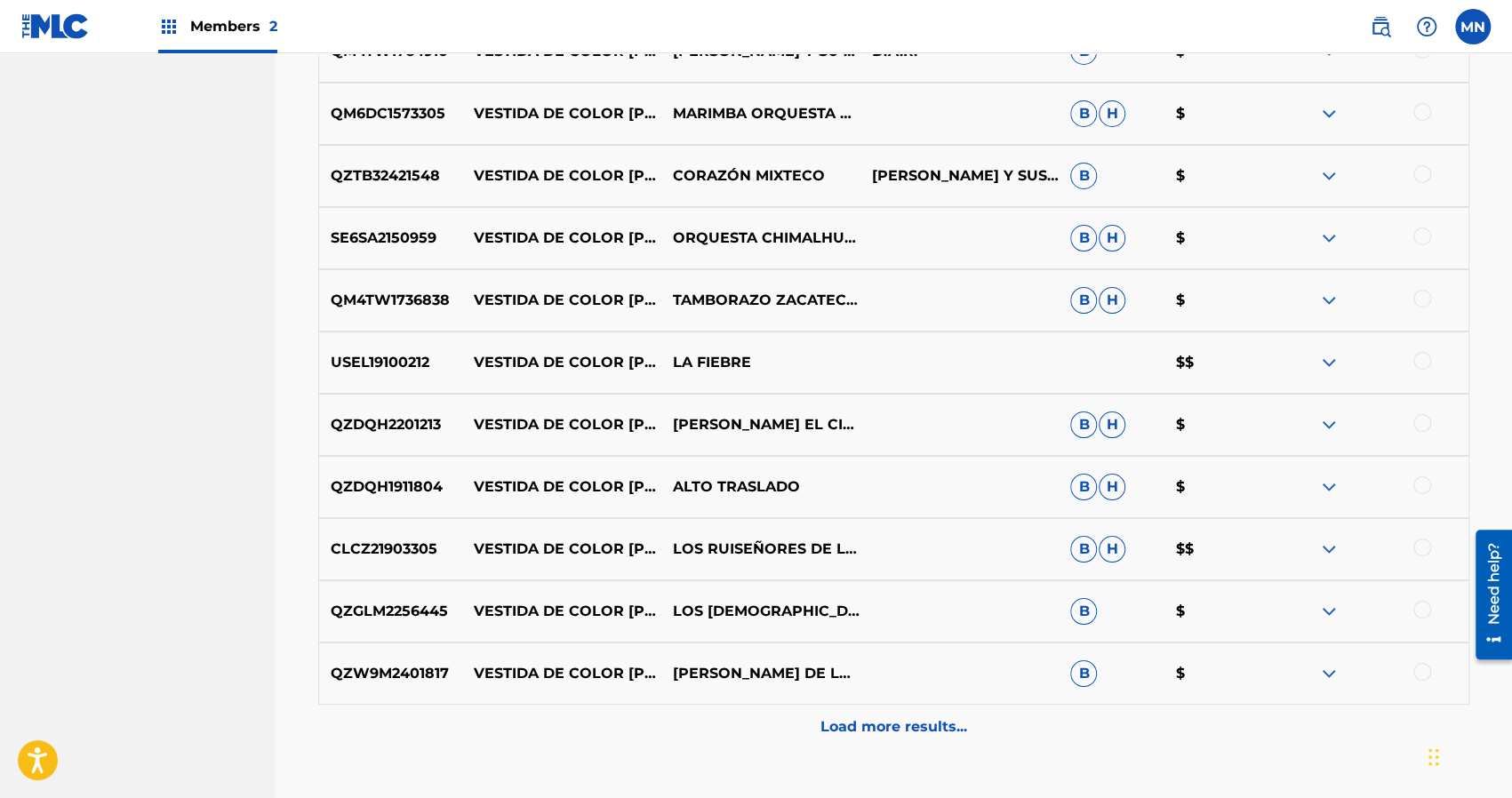
click at [880, 724] on p "Load more results..." at bounding box center [893, 727] width 146 height 21
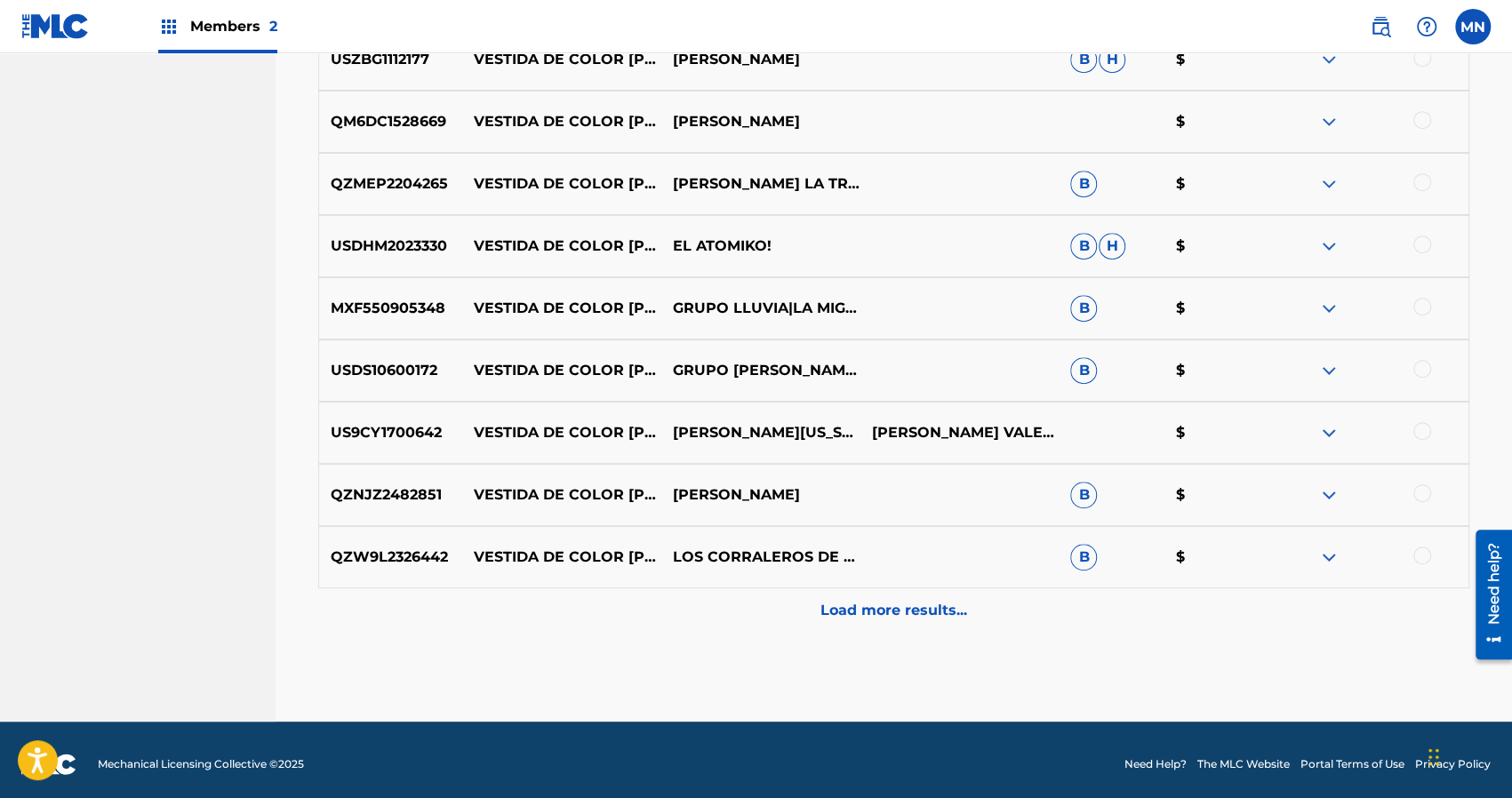
scroll to position [5124, 0]
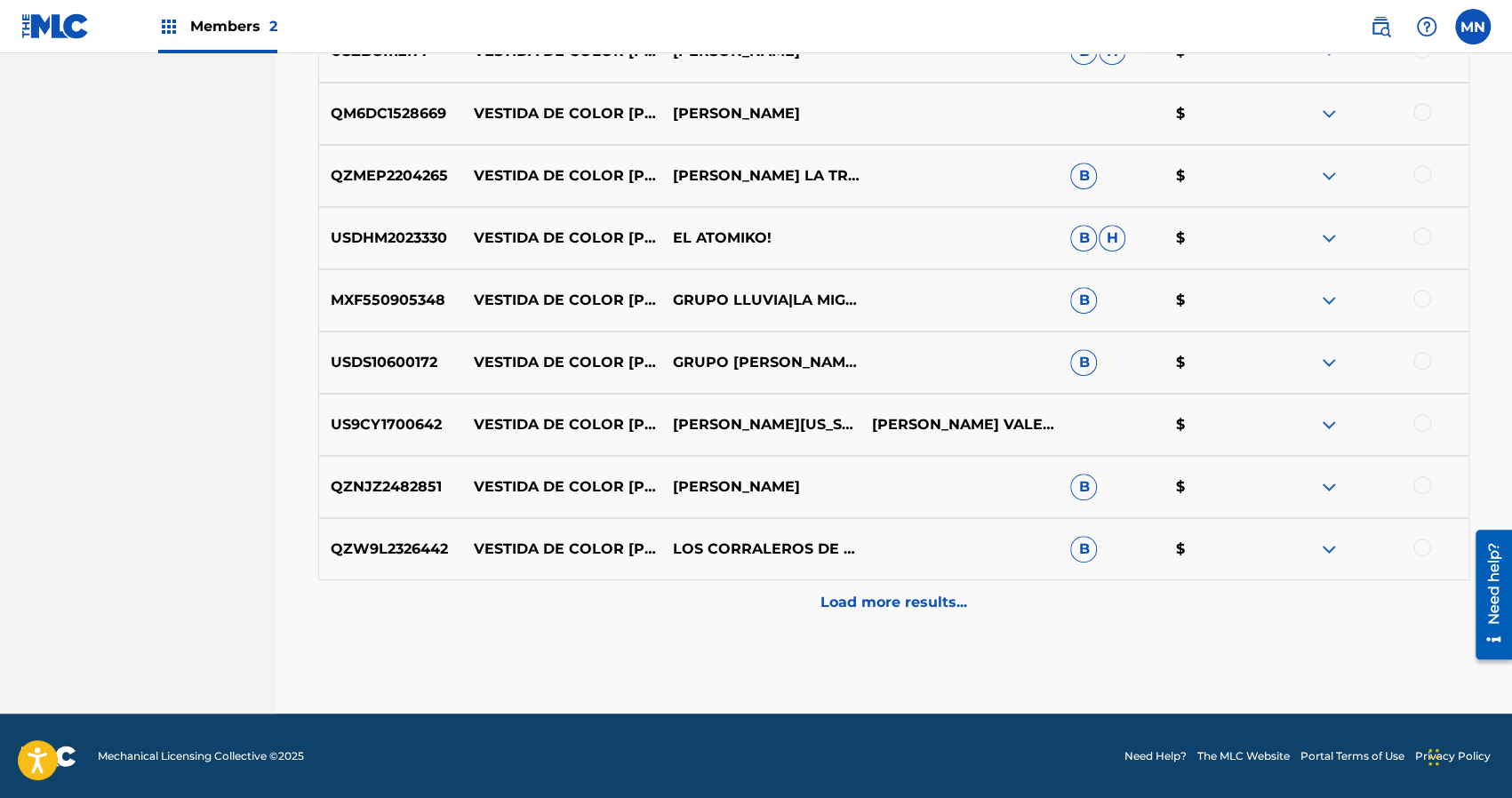
click at [891, 592] on p "Load more results..." at bounding box center [893, 602] width 146 height 21
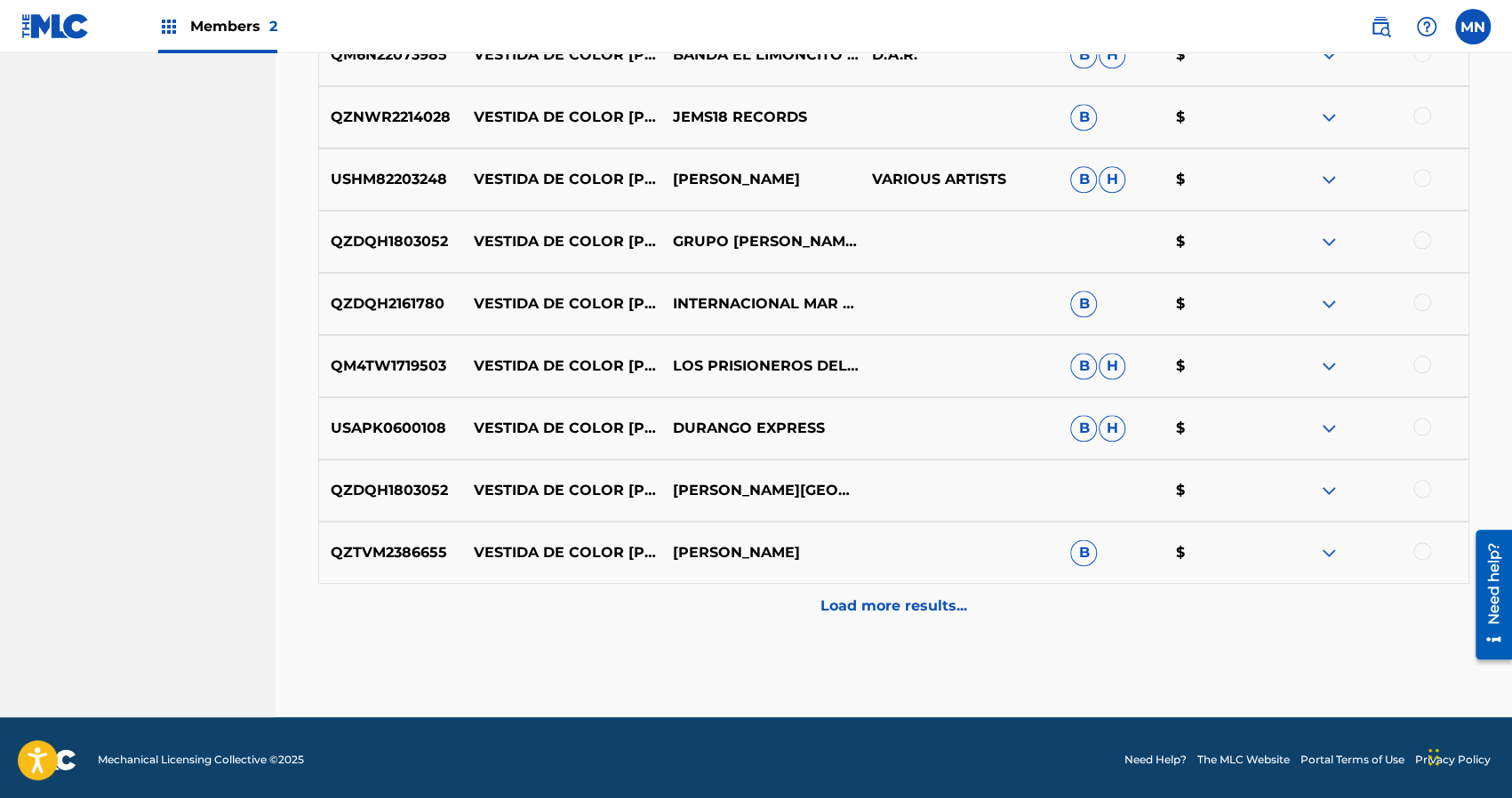
scroll to position [5746, 0]
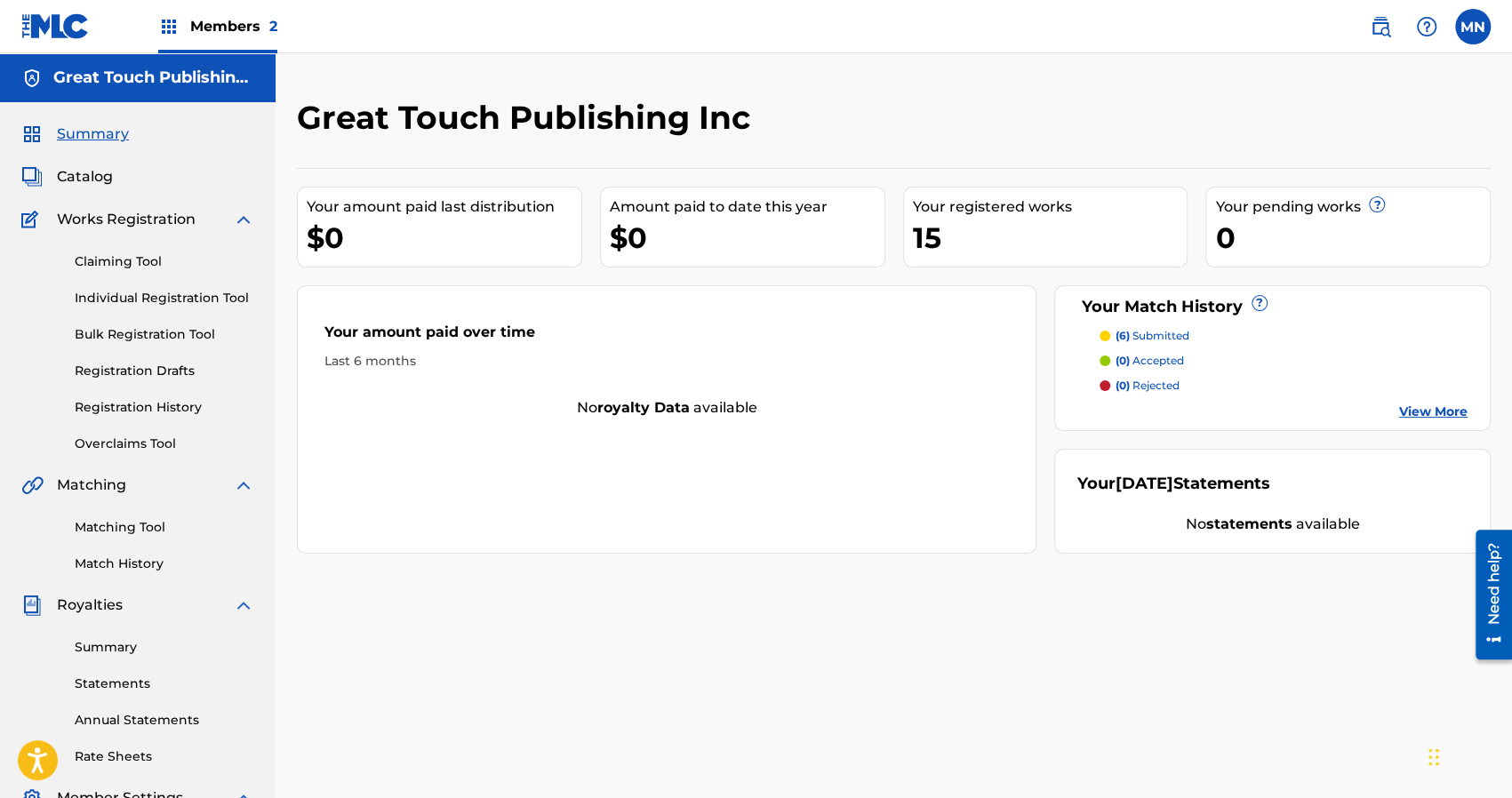
click at [117, 527] on link "Matching Tool" at bounding box center [165, 527] width 179 height 18
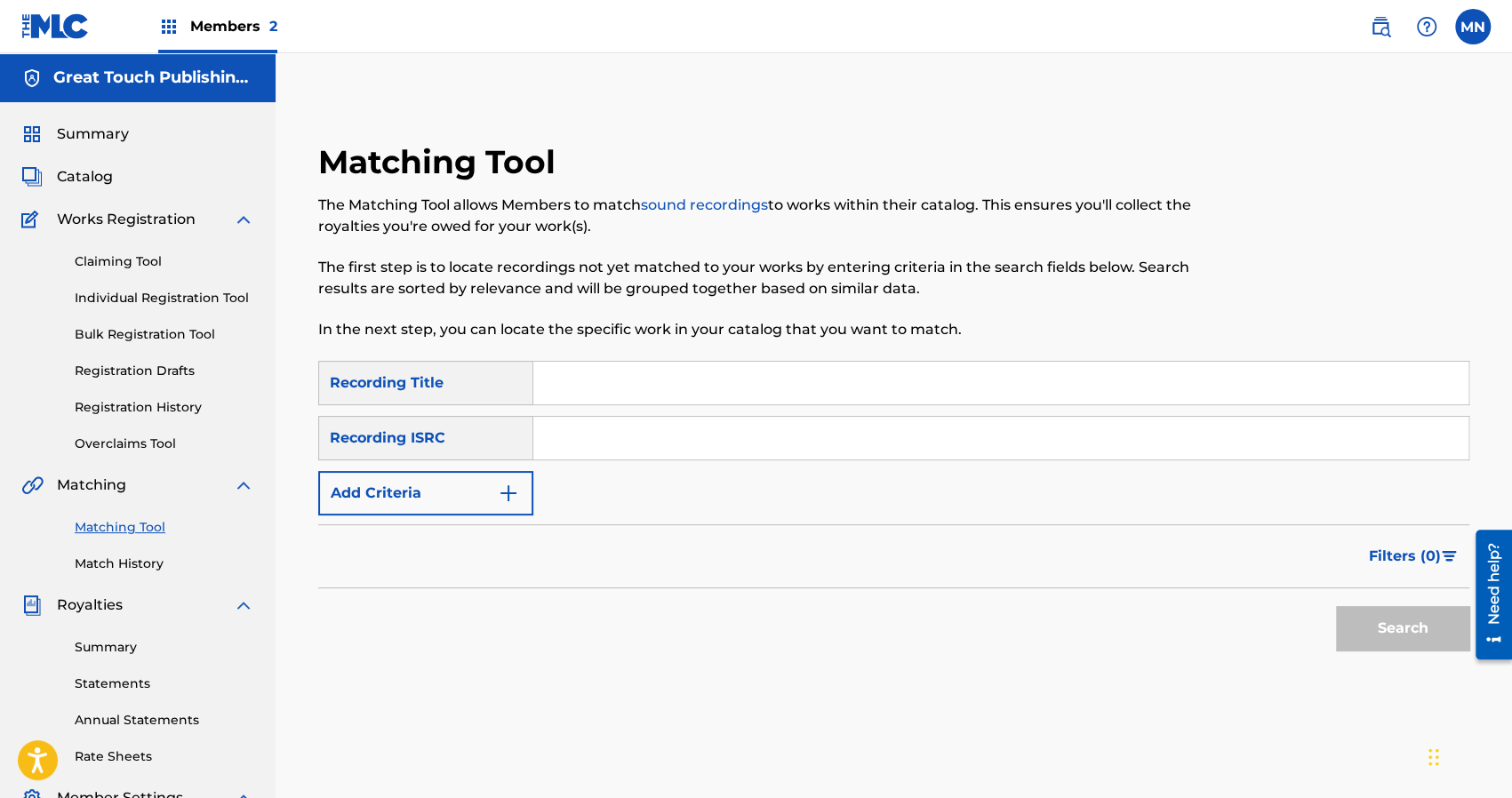
click at [578, 389] on input "Search Form" at bounding box center [1000, 383] width 934 height 43
type input "las hijas de [PERSON_NAME]"
click at [1335, 606] on button "Search" at bounding box center [1402, 628] width 134 height 45
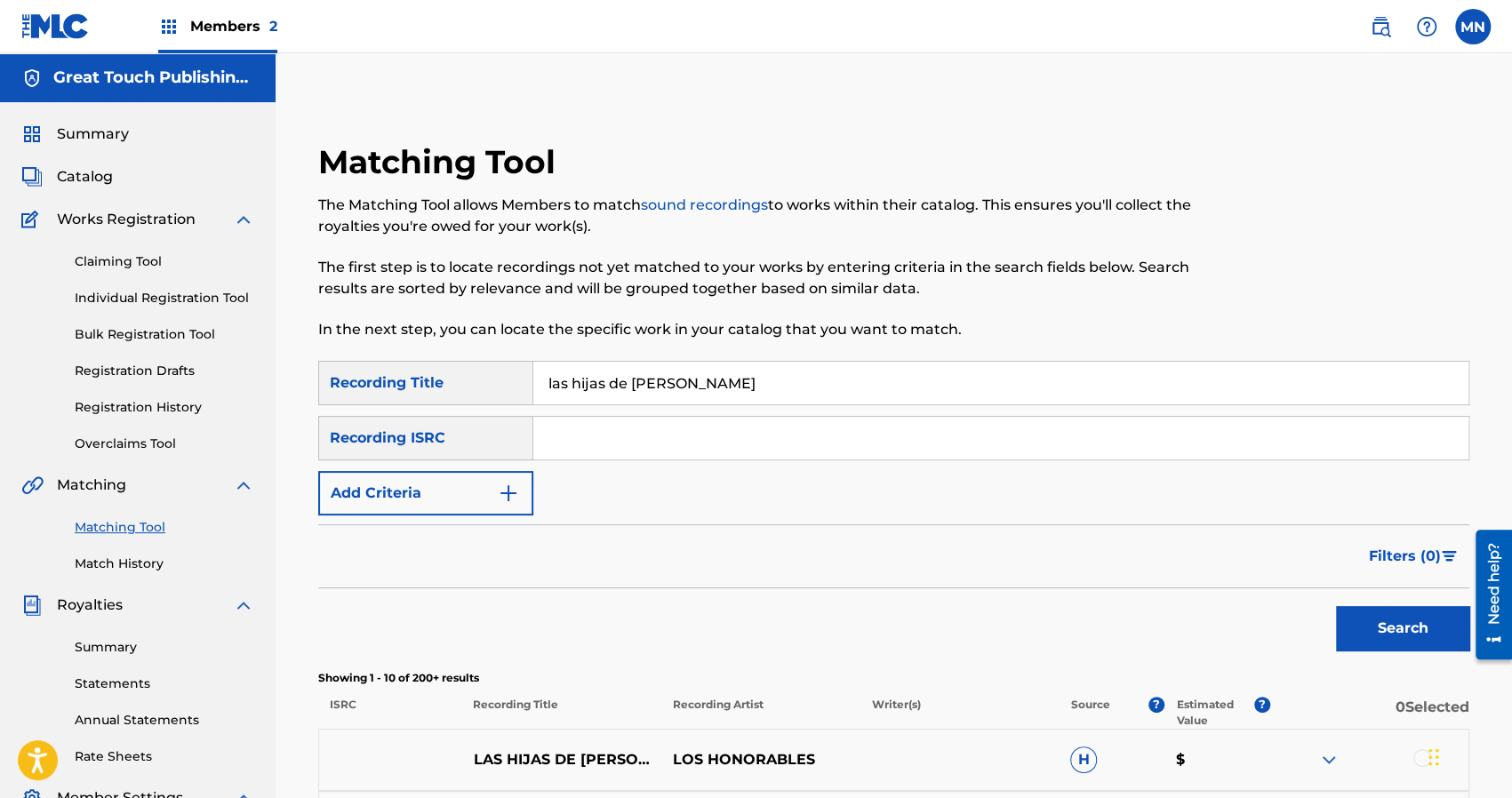
click at [841, 627] on div "Search" at bounding box center [893, 624] width 1150 height 71
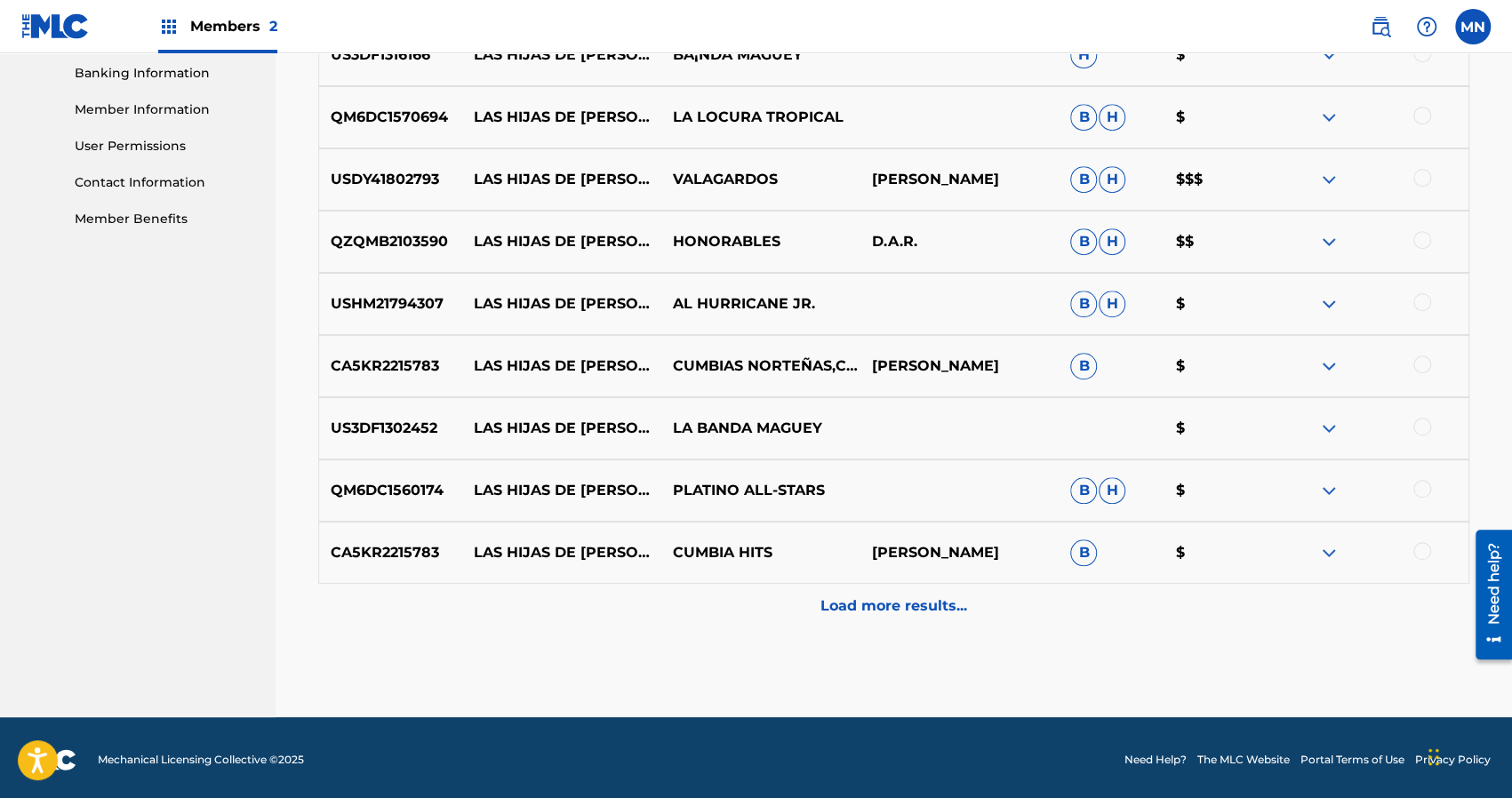
scroll to position [771, 0]
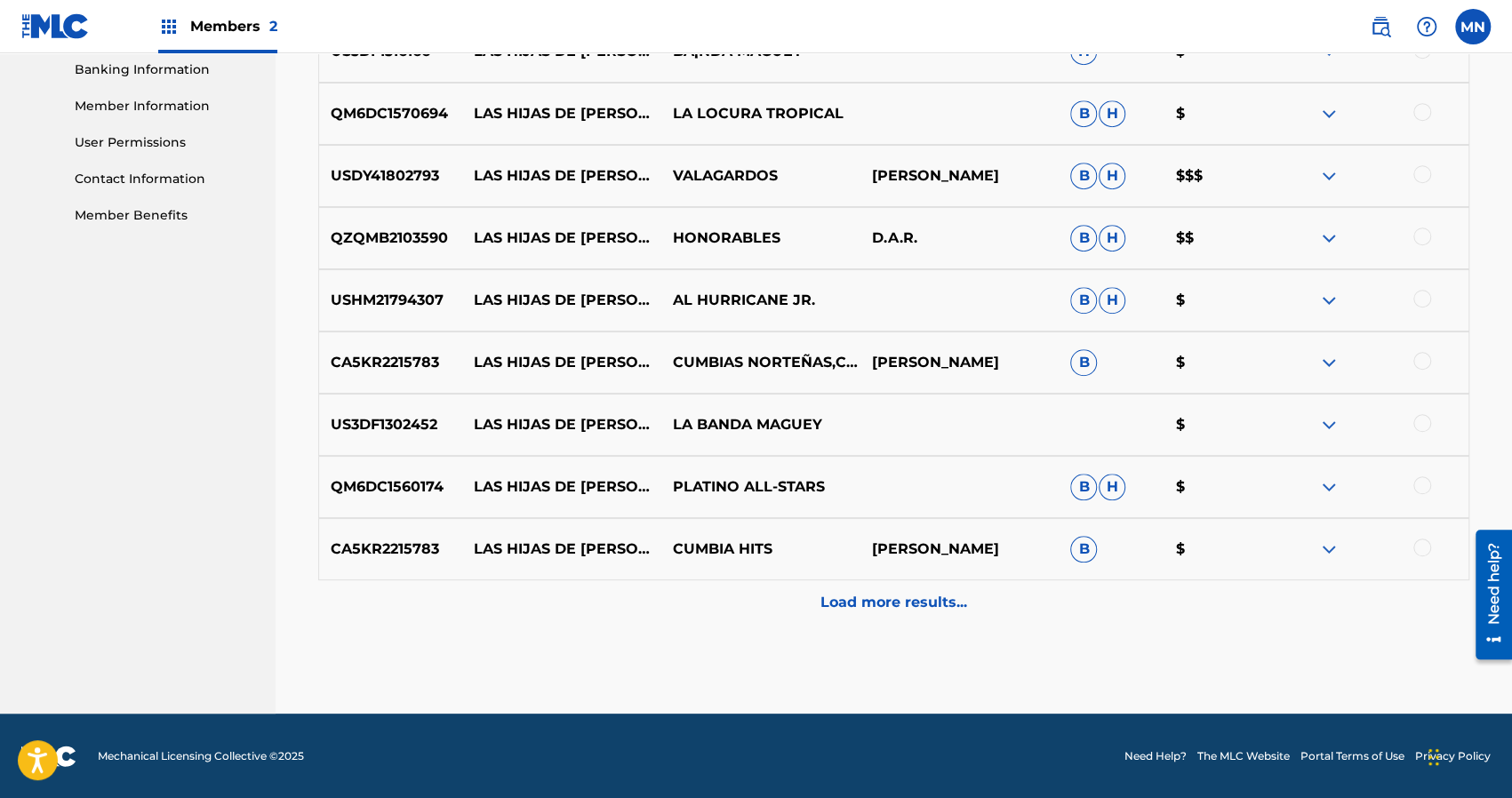
click at [869, 603] on p "Load more results..." at bounding box center [893, 602] width 146 height 21
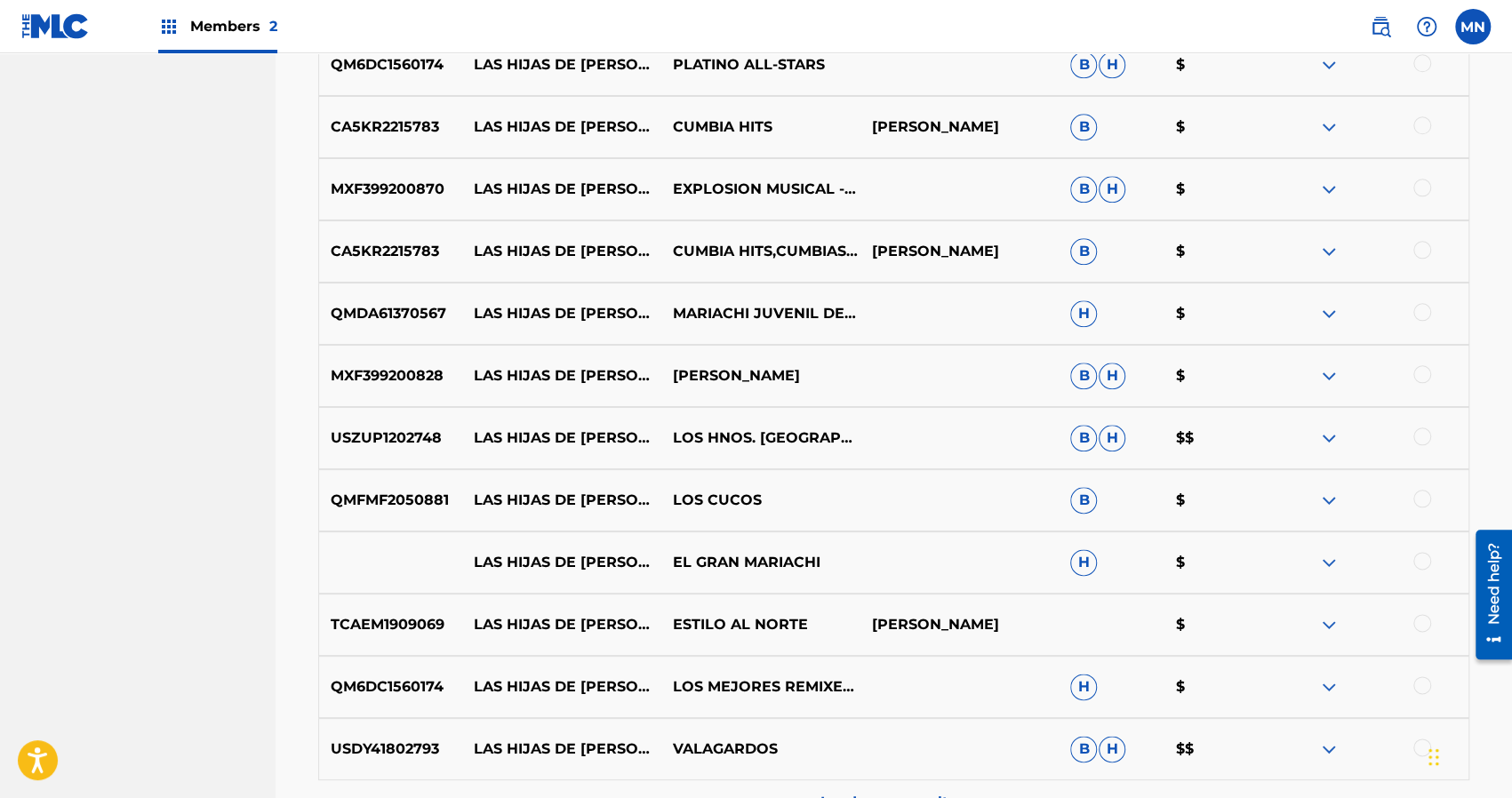
click at [869, 603] on div "LAS HIJAS DE [PERSON_NAME] LOS HONORABLES H $ US3DF1316166 LAS HIJAS DE [PERSON…" at bounding box center [893, 180] width 1150 height 1289
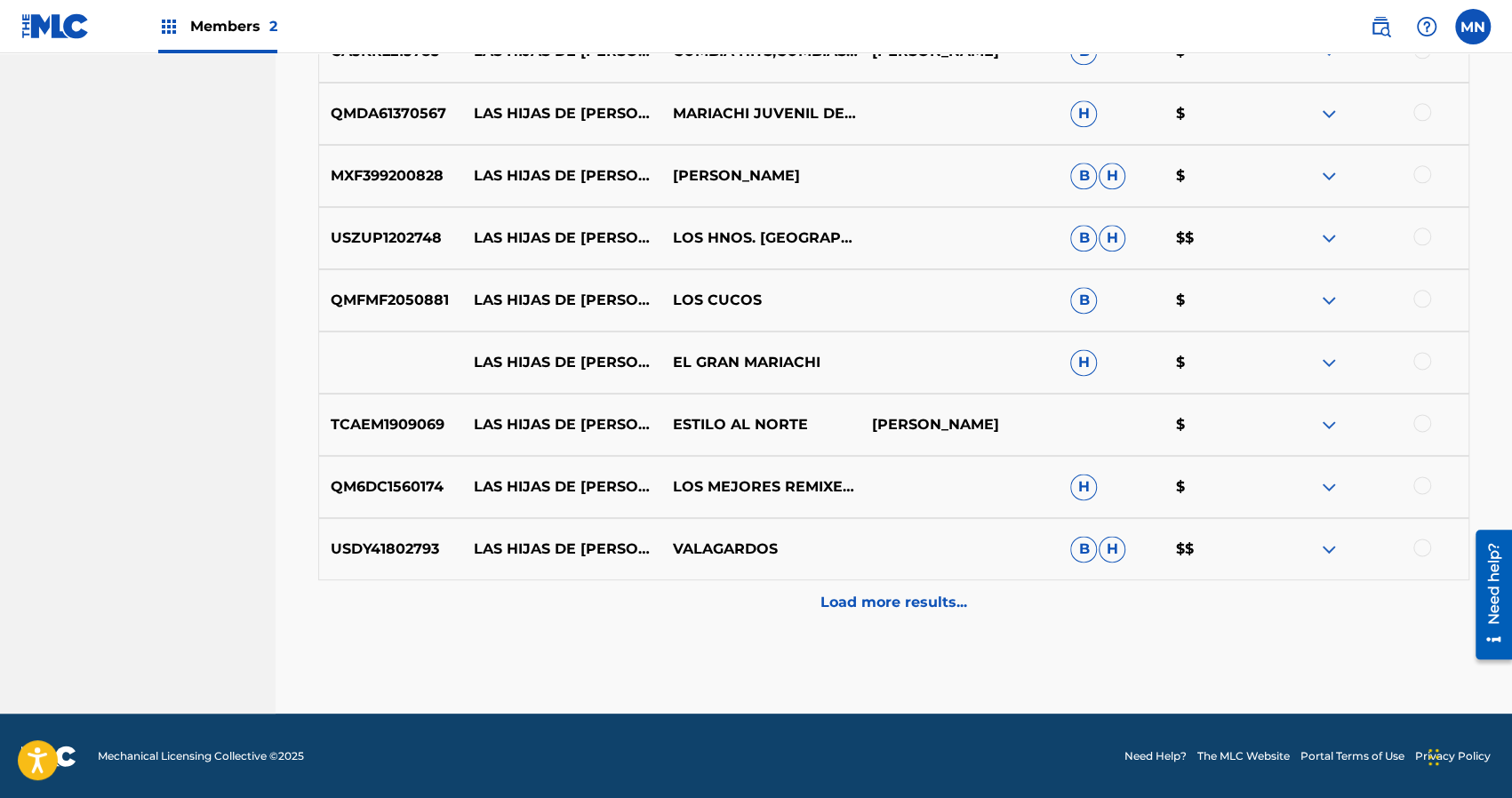
click at [869, 603] on p "Load more results..." at bounding box center [893, 602] width 146 height 21
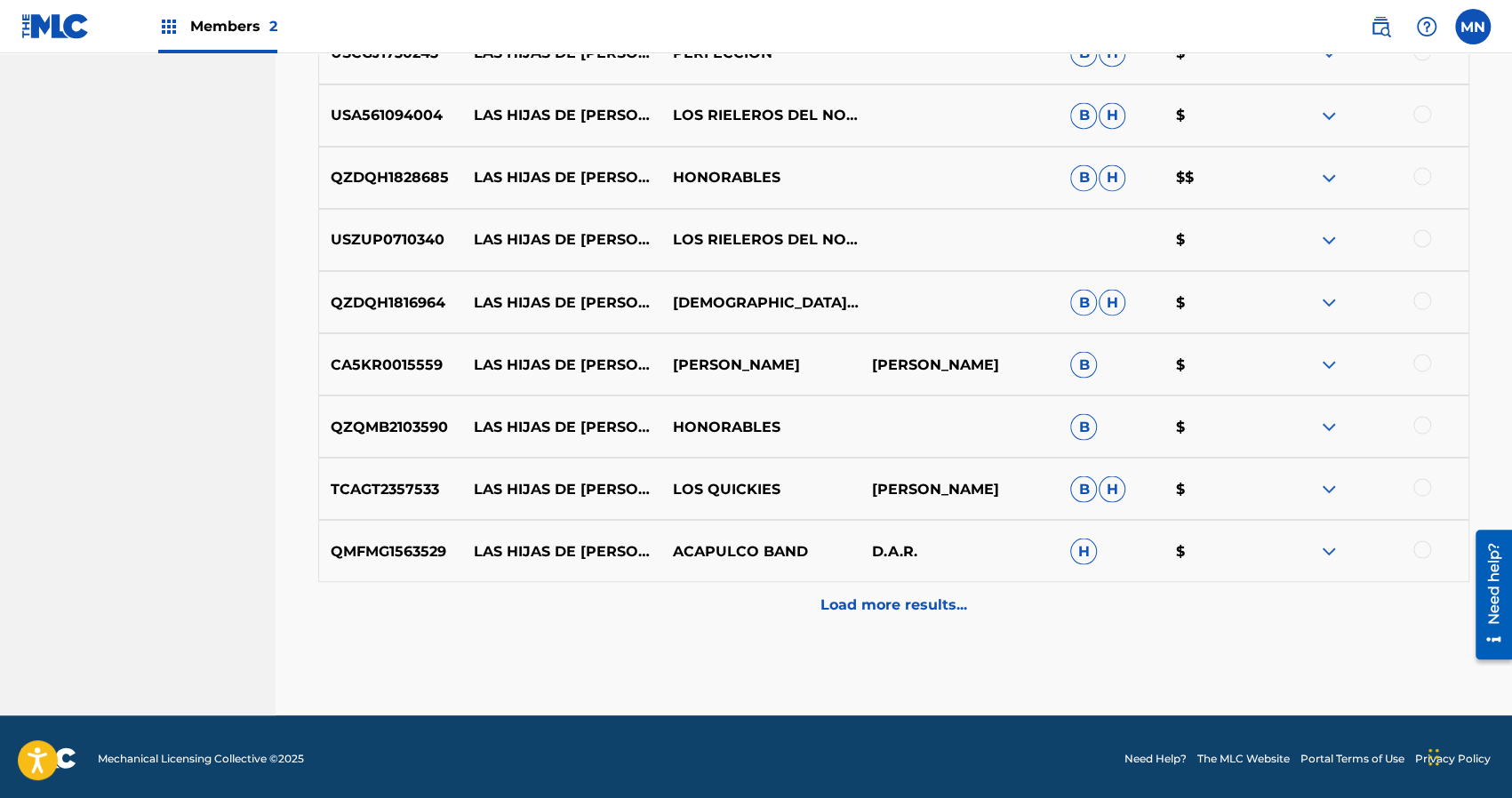
scroll to position [2014, 0]
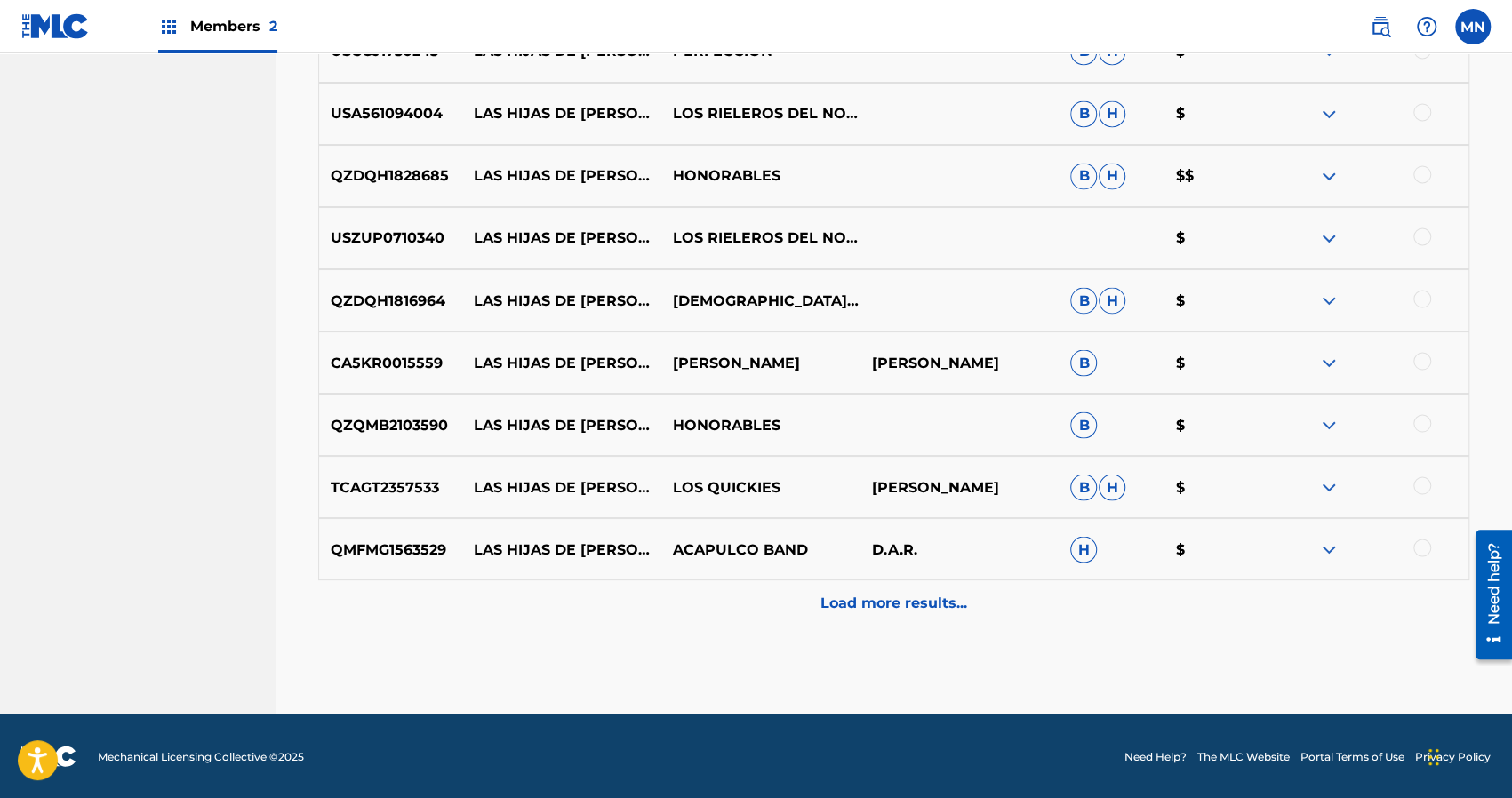
click at [869, 603] on p "Load more results..." at bounding box center [893, 602] width 146 height 21
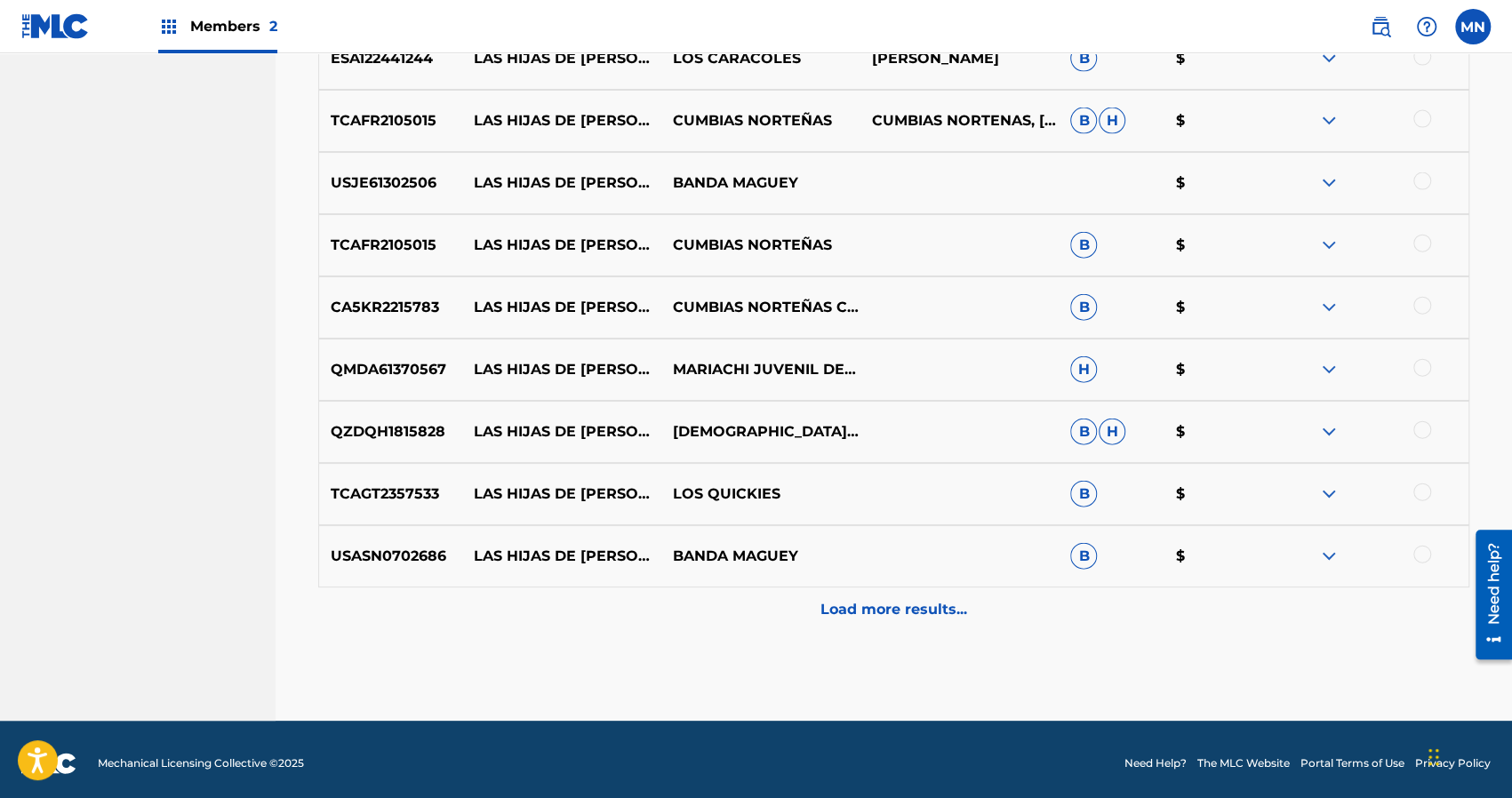
scroll to position [2637, 0]
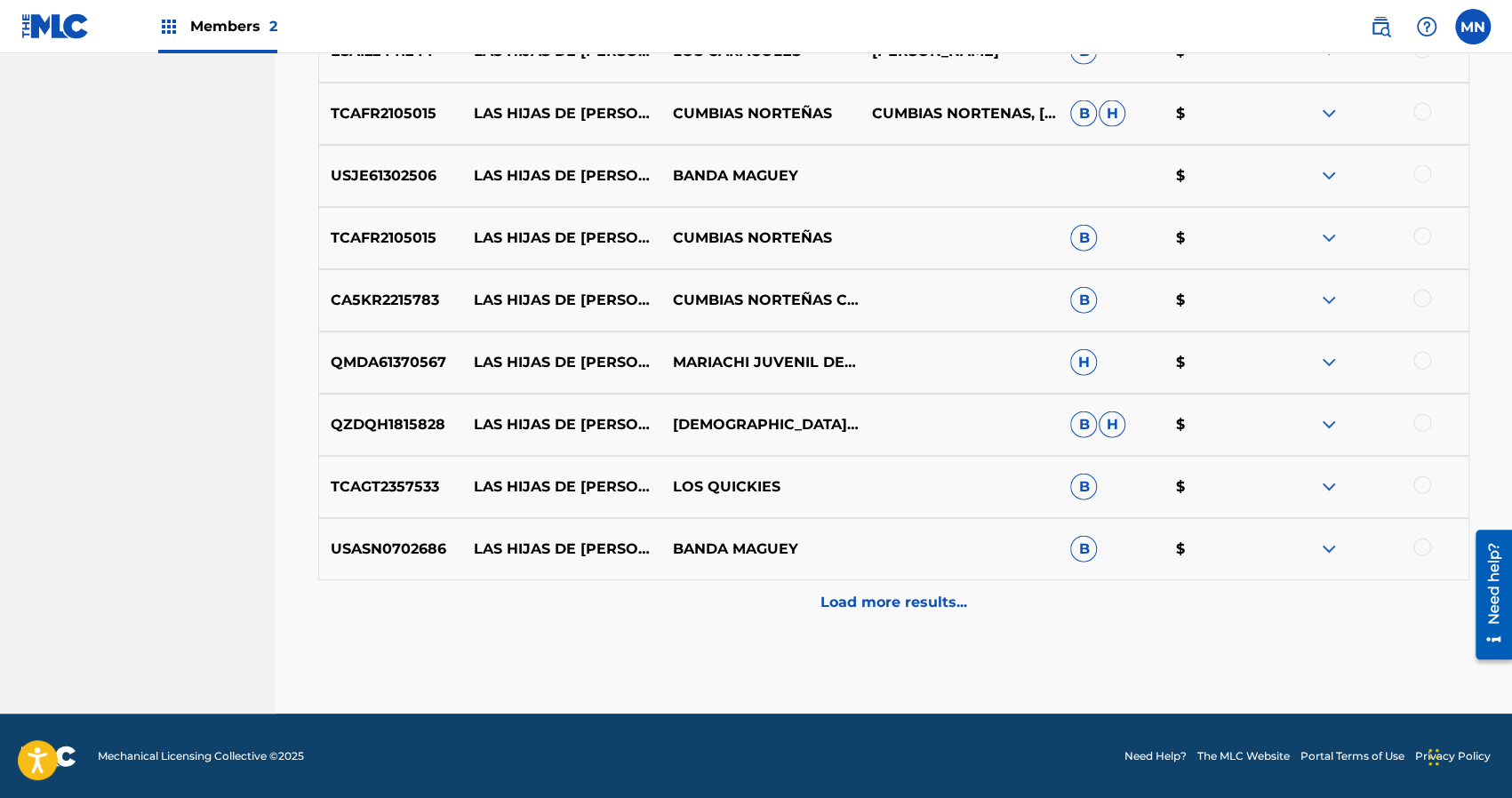
drag, startPoint x: 1504, startPoint y: 102, endPoint x: 1514, endPoint y: 106, distance: 10.8
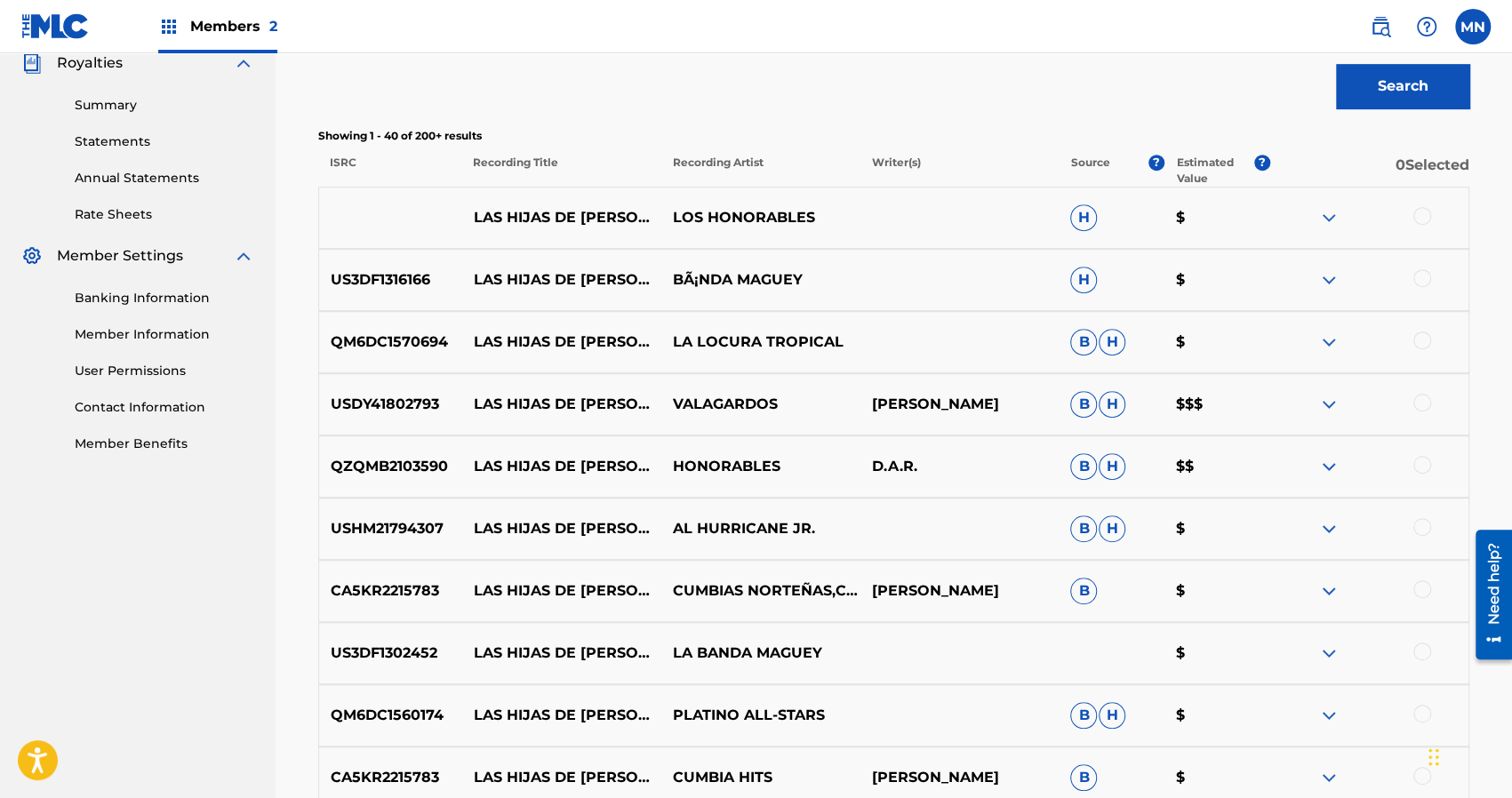
scroll to position [0, 0]
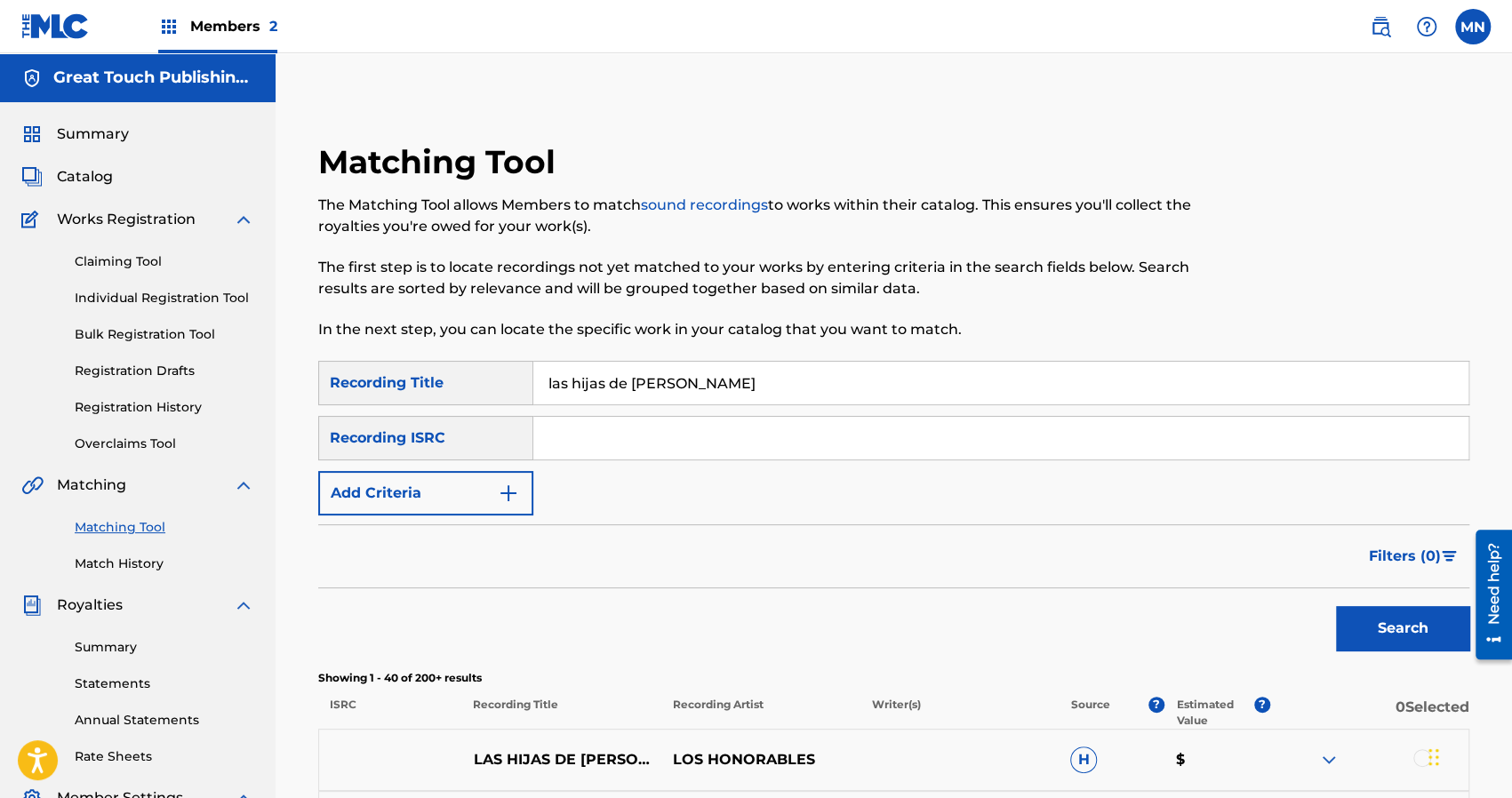
click at [145, 407] on link "Registration History" at bounding box center [165, 407] width 179 height 18
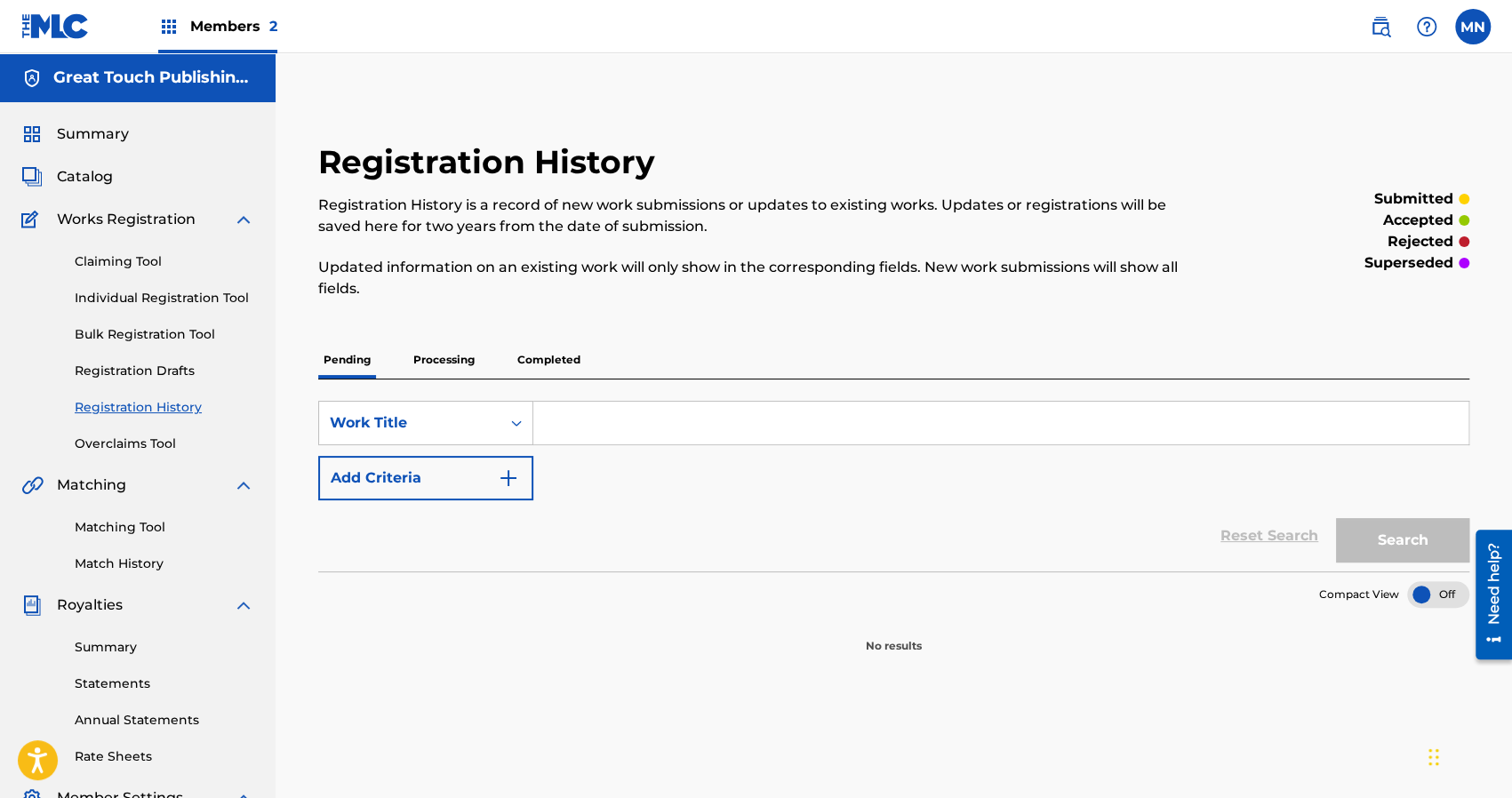
click at [534, 362] on p "Completed" at bounding box center [548, 360] width 74 height 38
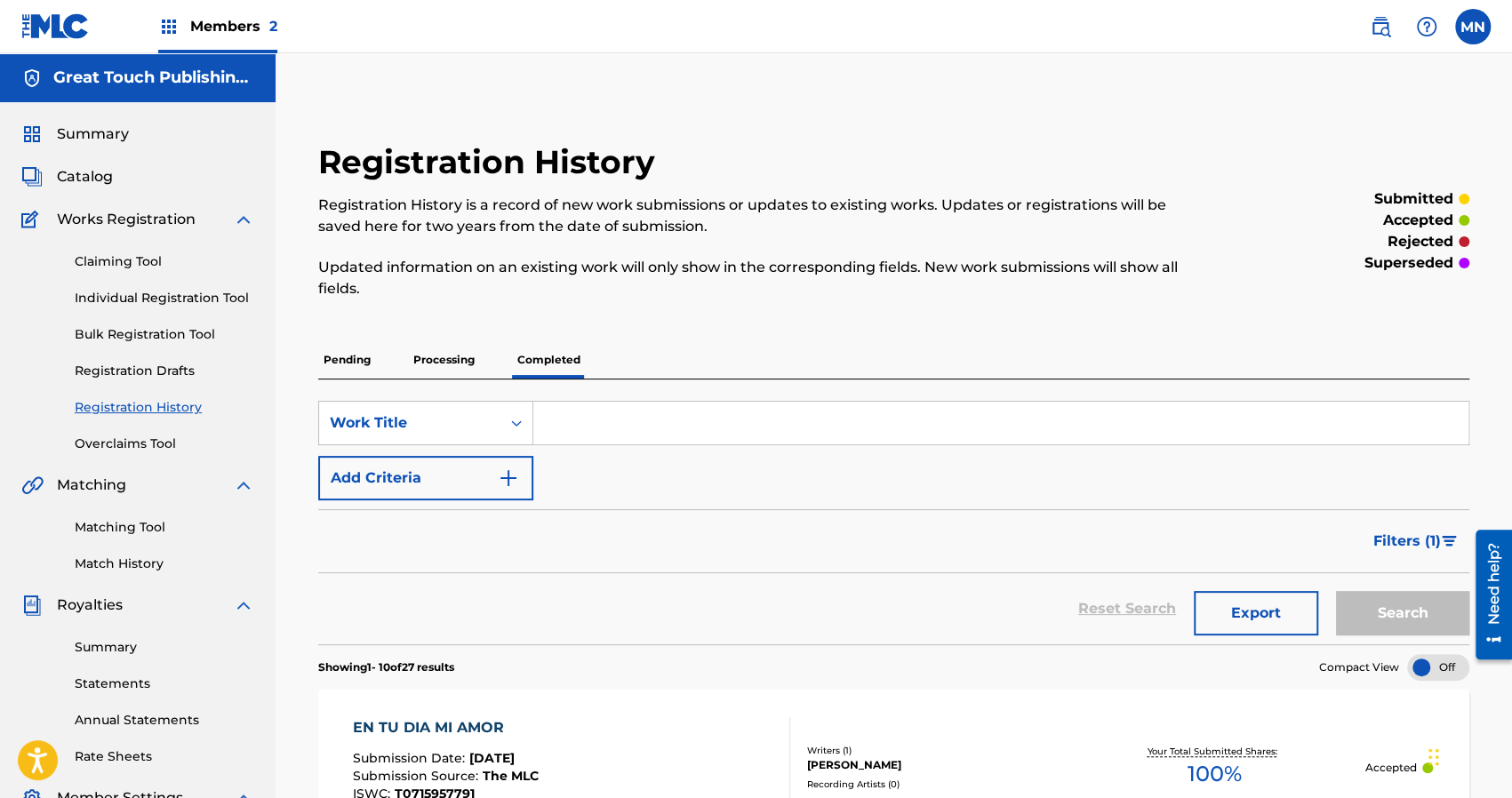
click at [839, 355] on div "Pending Processing Completed" at bounding box center [893, 360] width 1150 height 38
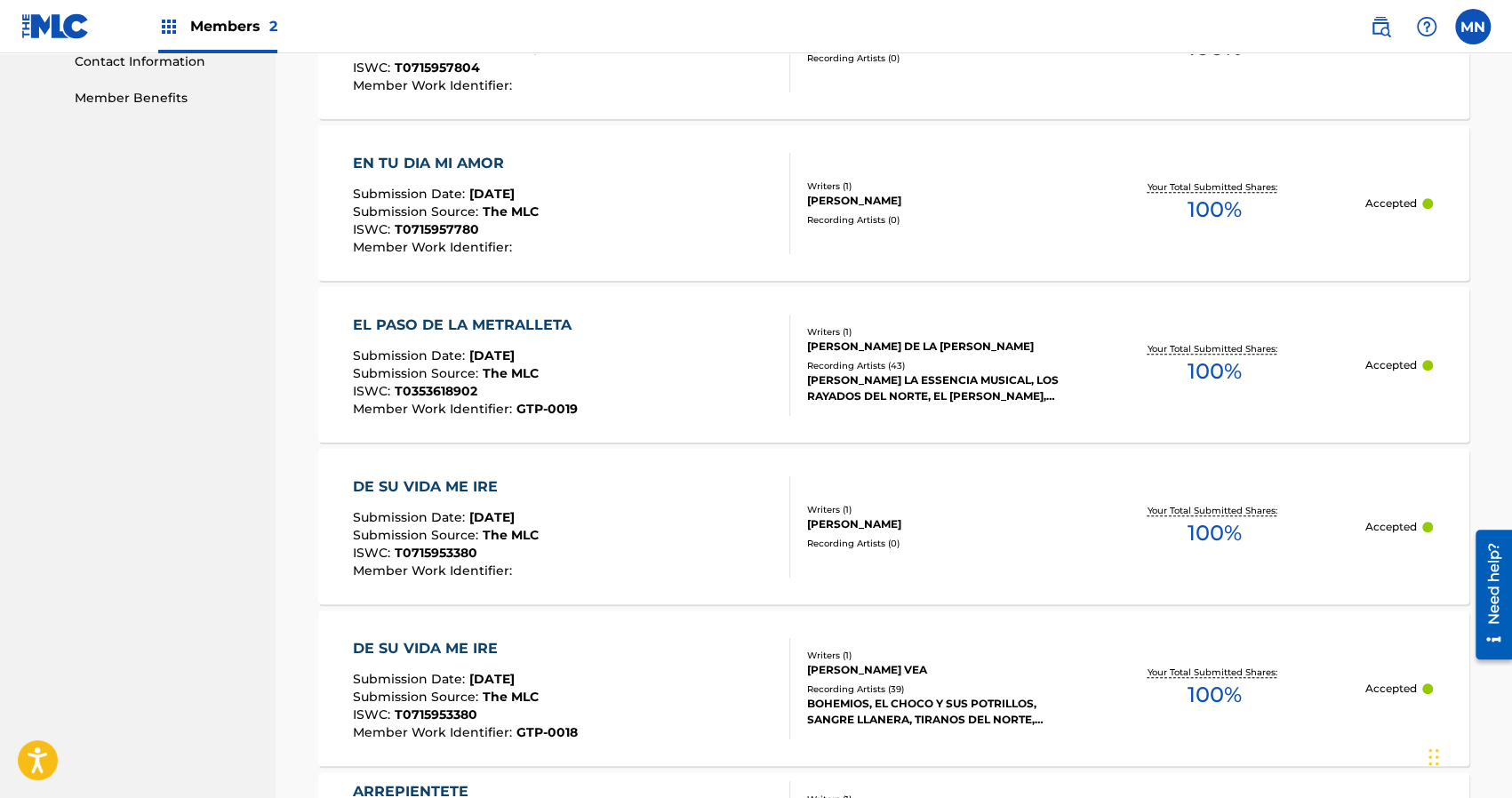
scroll to position [889, 0]
